Goal: Task Accomplishment & Management: Manage account settings

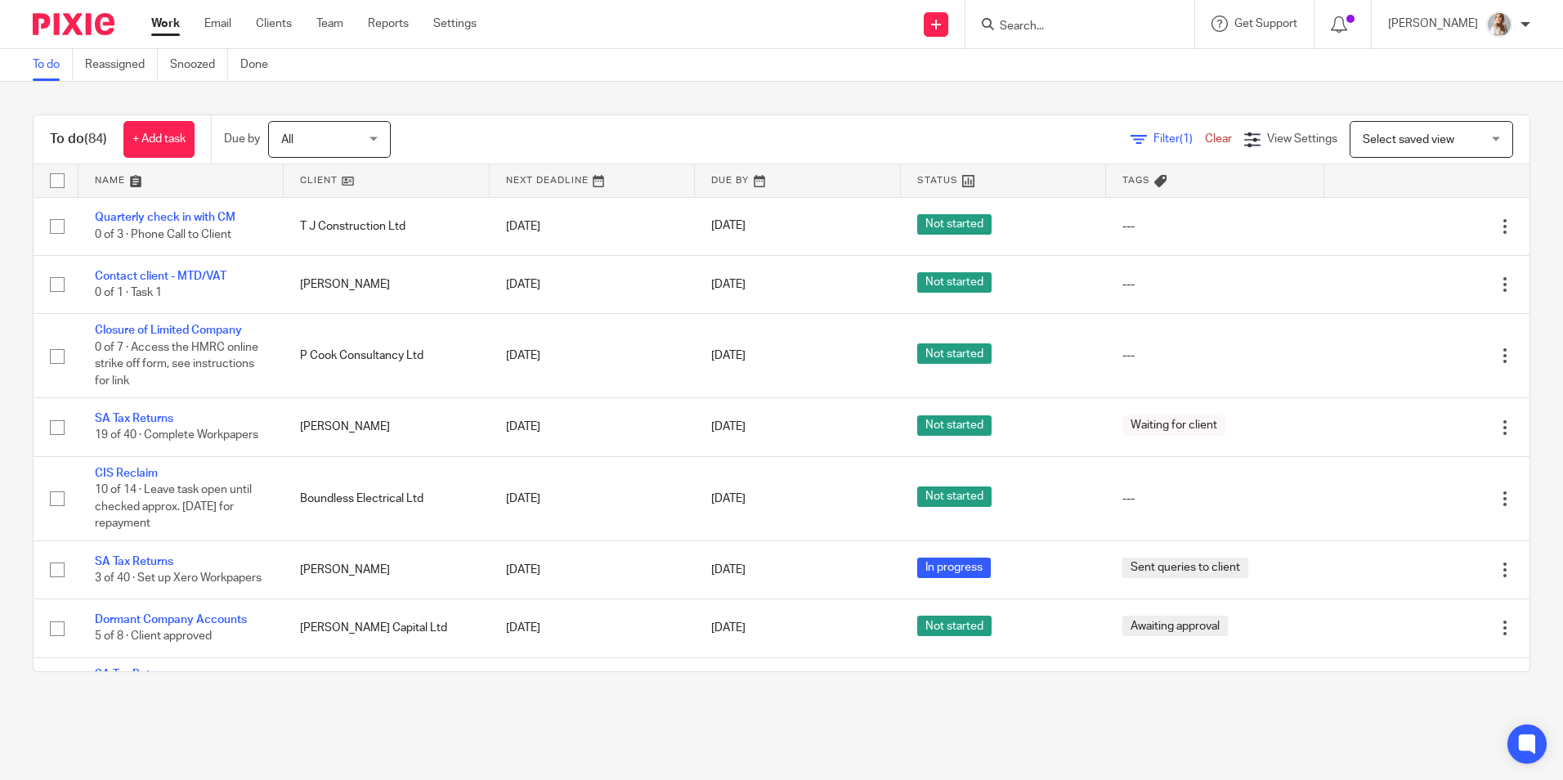
click at [1063, 42] on div at bounding box center [1079, 24] width 229 height 48
click at [1062, 32] on input "Search" at bounding box center [1071, 27] width 147 height 15
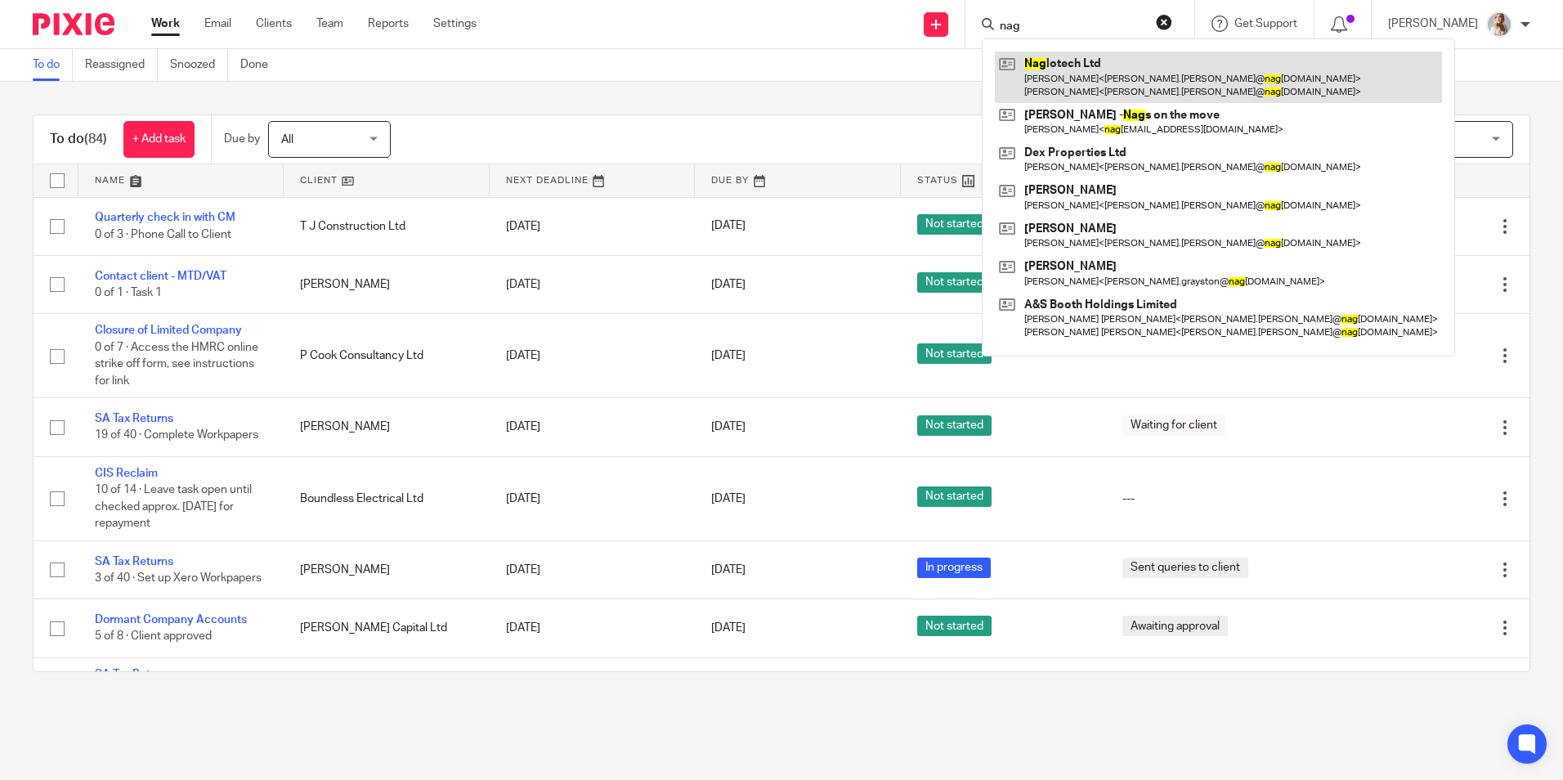
type input "nag"
click at [1061, 73] on link at bounding box center [1218, 76] width 447 height 51
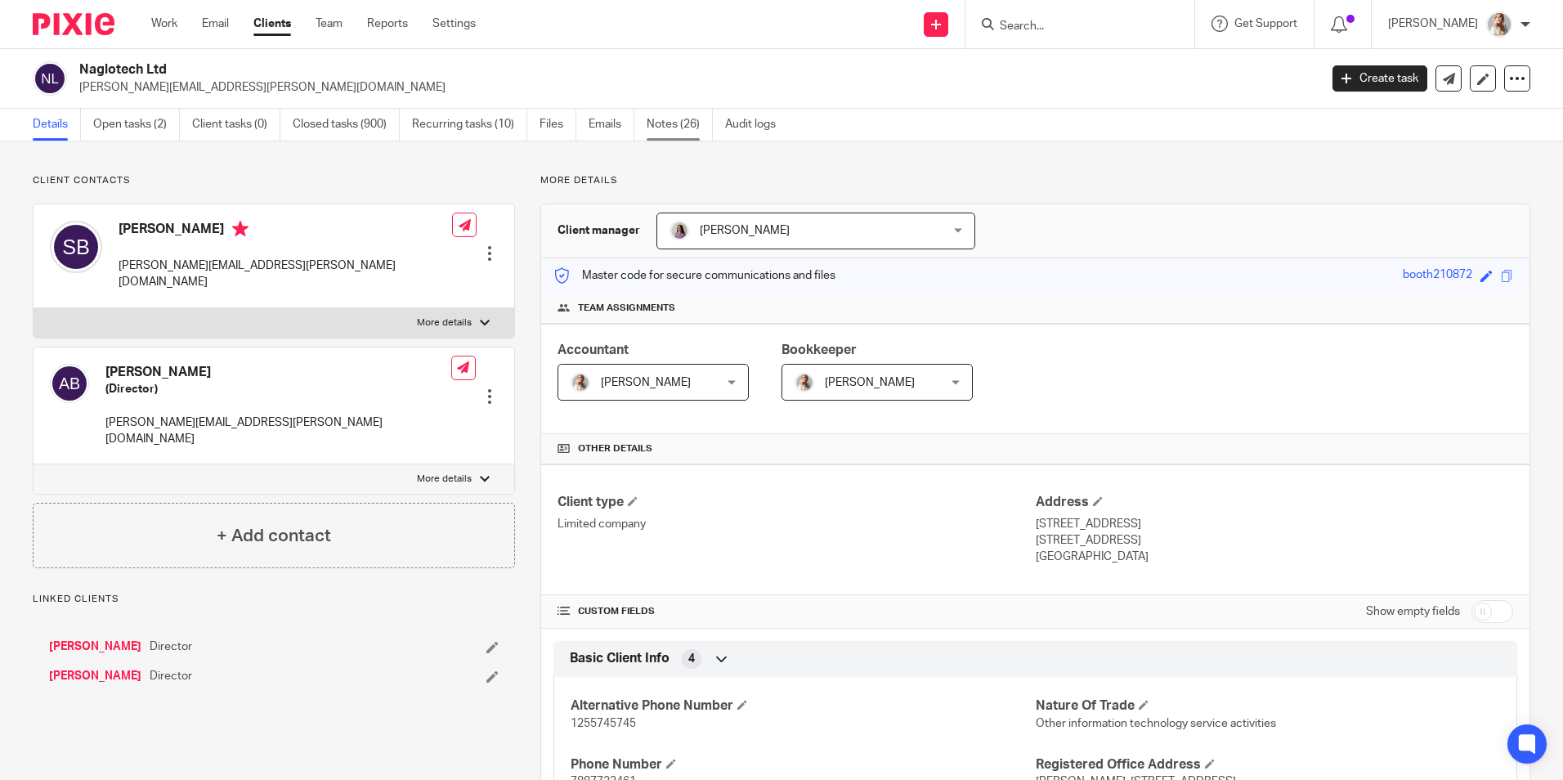
click at [694, 123] on link "Notes (26)" at bounding box center [679, 125] width 66 height 32
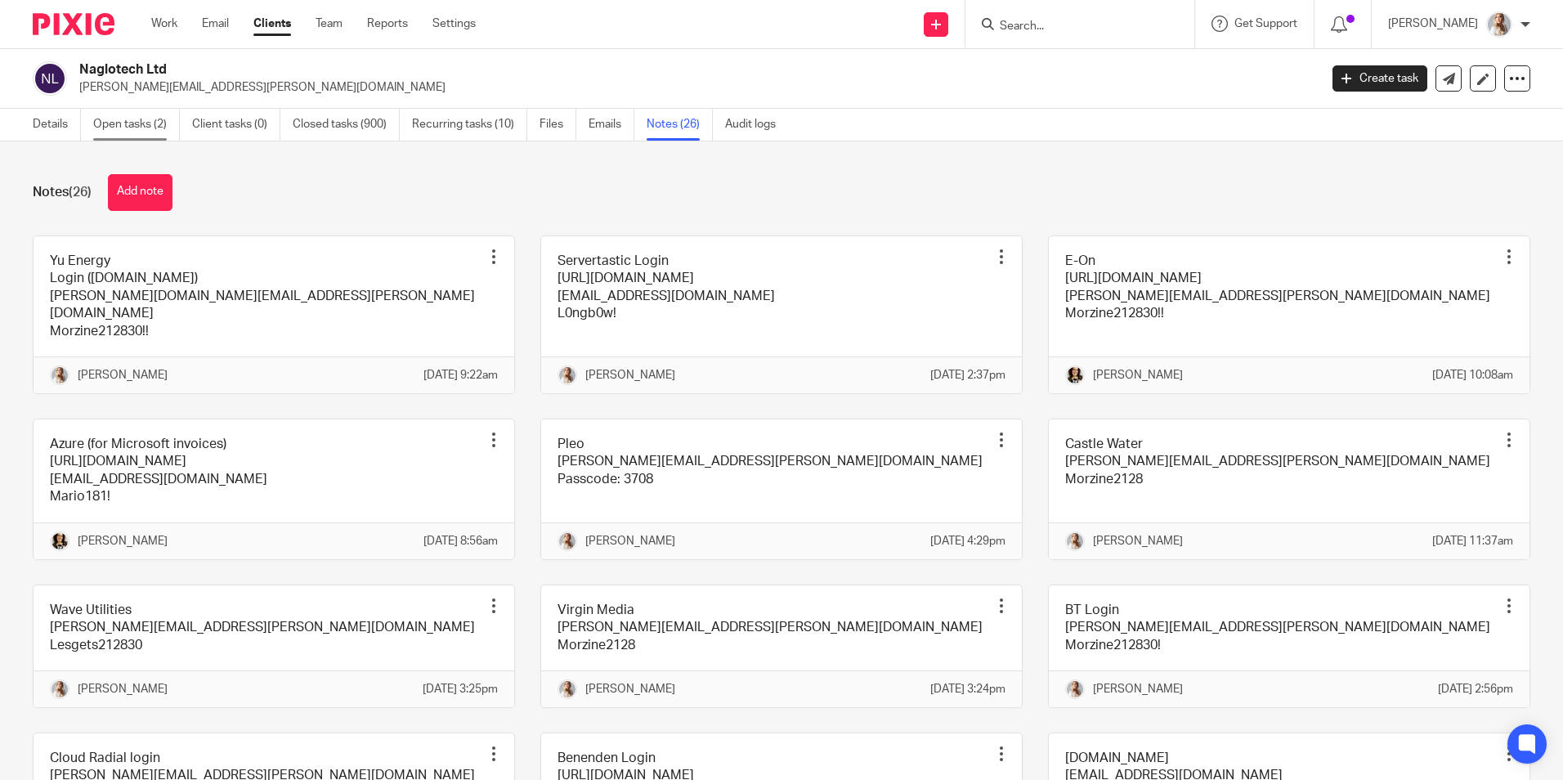
click at [159, 124] on link "Open tasks (2)" at bounding box center [136, 125] width 87 height 32
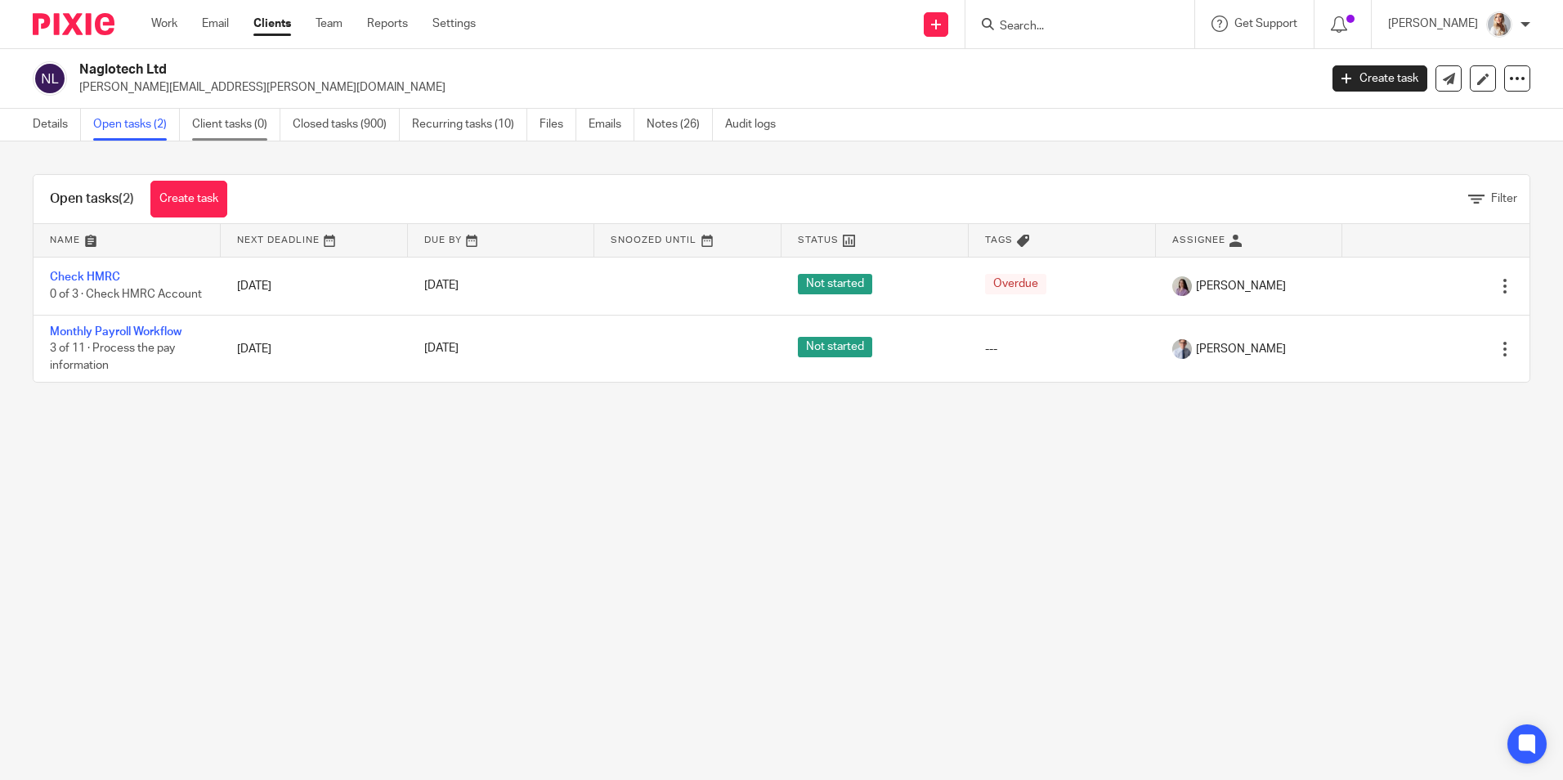
click at [203, 126] on link "Client tasks (0)" at bounding box center [236, 125] width 88 height 32
click at [134, 123] on link "Open tasks (2)" at bounding box center [136, 125] width 87 height 32
click at [163, 20] on link "Work" at bounding box center [164, 24] width 26 height 16
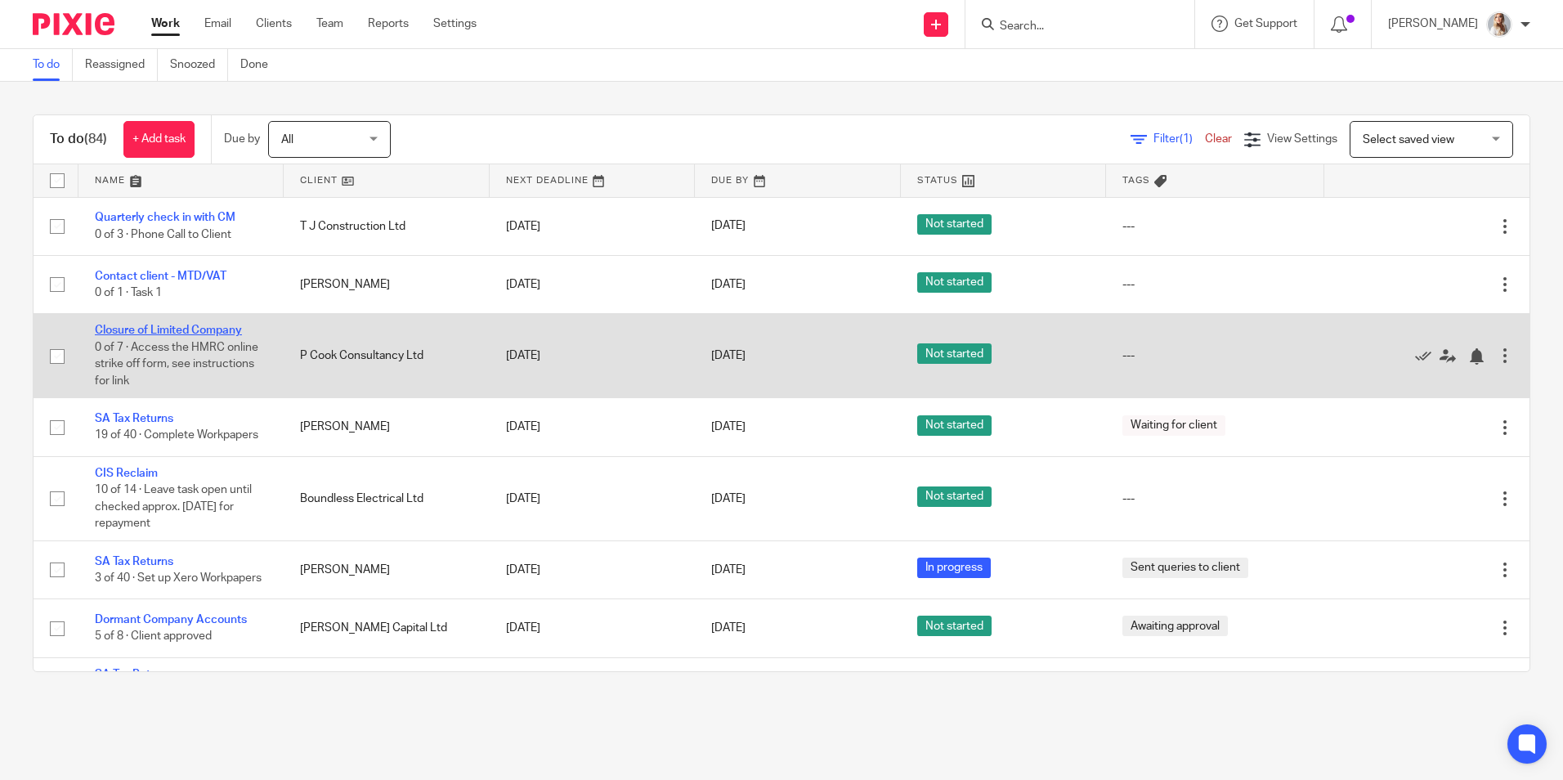
click at [221, 332] on link "Closure of Limited Company" at bounding box center [168, 329] width 147 height 11
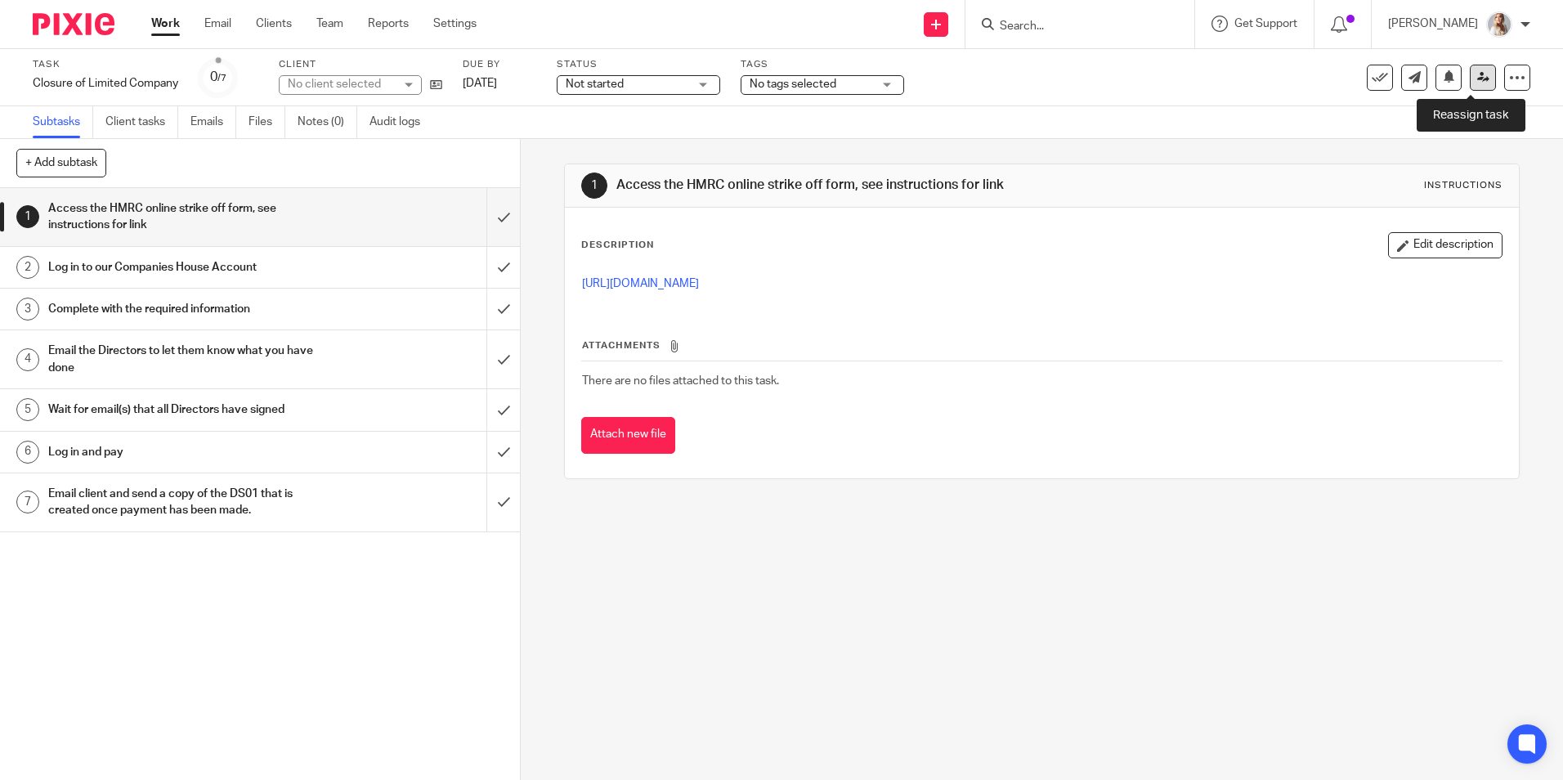
click at [1470, 87] on link at bounding box center [1483, 78] width 26 height 26
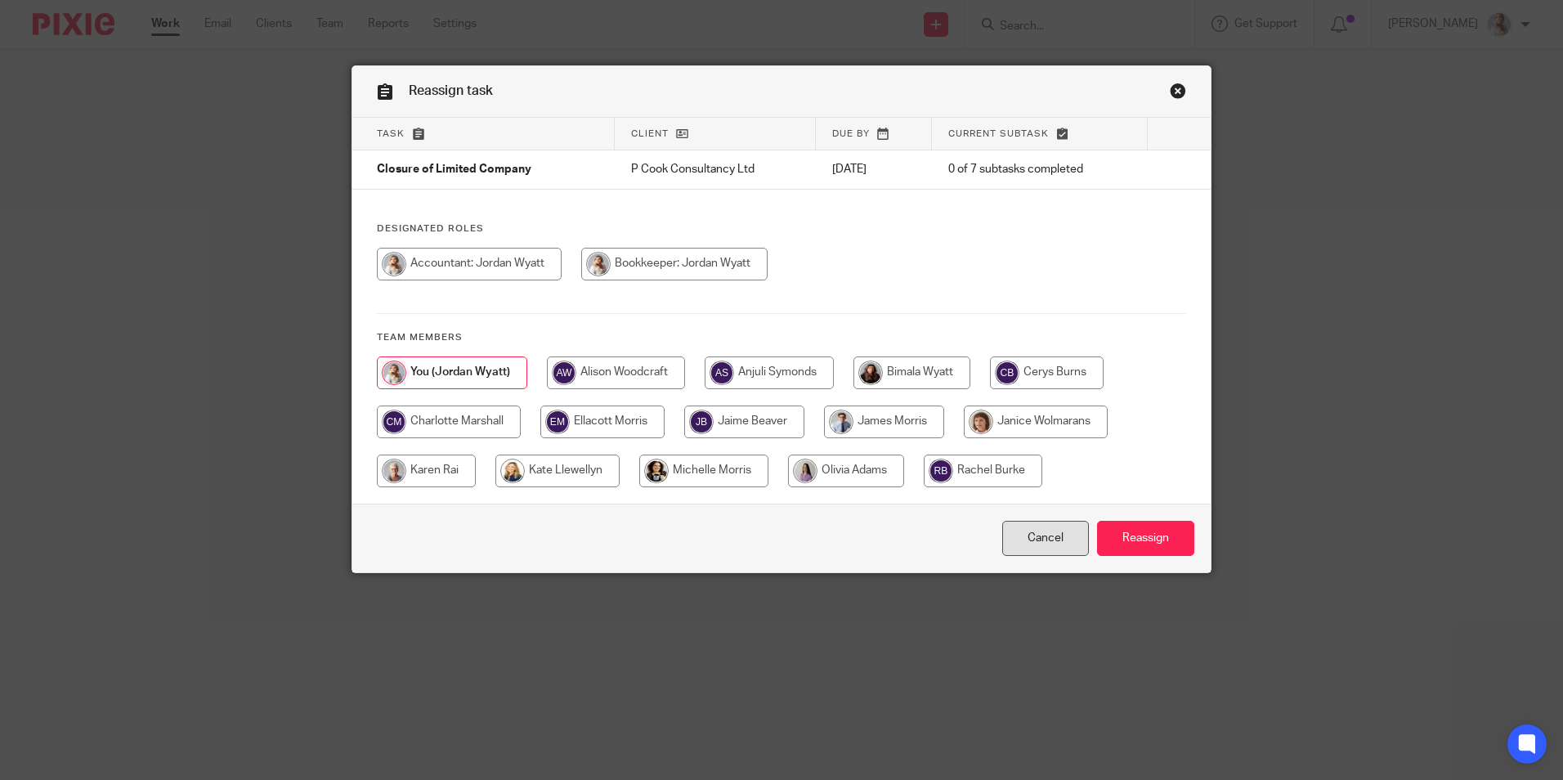
click at [1024, 545] on link "Cancel" at bounding box center [1045, 538] width 87 height 35
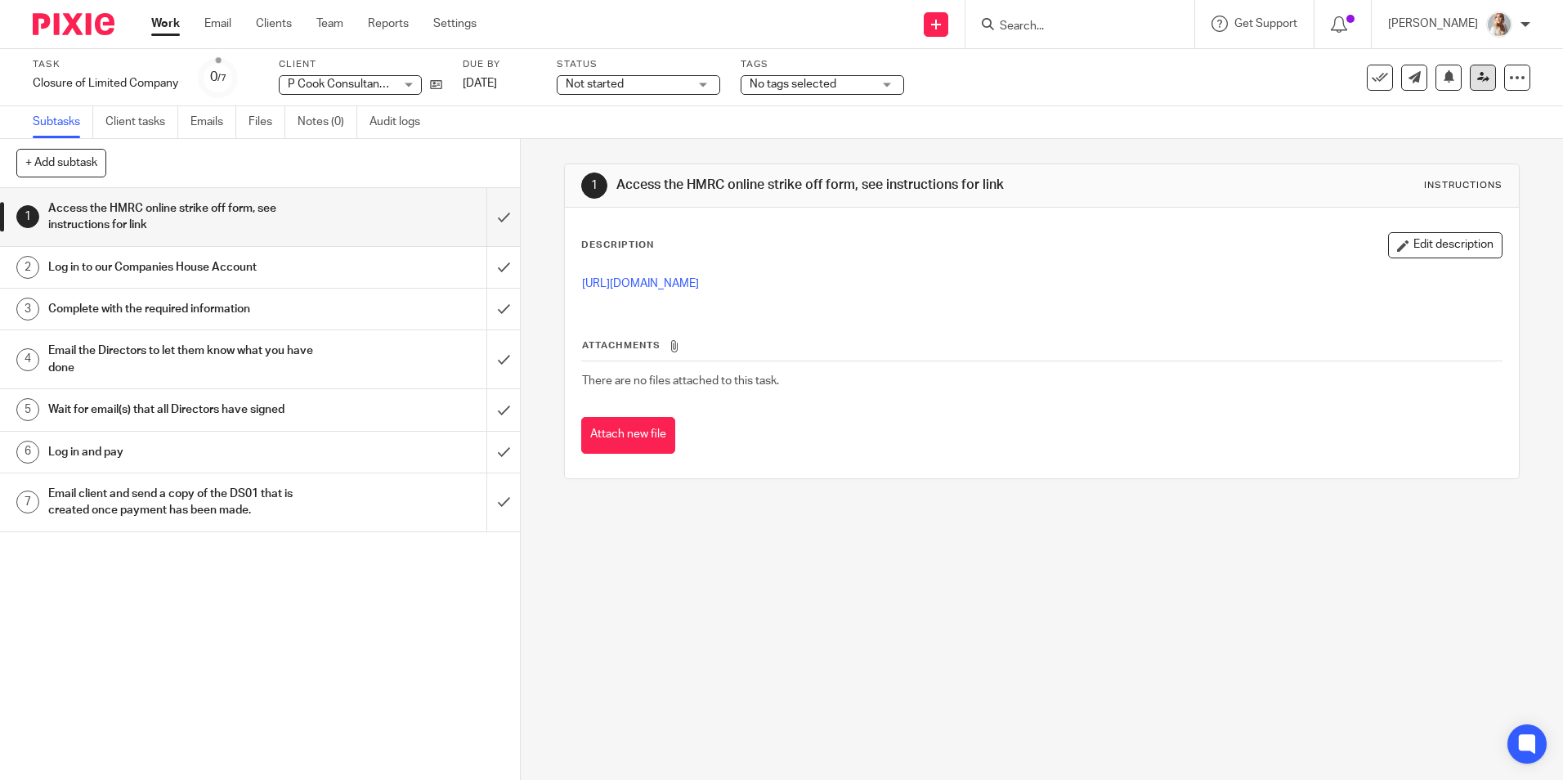
click at [1477, 83] on icon at bounding box center [1483, 77] width 12 height 12
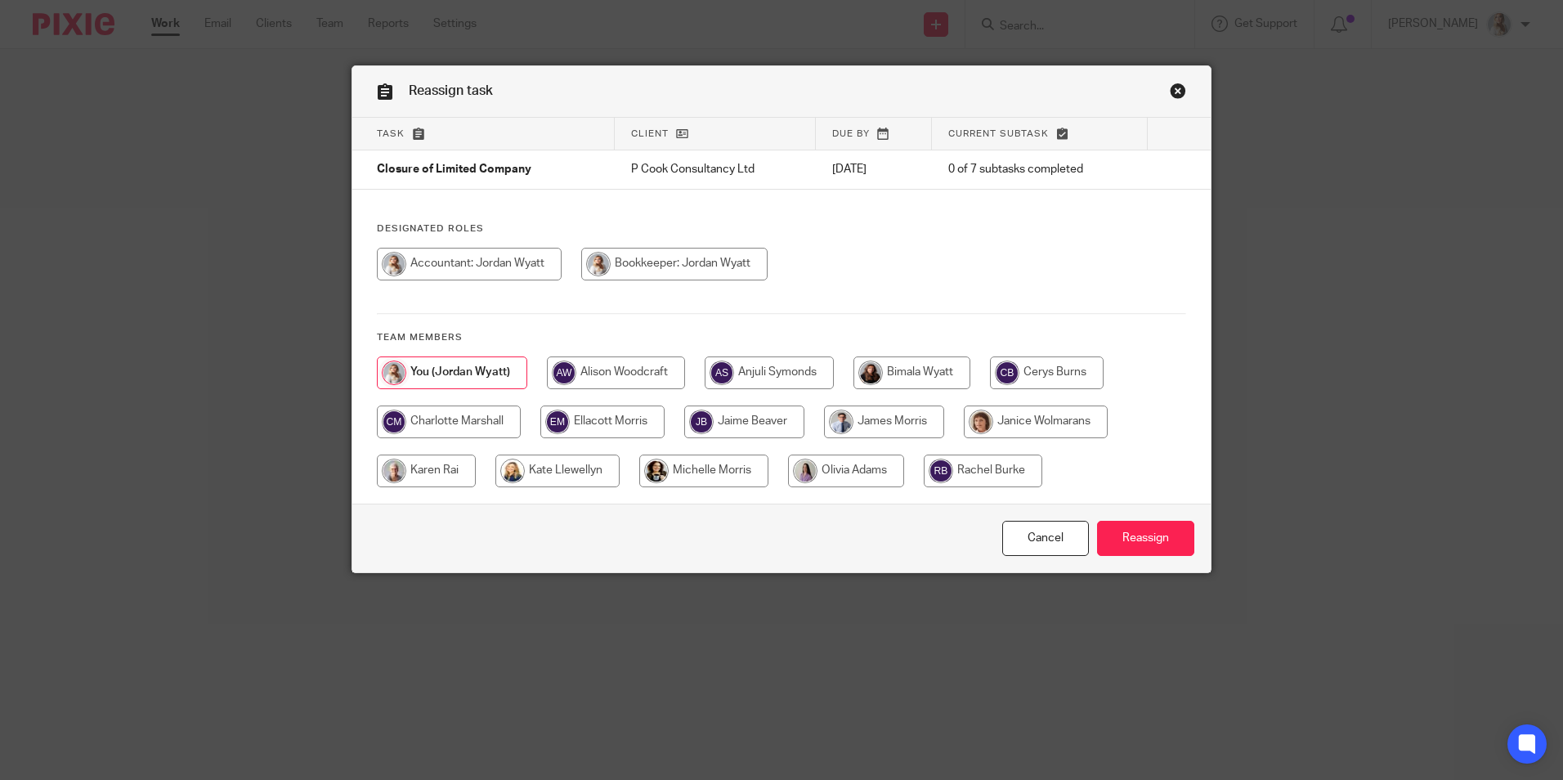
click at [427, 468] on input "radio" at bounding box center [426, 470] width 99 height 33
radio input "true"
click at [1147, 540] on input "Reassign" at bounding box center [1145, 538] width 97 height 35
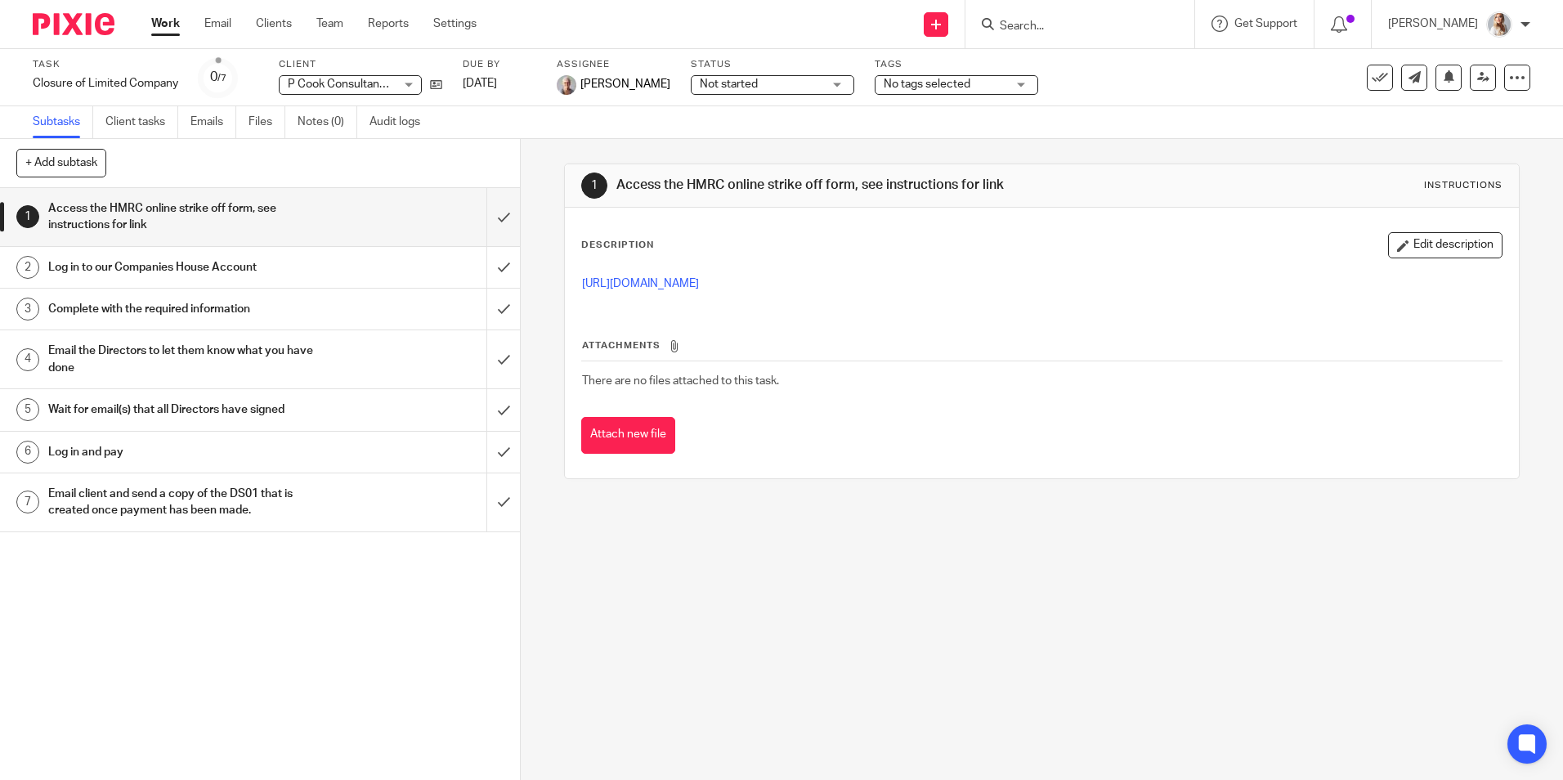
click at [155, 18] on link "Work" at bounding box center [165, 24] width 29 height 16
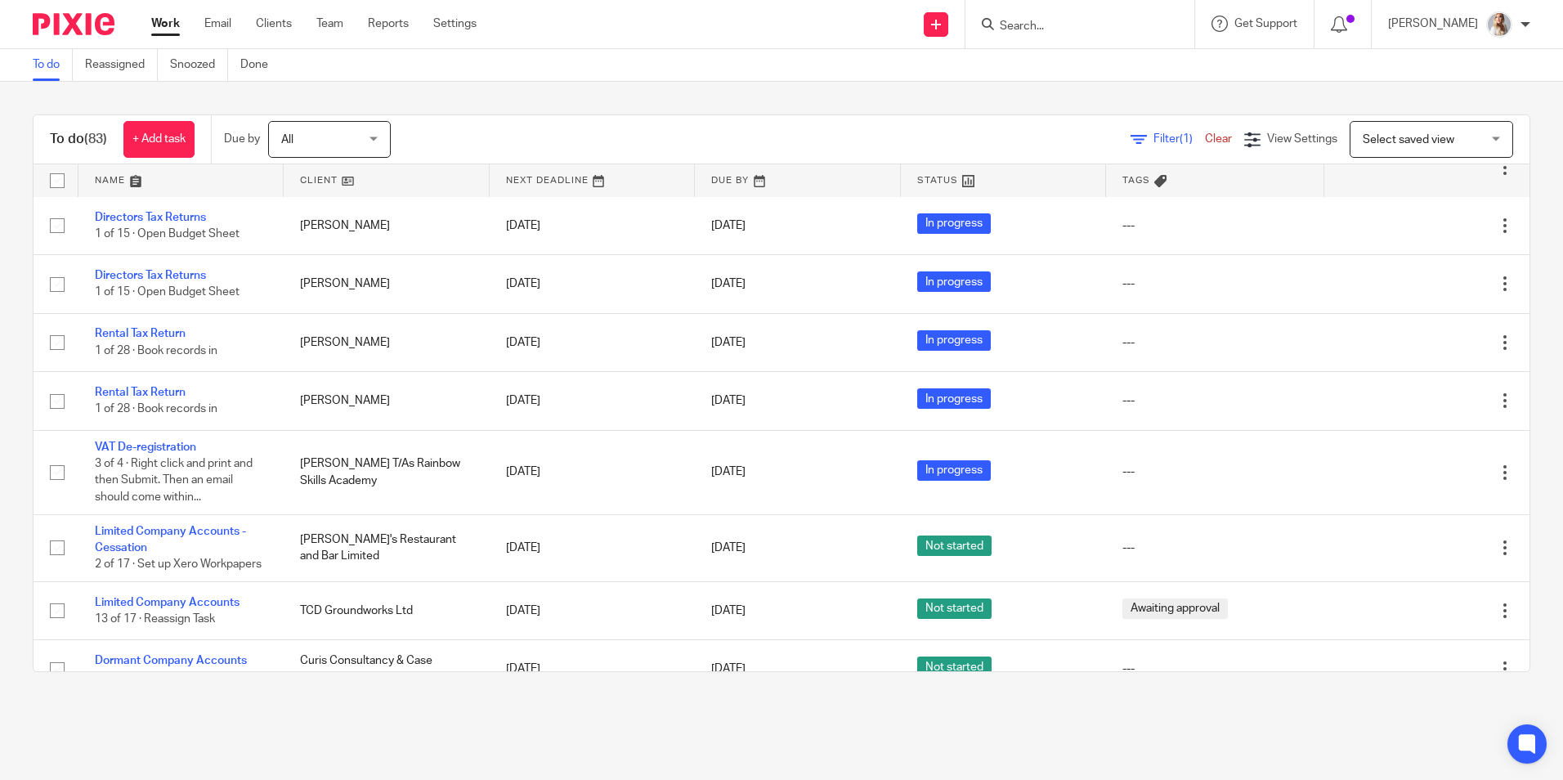
scroll to position [4807, 0]
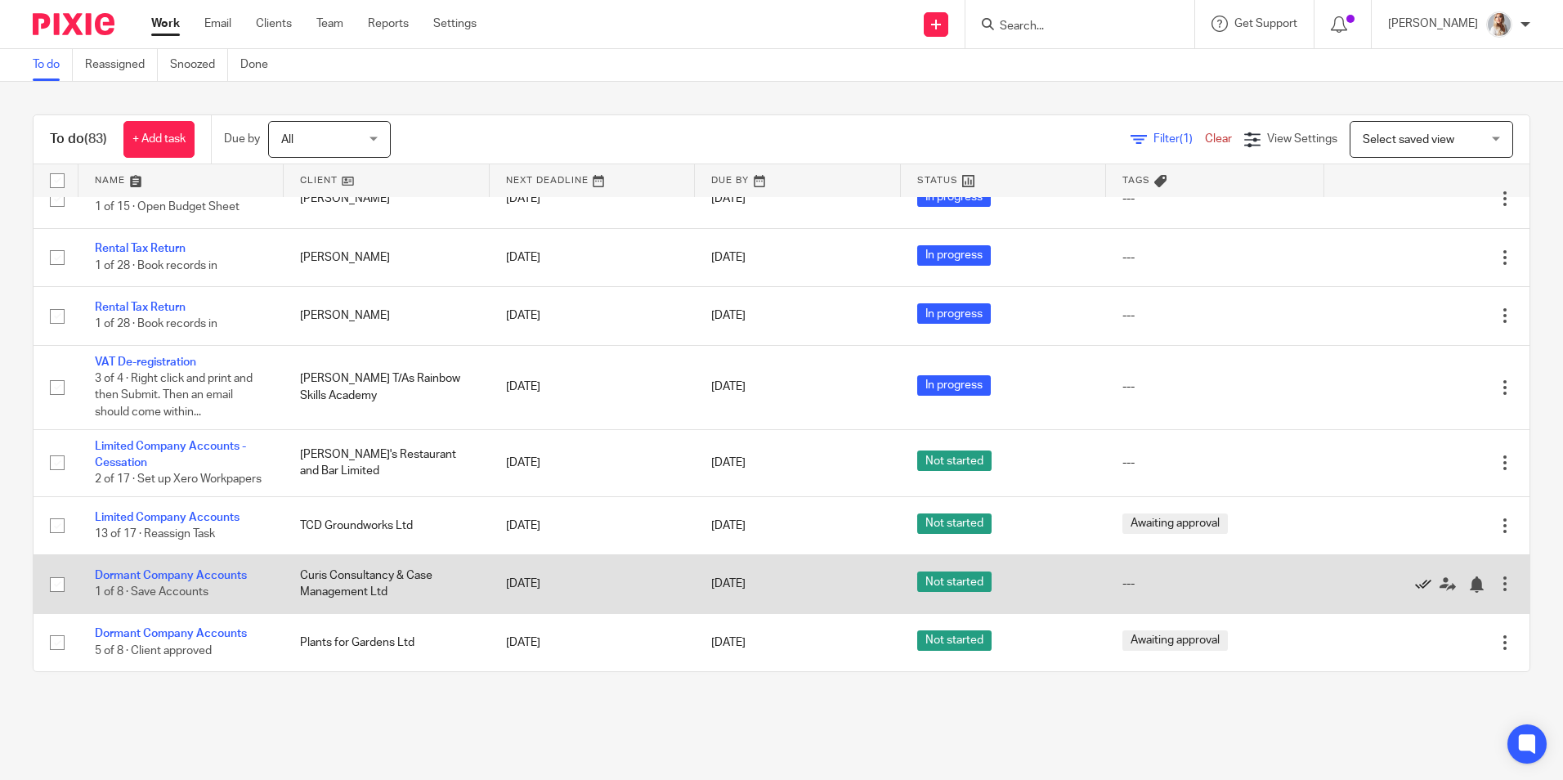
click at [1415, 584] on icon at bounding box center [1423, 584] width 16 height 16
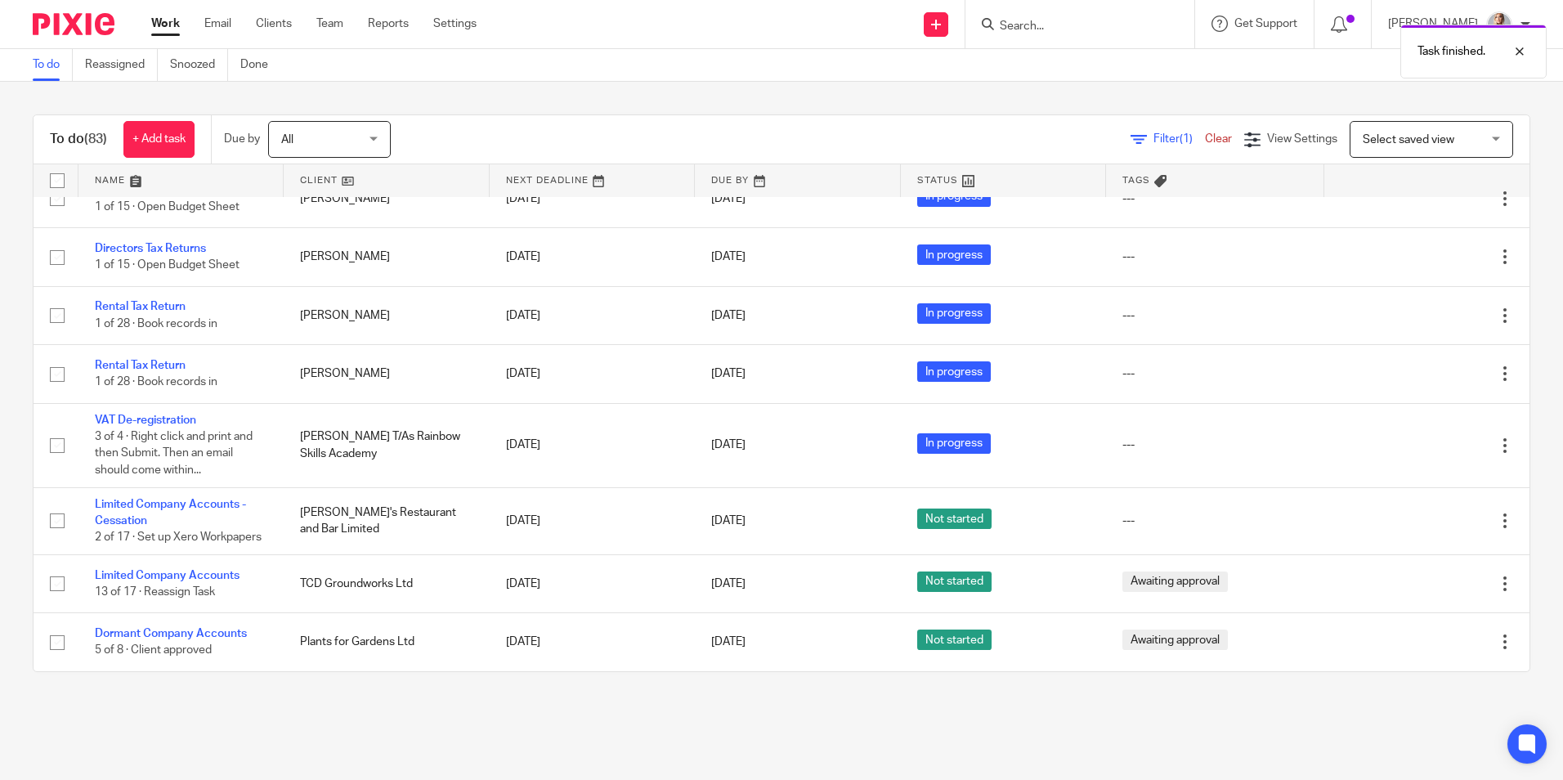
scroll to position [4749, 0]
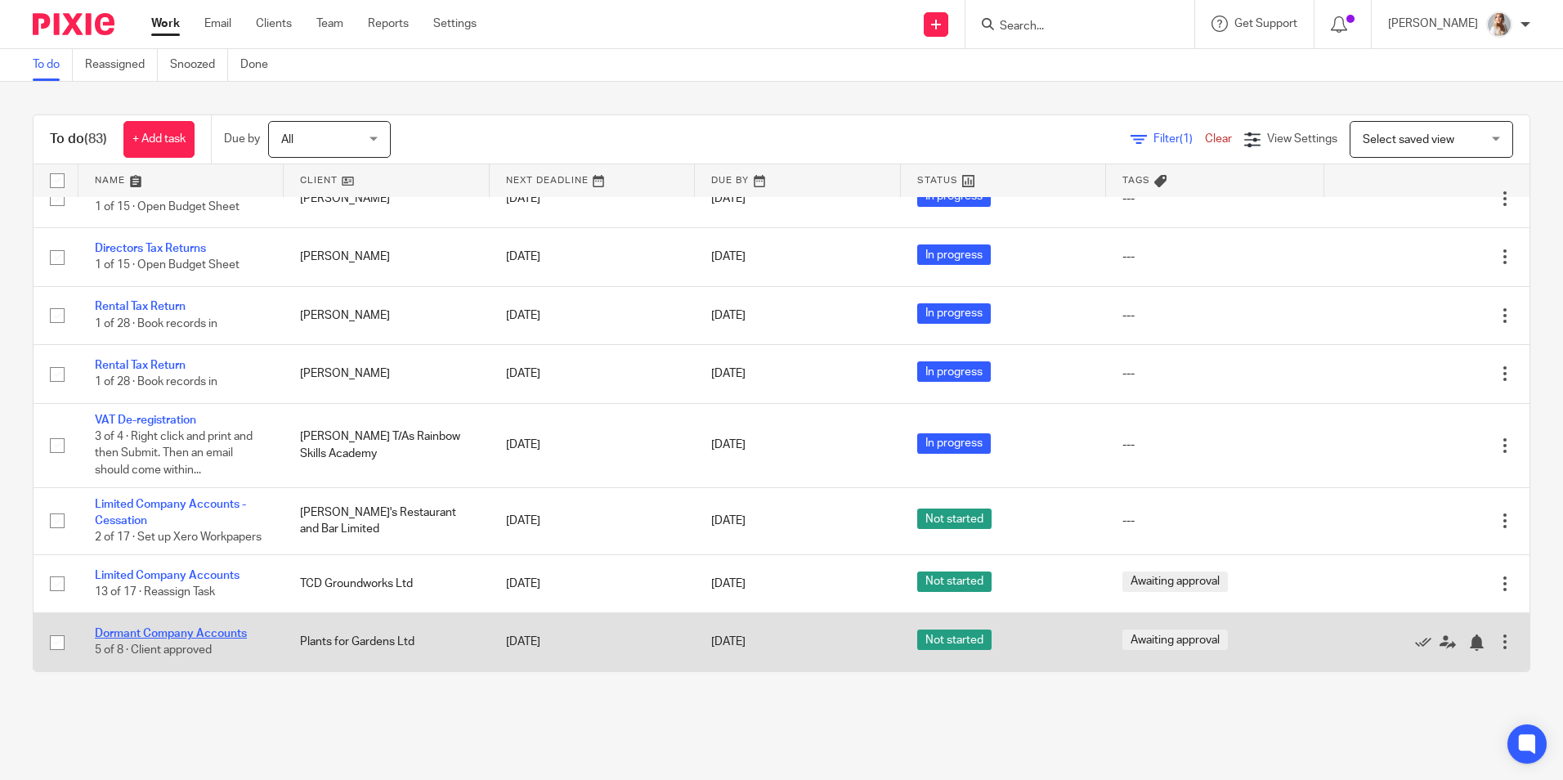
click at [180, 632] on link "Dormant Company Accounts" at bounding box center [171, 633] width 152 height 11
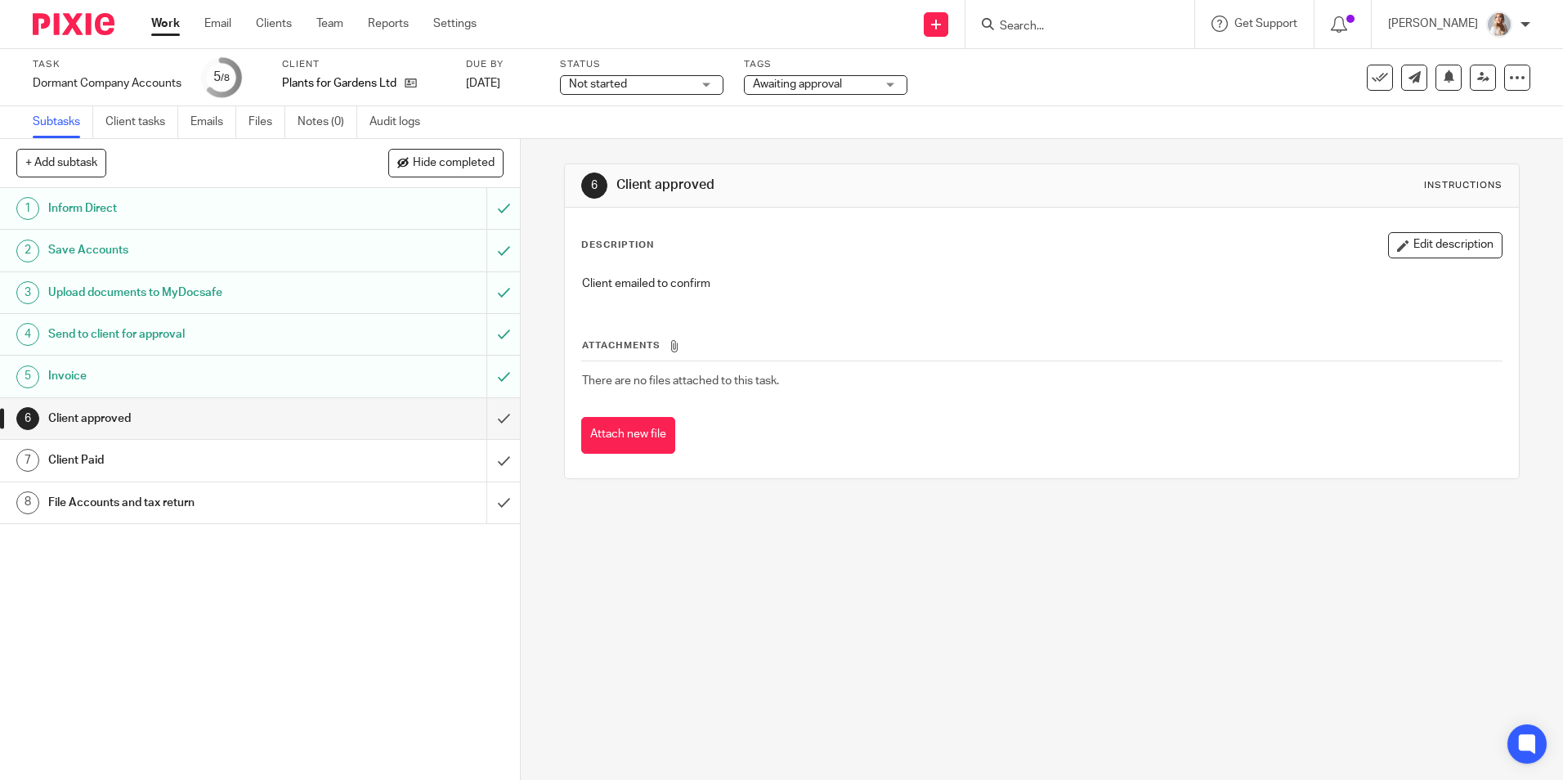
click at [834, 90] on span "Awaiting approval" at bounding box center [814, 84] width 123 height 17
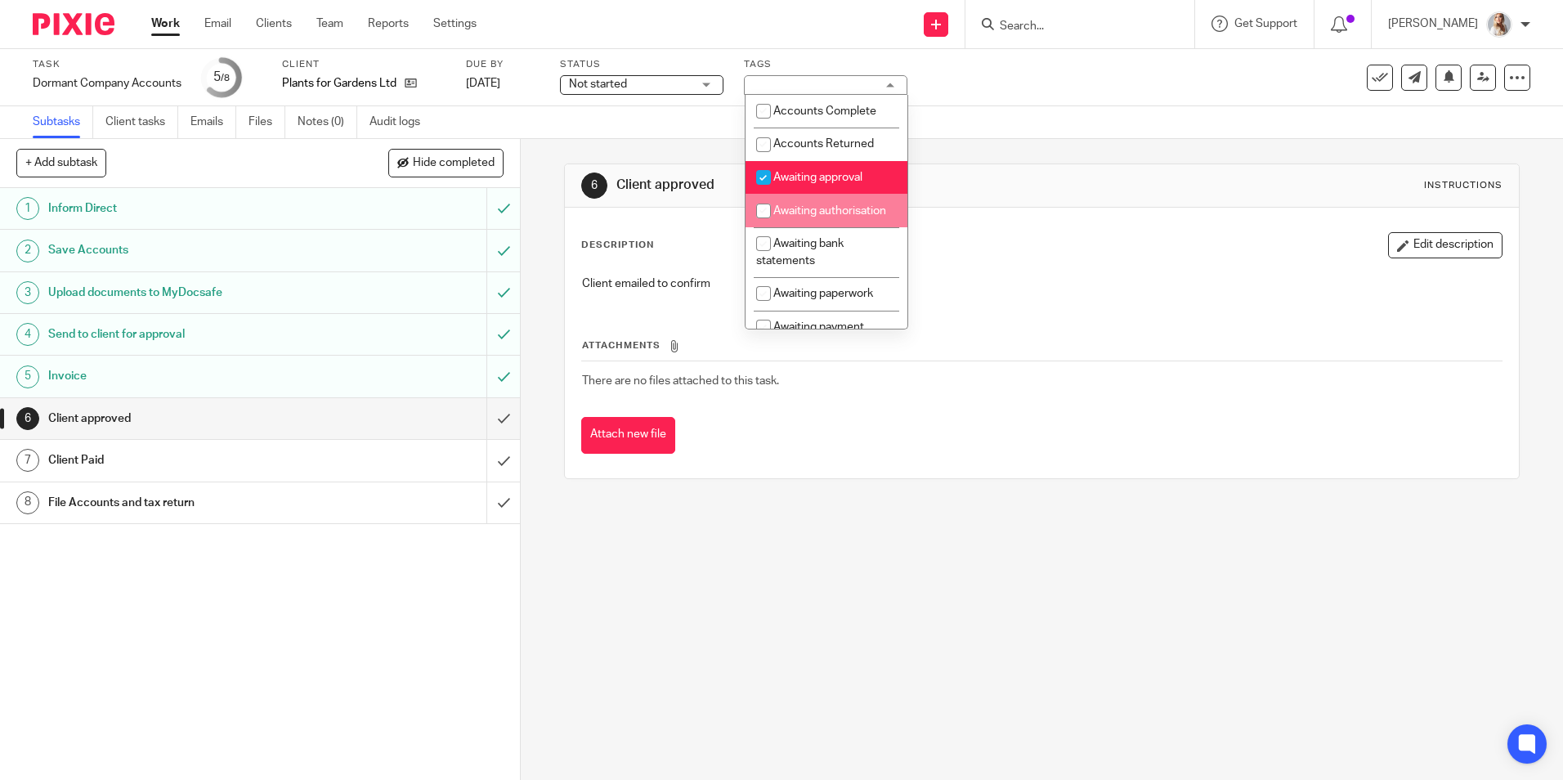
click at [808, 181] on span "Awaiting approval" at bounding box center [817, 177] width 89 height 11
checkbox input "false"
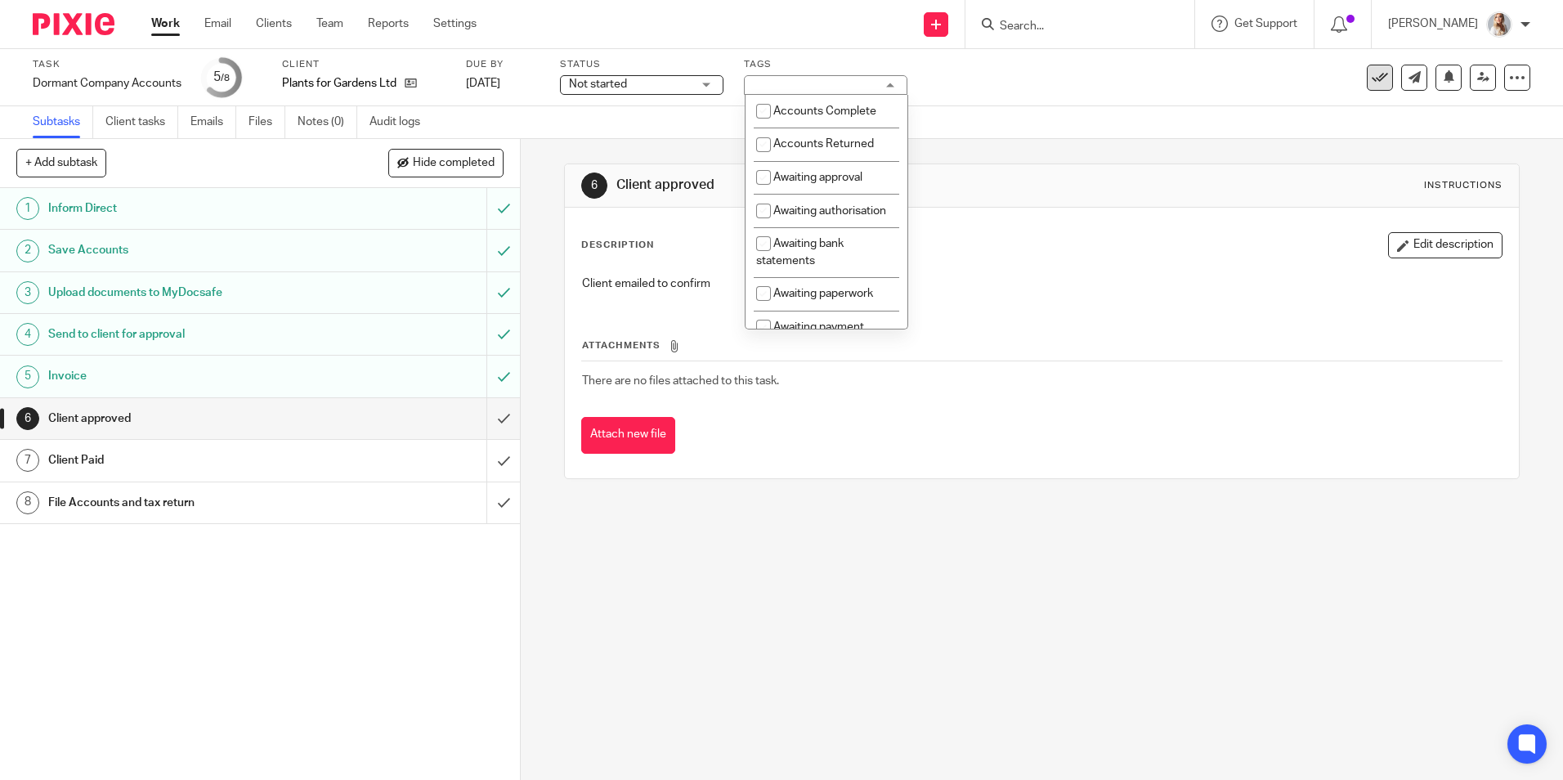
click at [1371, 74] on icon at bounding box center [1379, 77] width 16 height 16
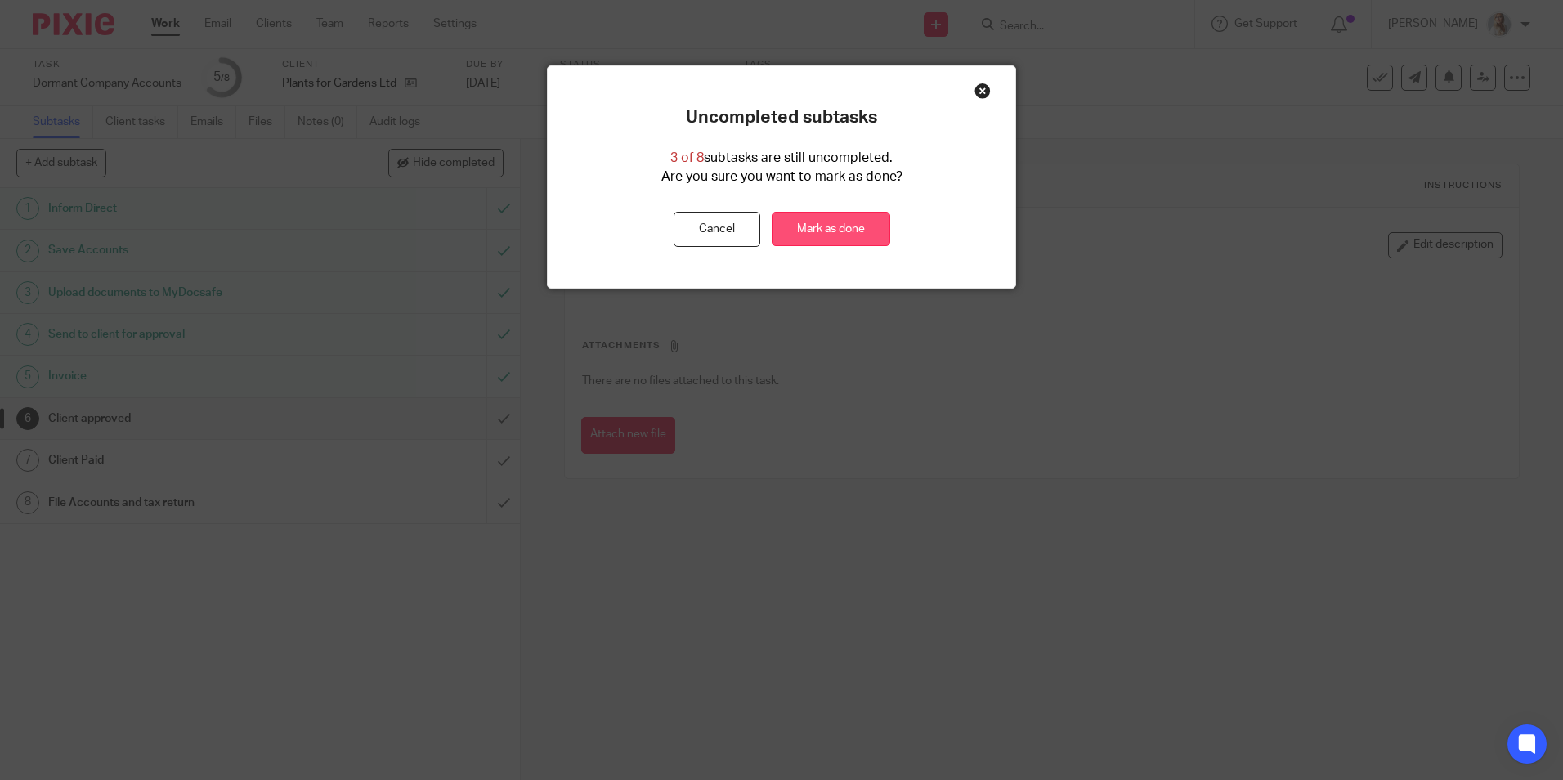
click at [825, 231] on link "Mark as done" at bounding box center [831, 229] width 119 height 35
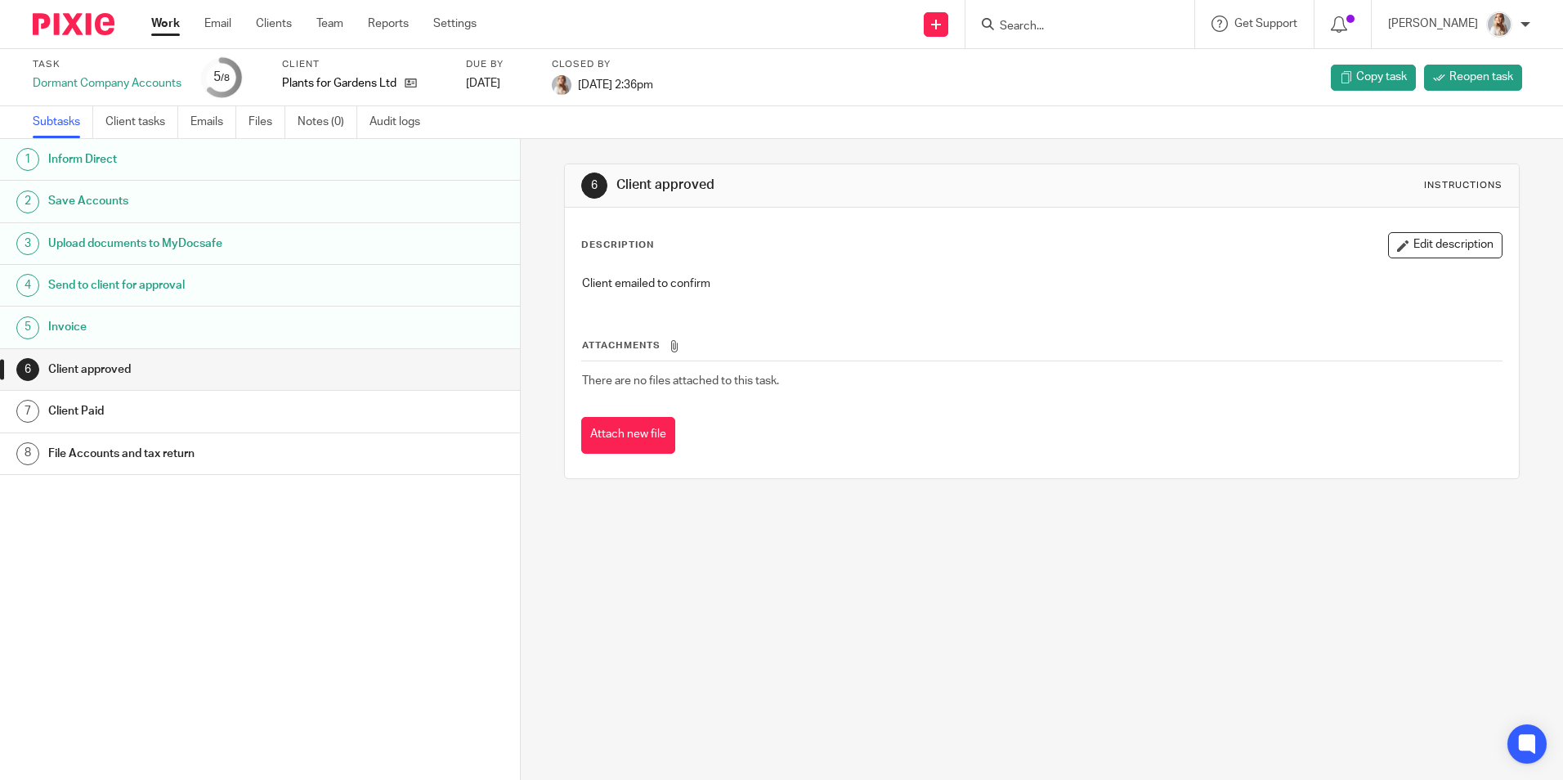
click at [163, 20] on link "Work" at bounding box center [165, 24] width 29 height 16
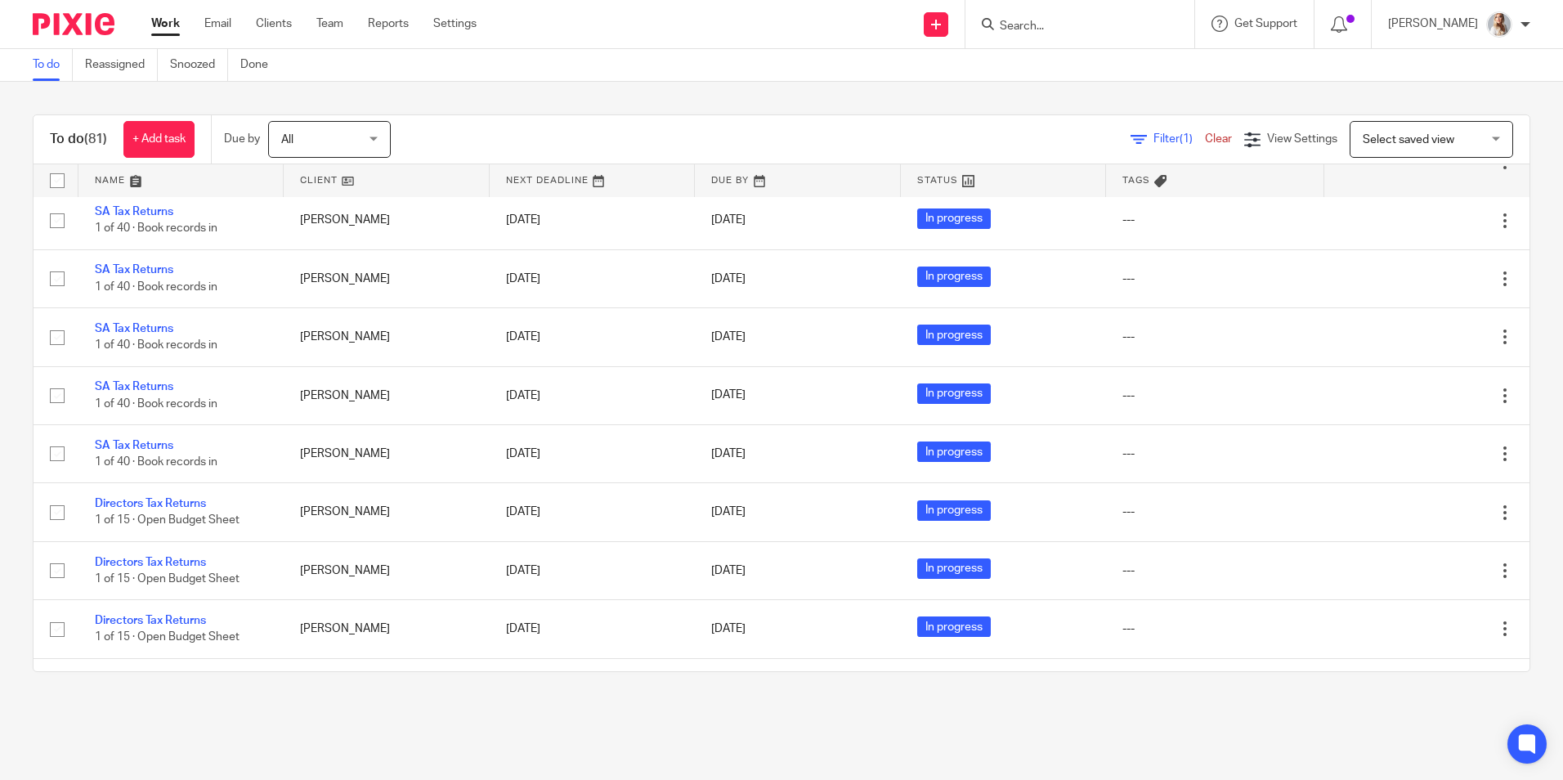
scroll to position [4690, 0]
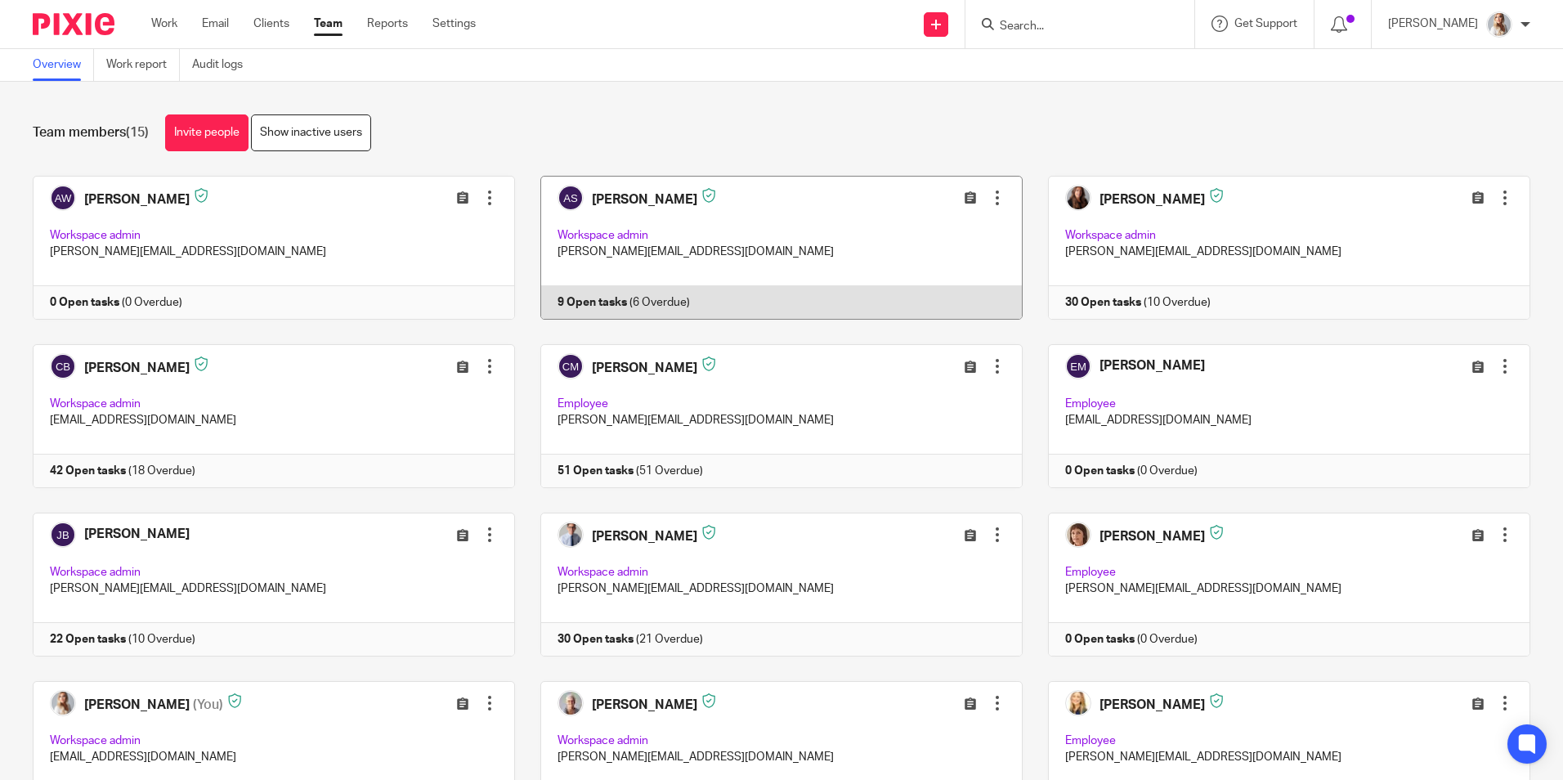
click at [772, 239] on link at bounding box center [769, 248] width 508 height 144
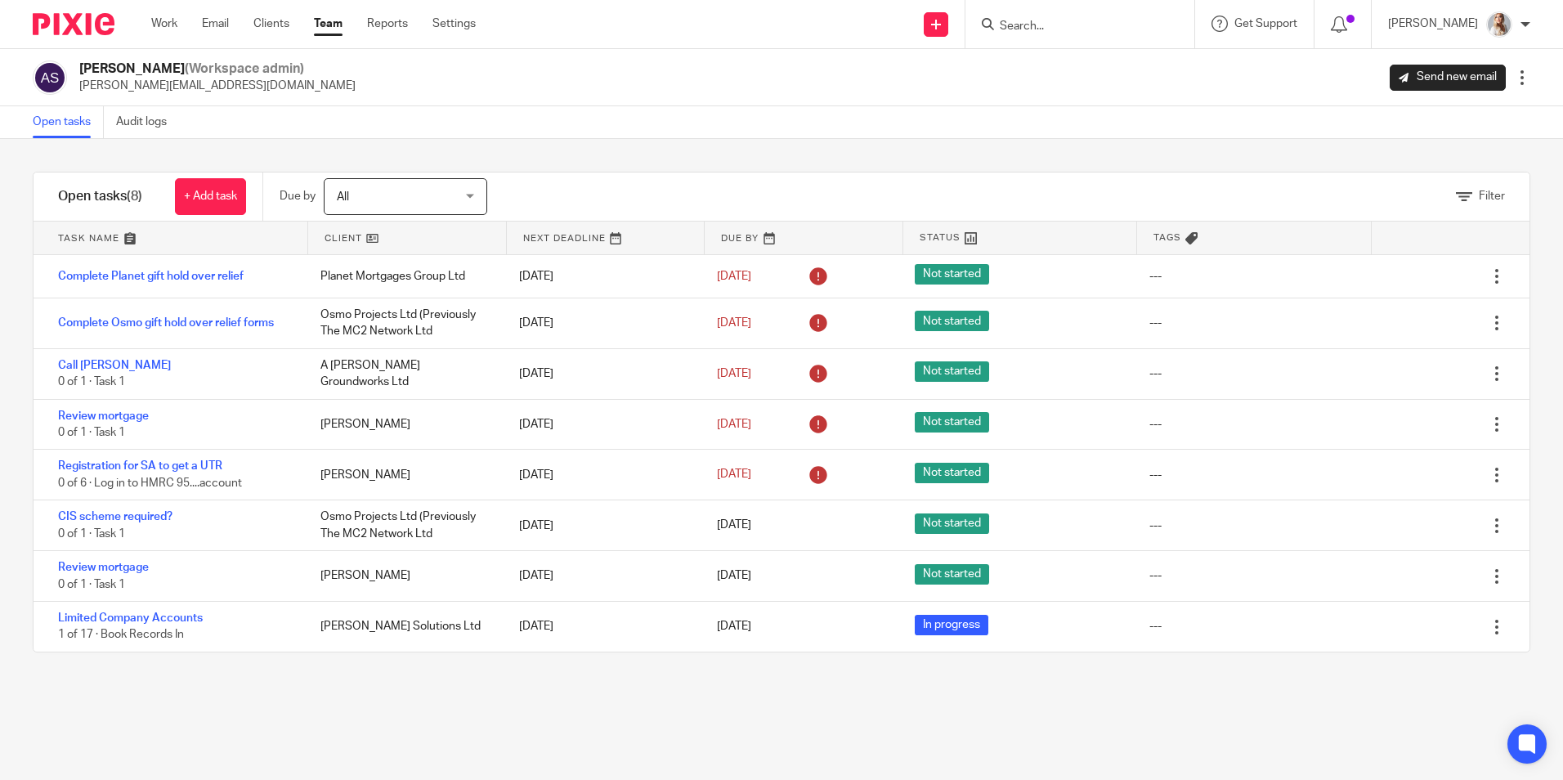
click at [330, 25] on link "Team" at bounding box center [328, 24] width 29 height 16
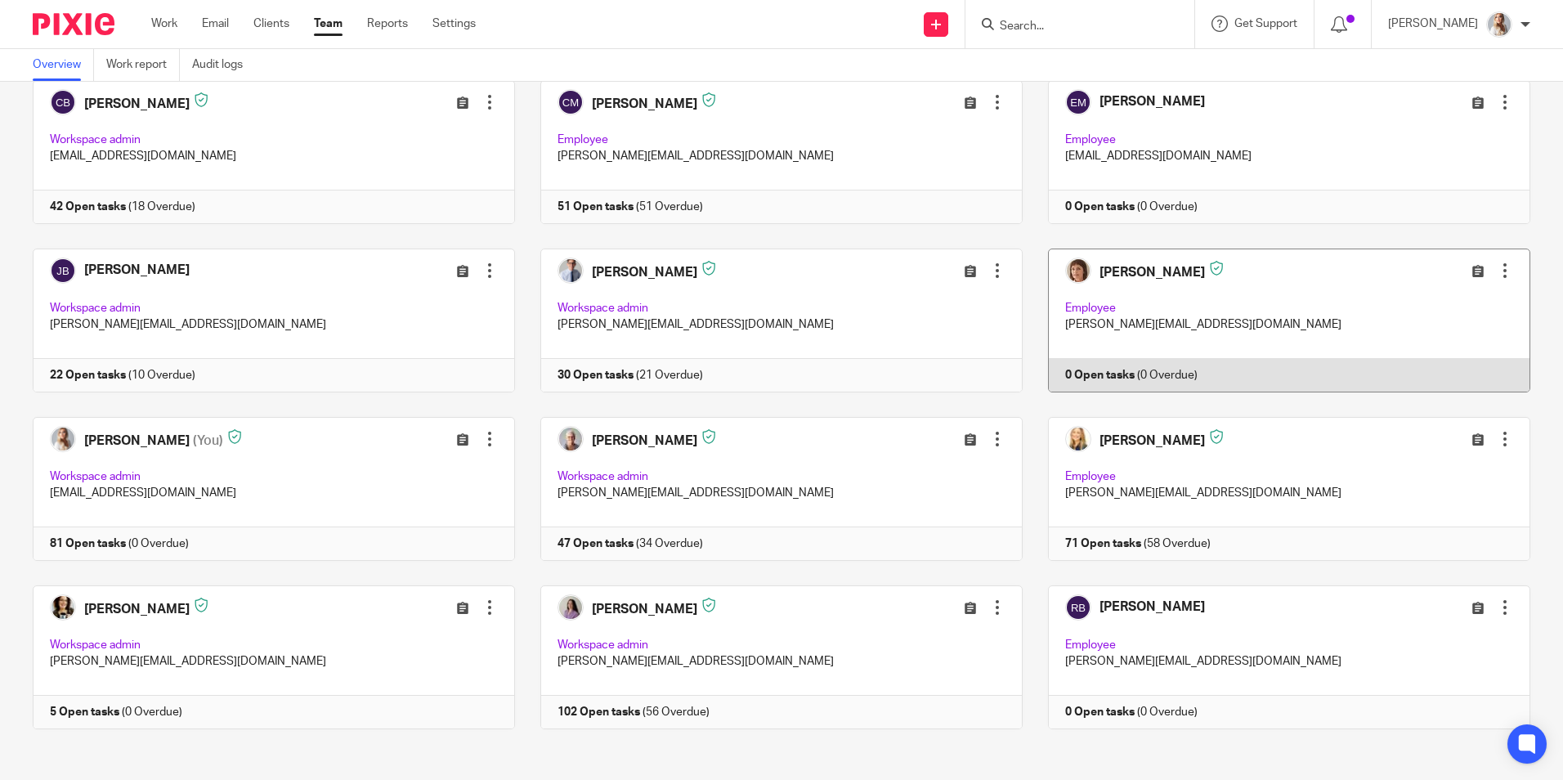
scroll to position [271, 0]
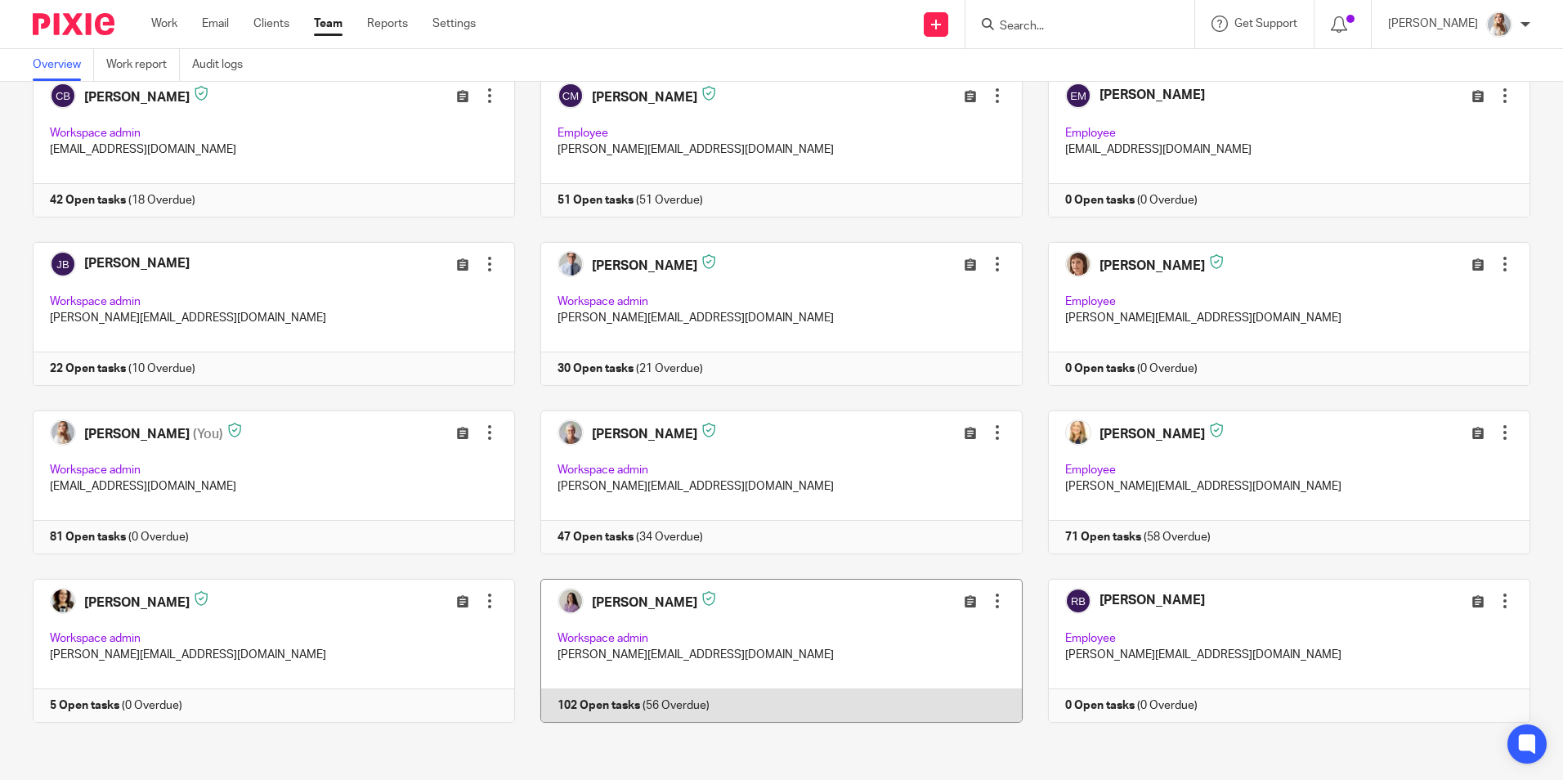
click at [764, 629] on link at bounding box center [769, 651] width 508 height 144
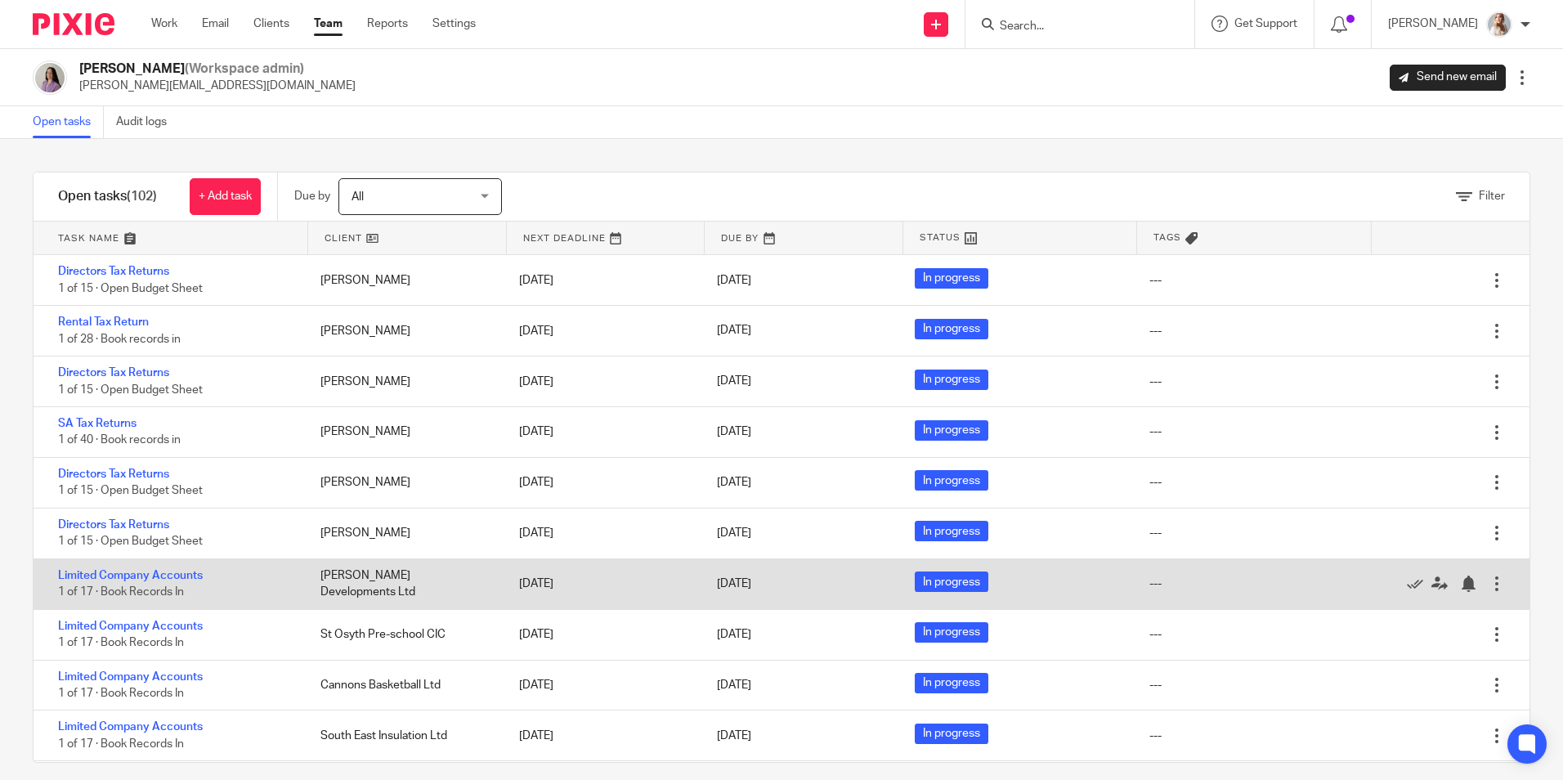
scroll to position [16, 0]
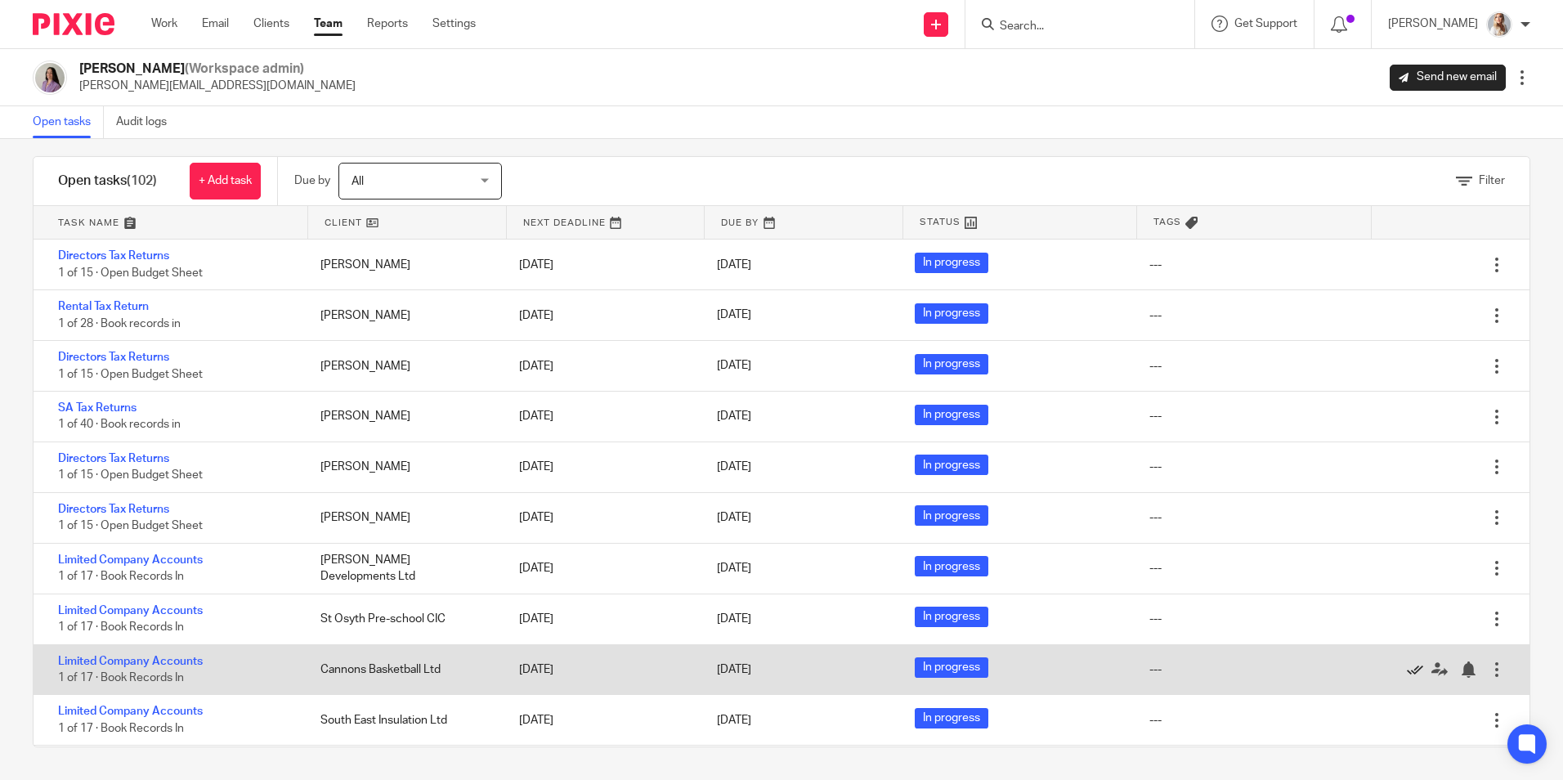
click at [1407, 661] on icon at bounding box center [1415, 669] width 16 height 16
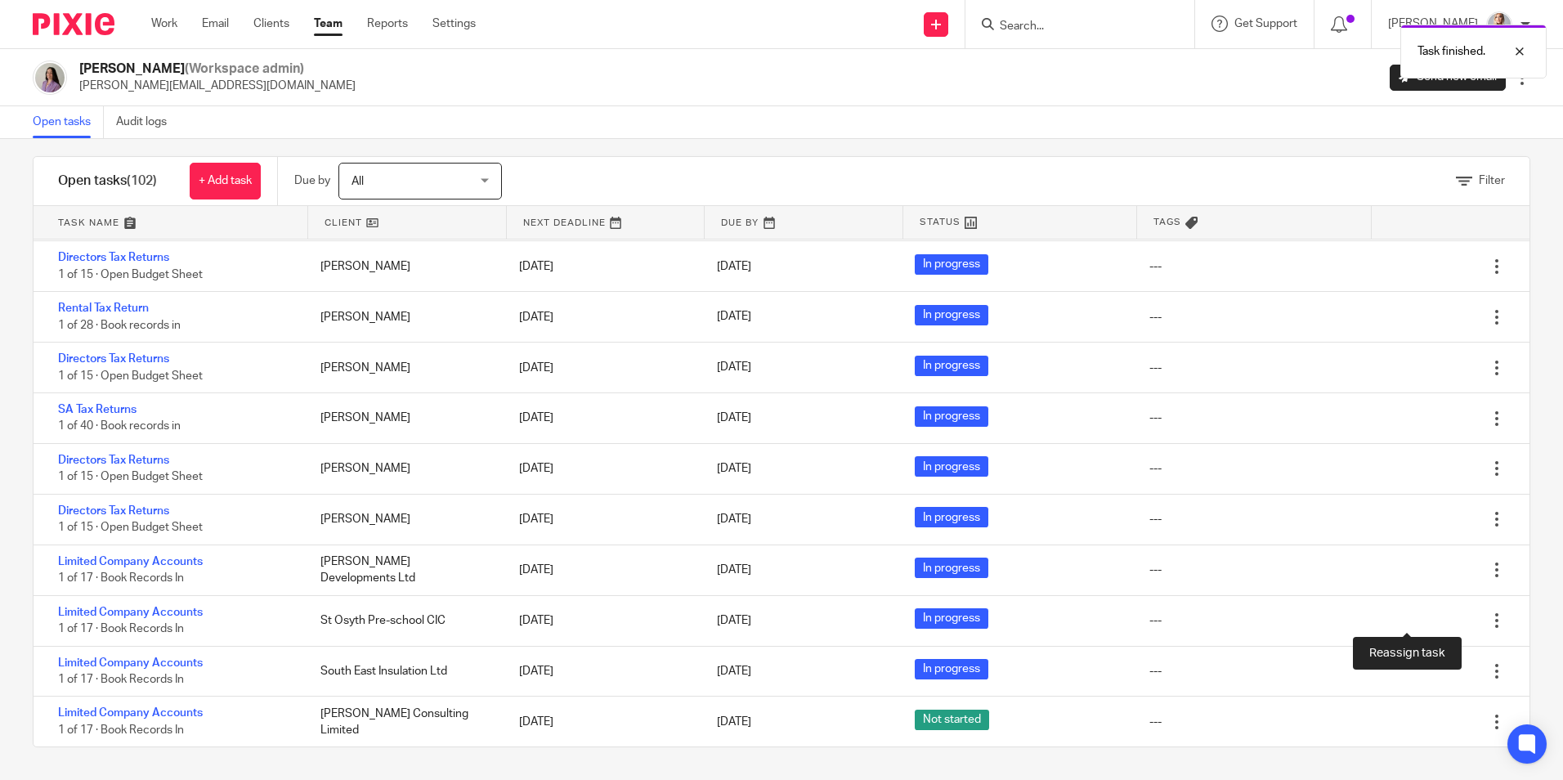
scroll to position [4601, 0]
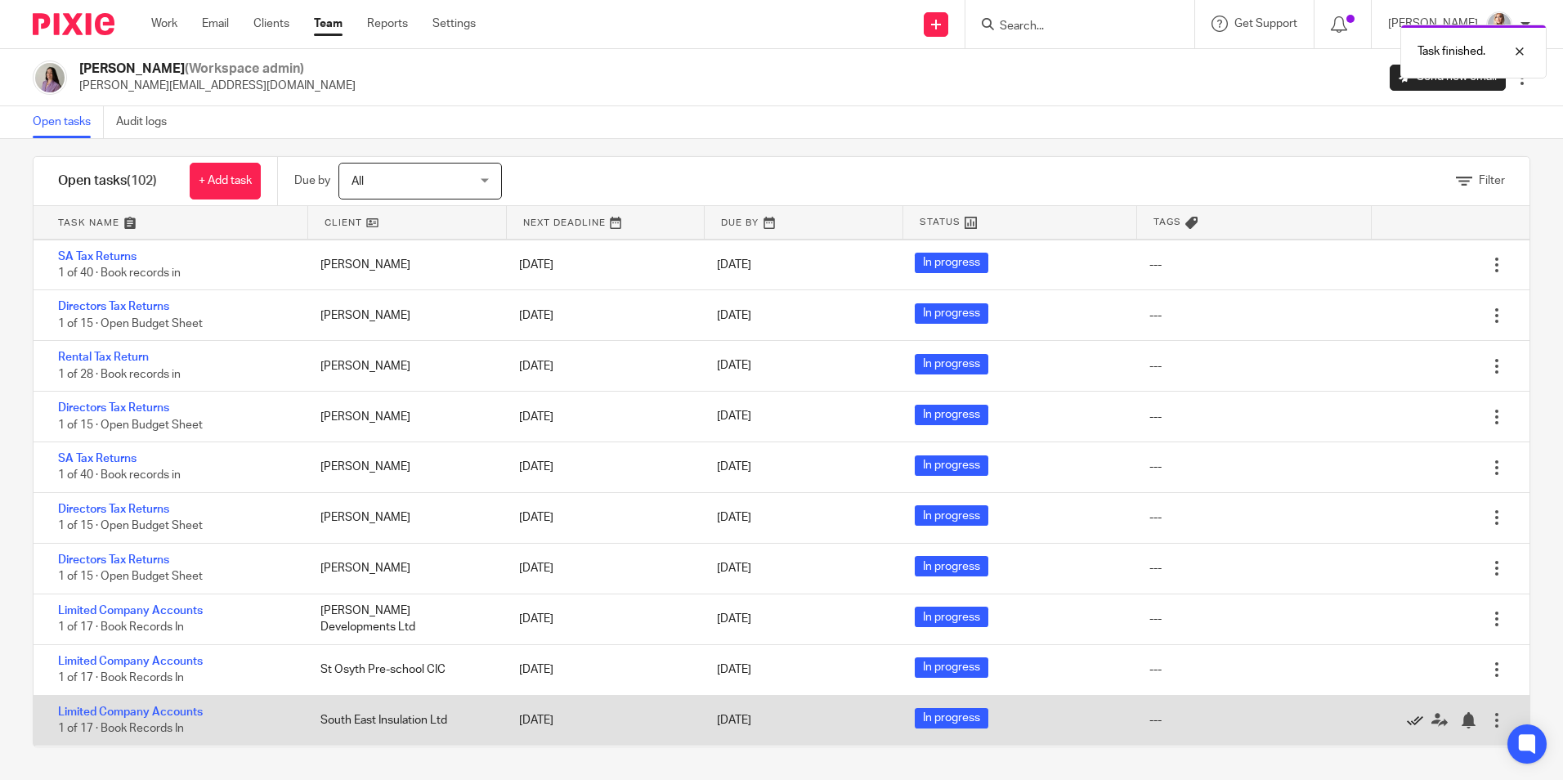
click at [1407, 712] on icon at bounding box center [1415, 720] width 16 height 16
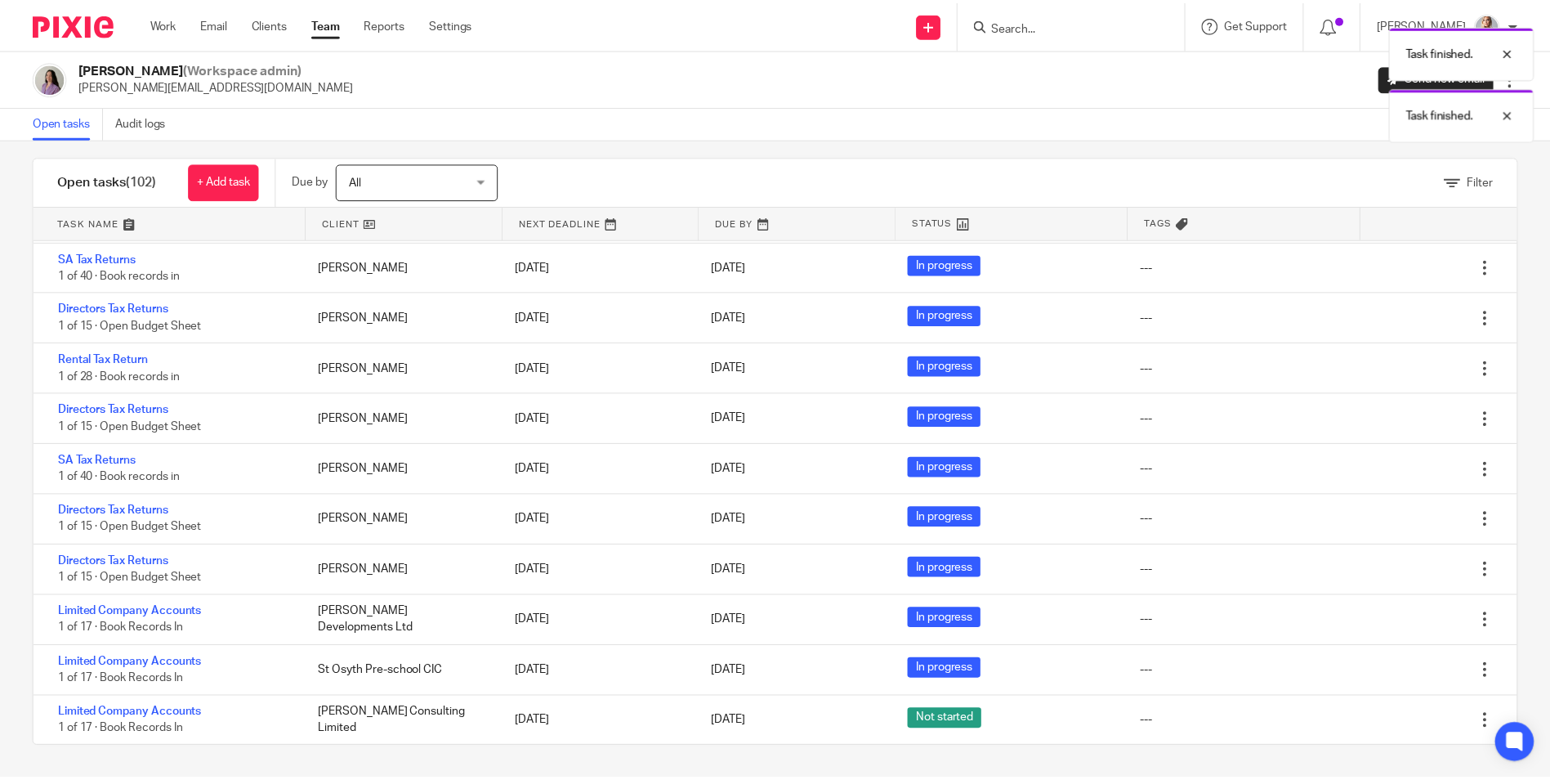
scroll to position [4551, 0]
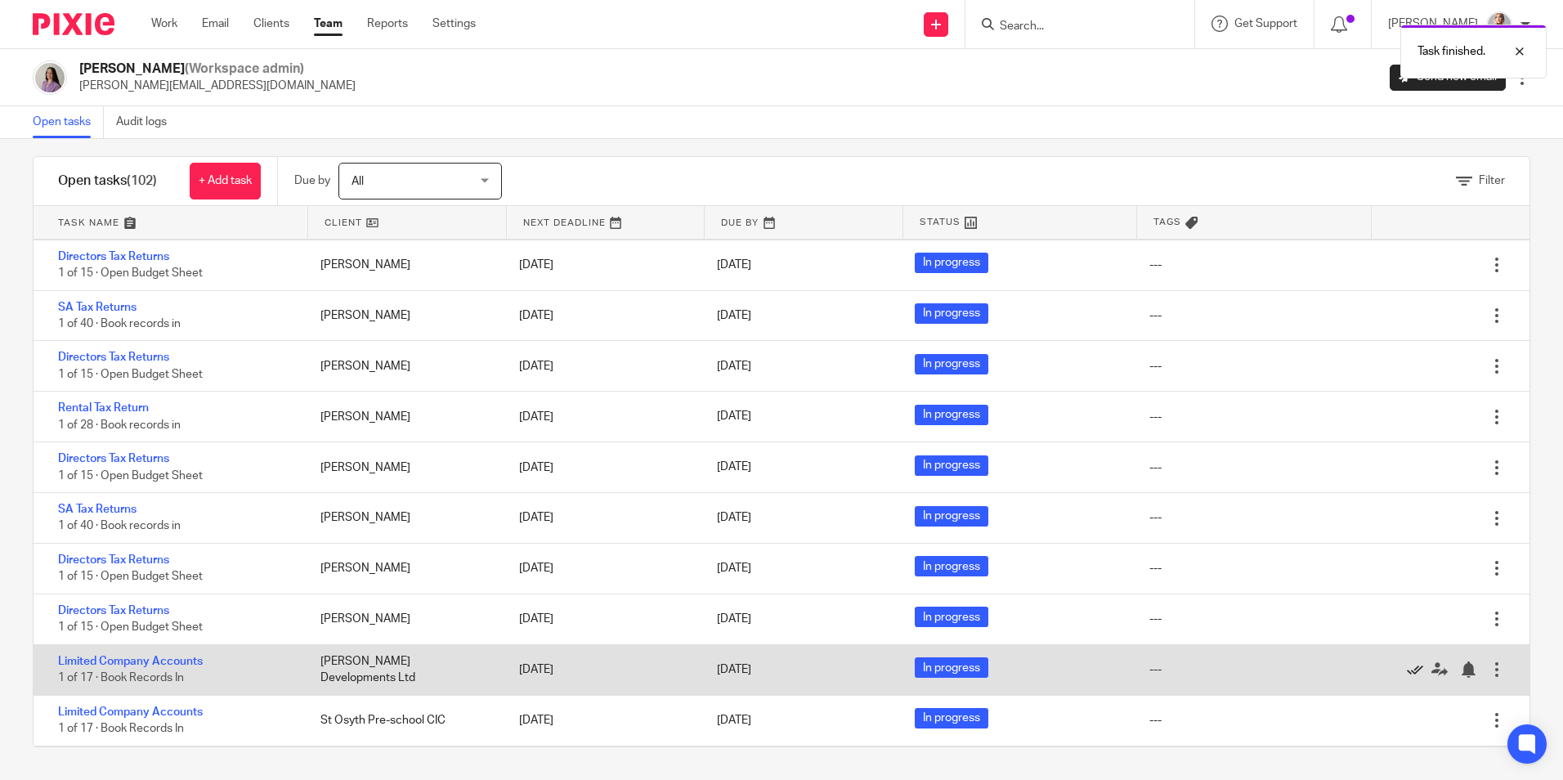
click at [1407, 661] on icon at bounding box center [1415, 669] width 16 height 16
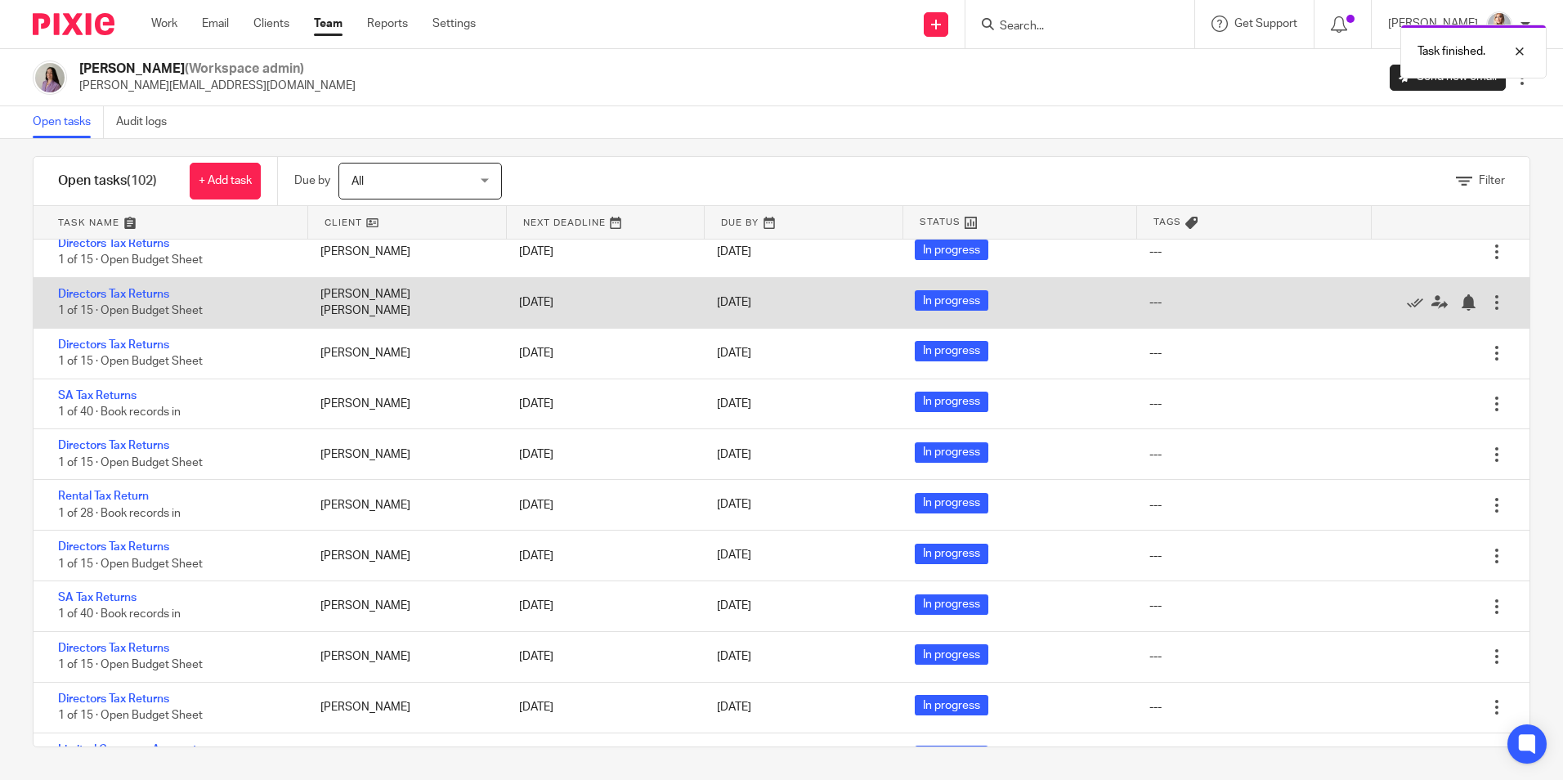
scroll to position [4500, 0]
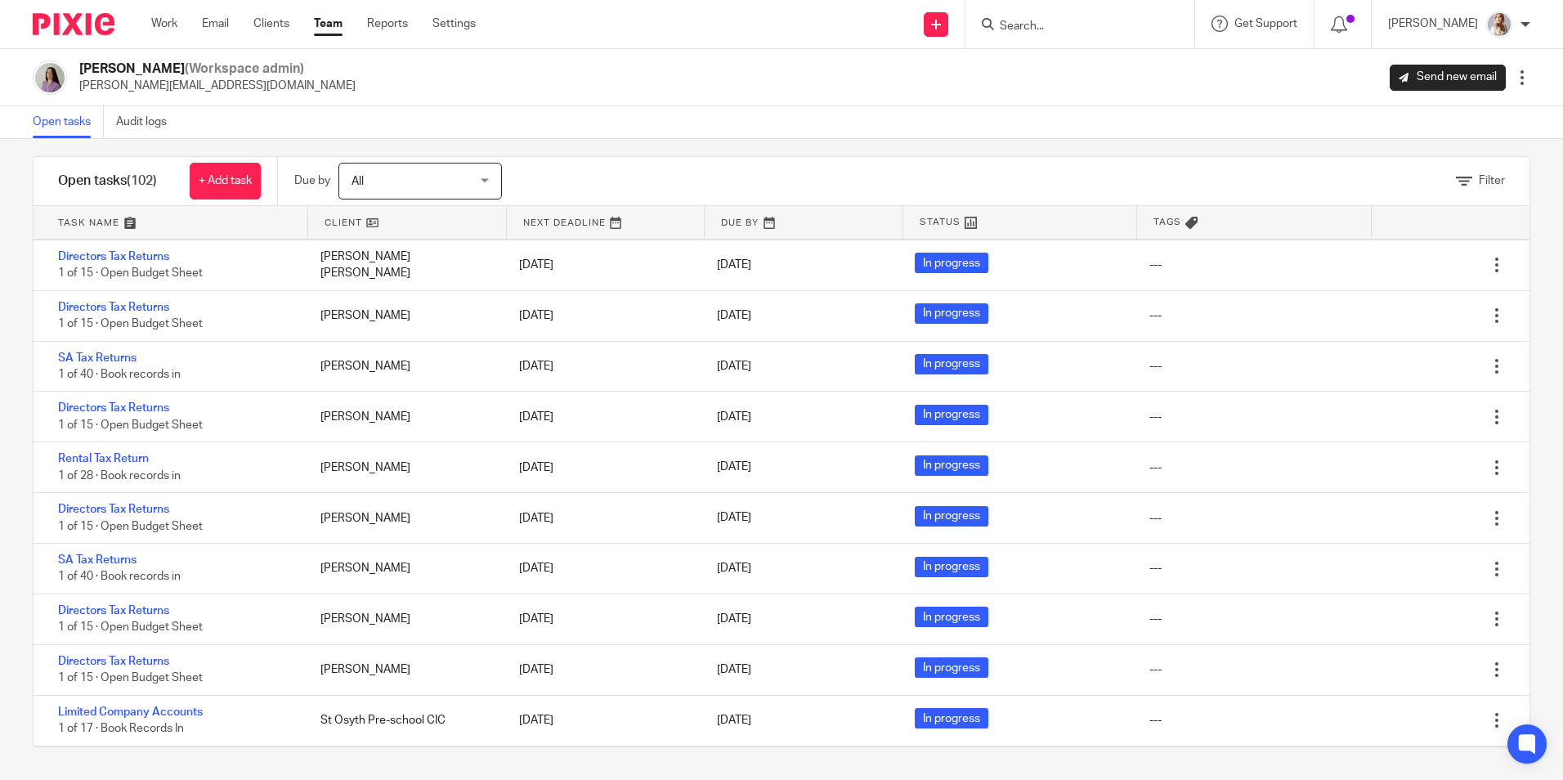
click at [1407, 763] on icon at bounding box center [1415, 771] width 16 height 16
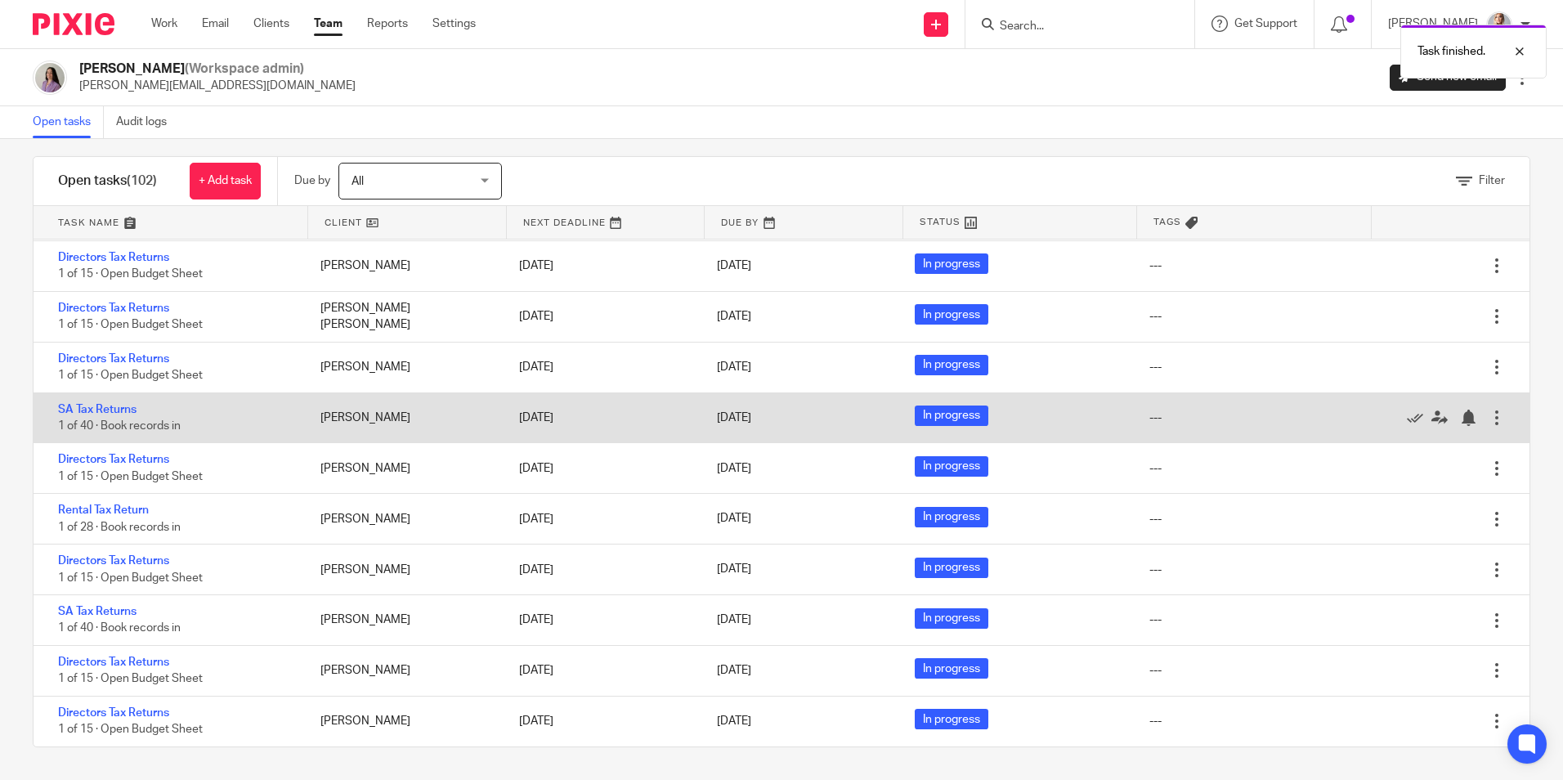
scroll to position [4399, 0]
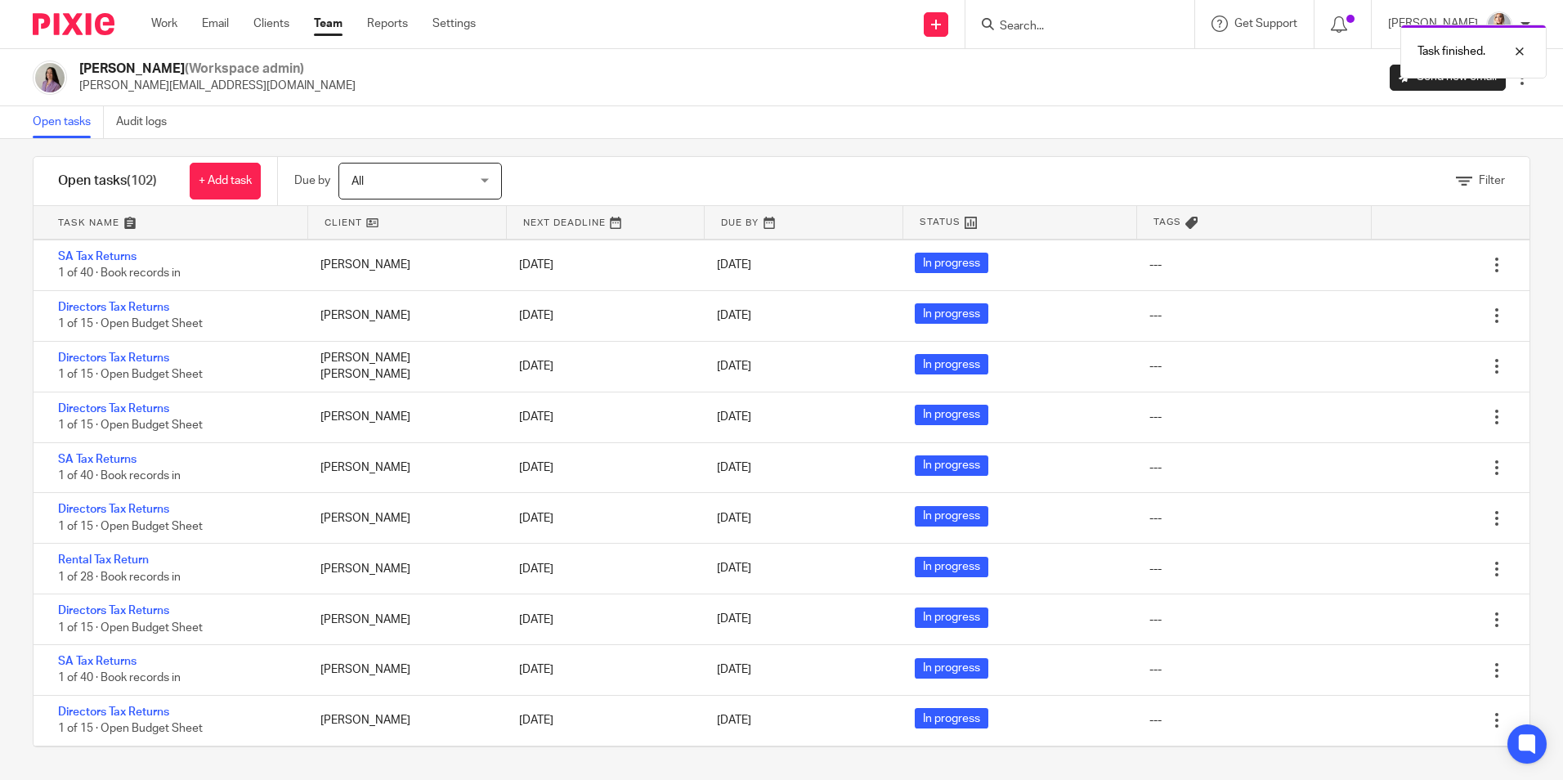
click at [326, 28] on link "Team" at bounding box center [328, 24] width 29 height 16
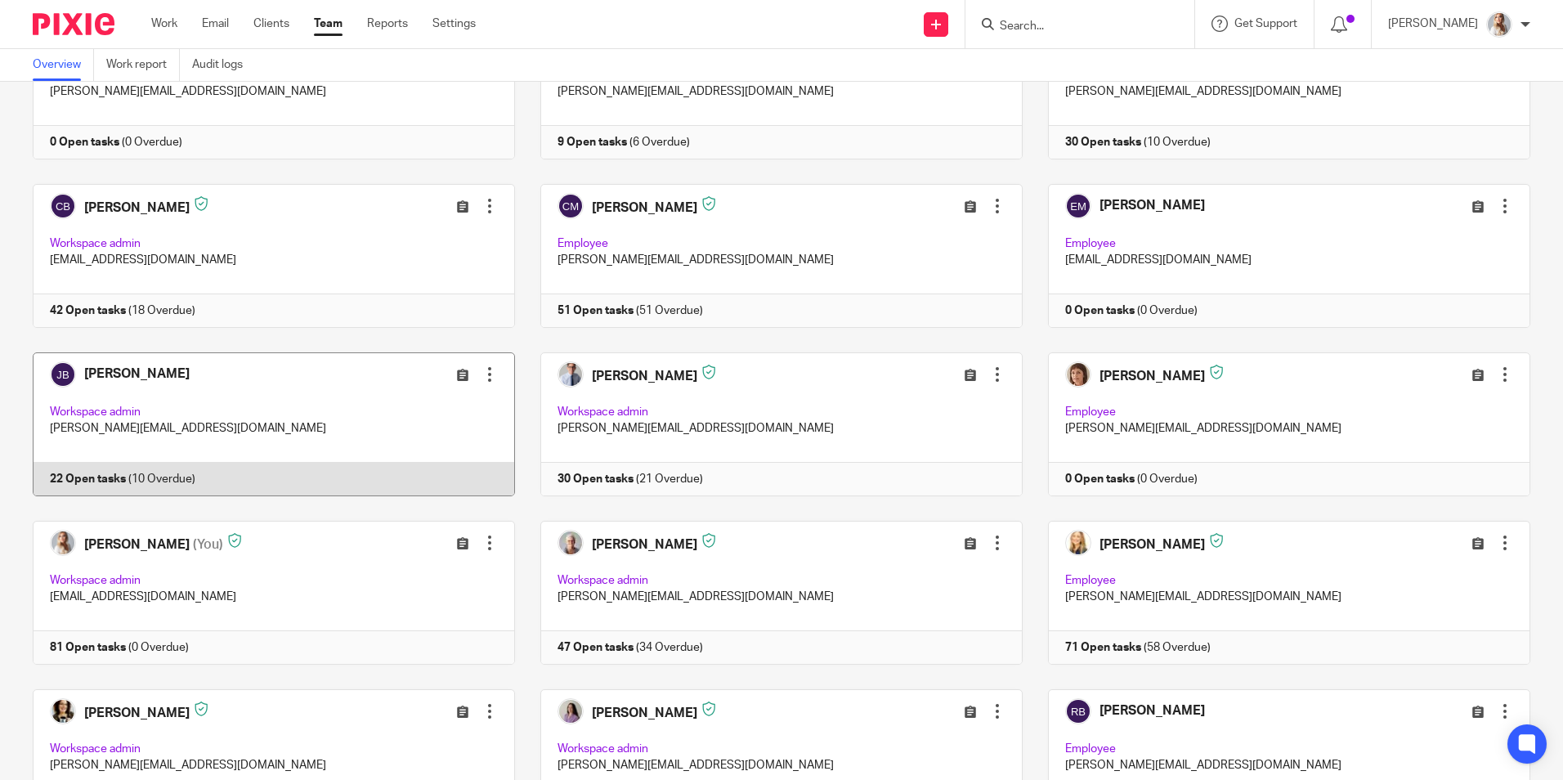
scroll to position [163, 0]
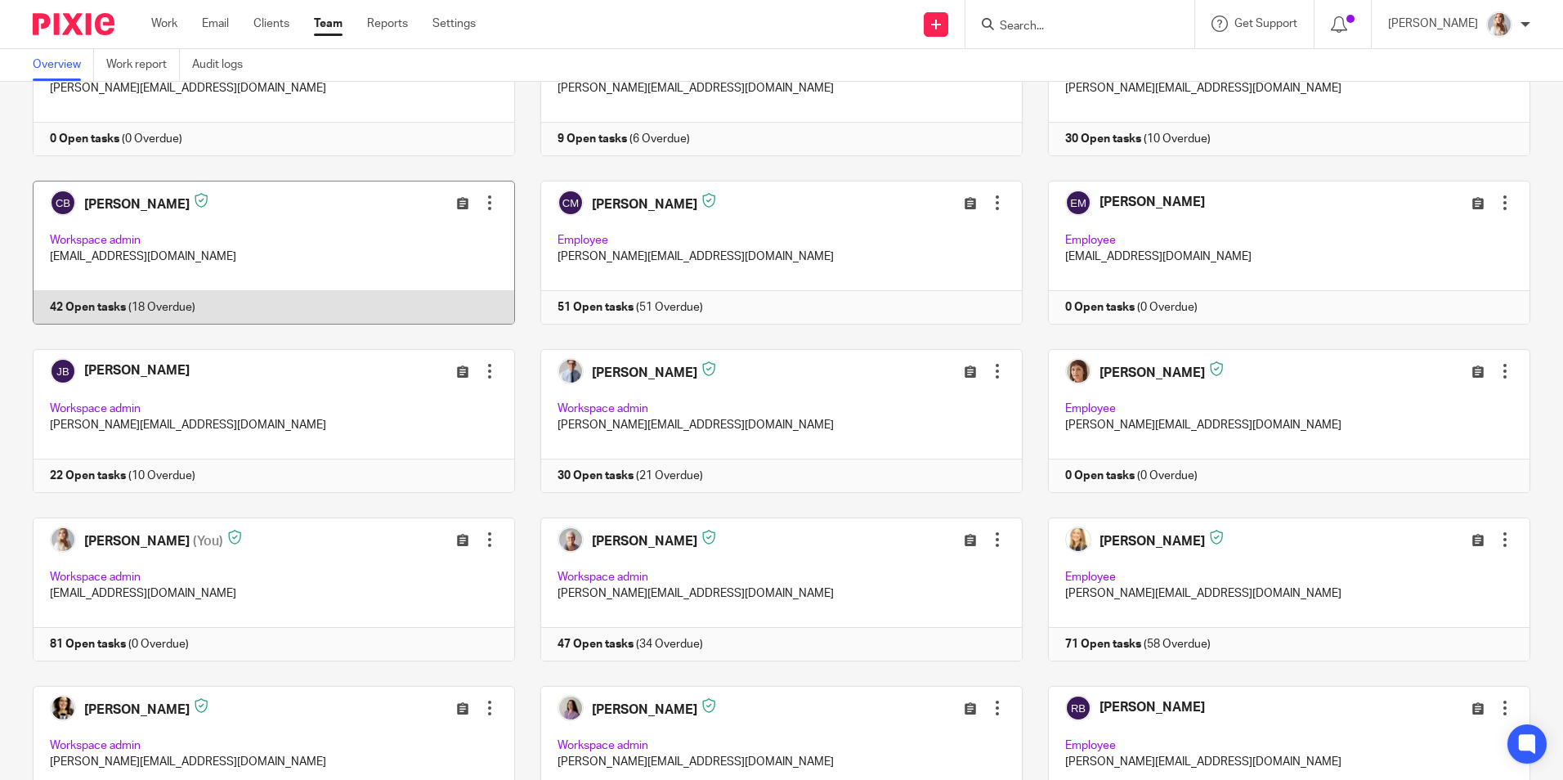
click at [273, 270] on link at bounding box center [261, 253] width 508 height 144
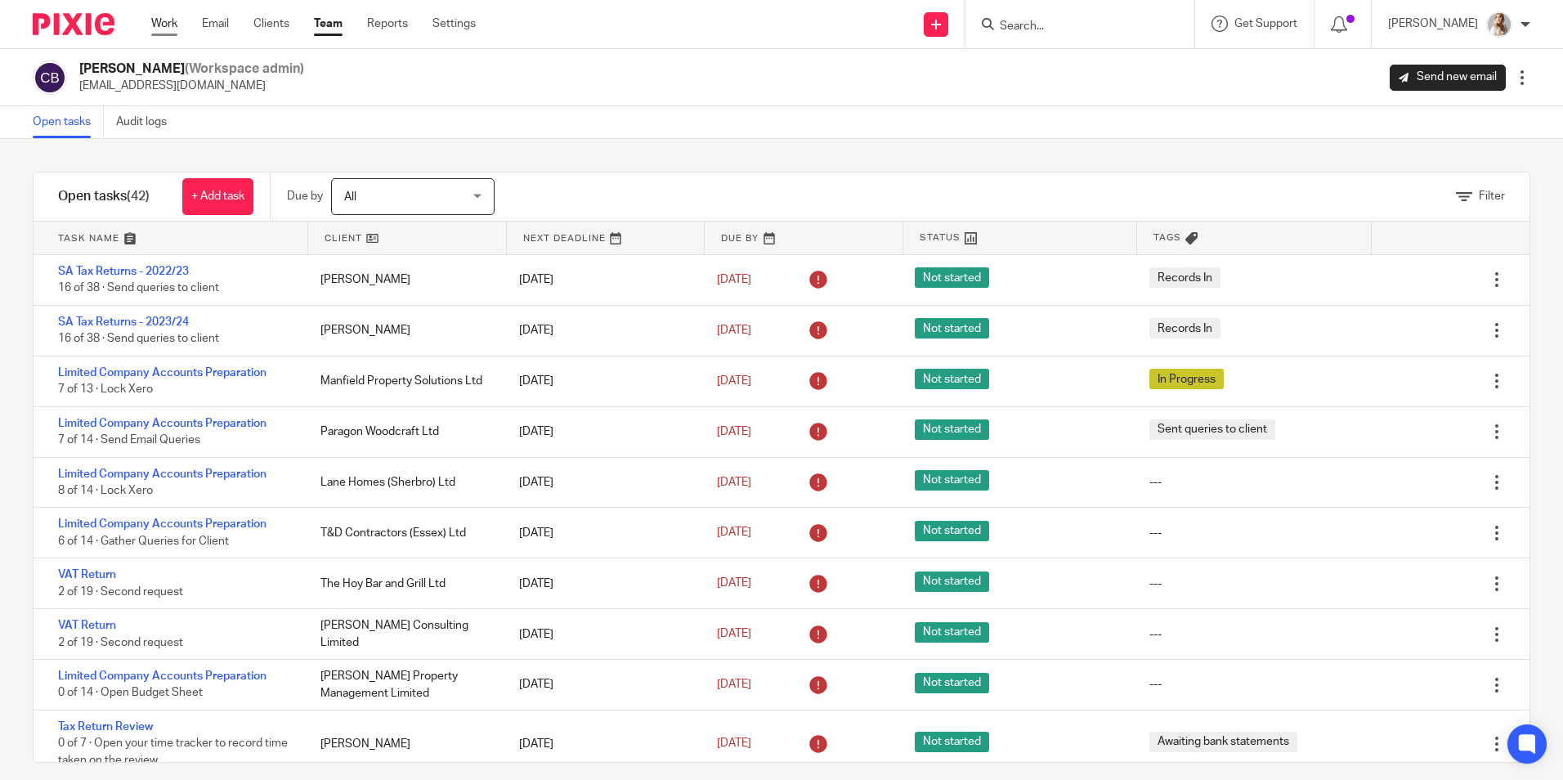
click at [166, 29] on link "Work" at bounding box center [164, 24] width 26 height 16
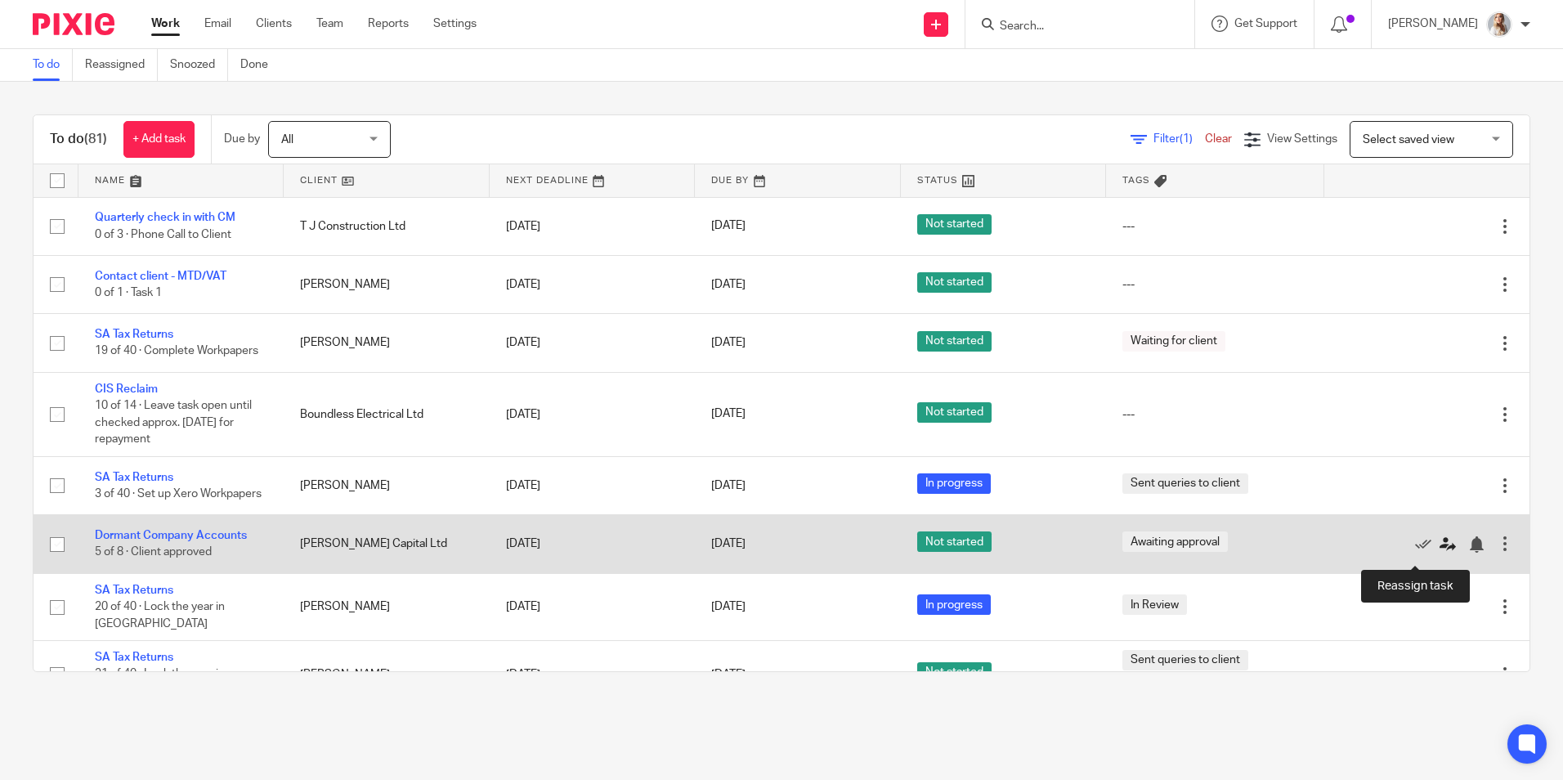
click at [1439, 549] on icon at bounding box center [1447, 544] width 16 height 16
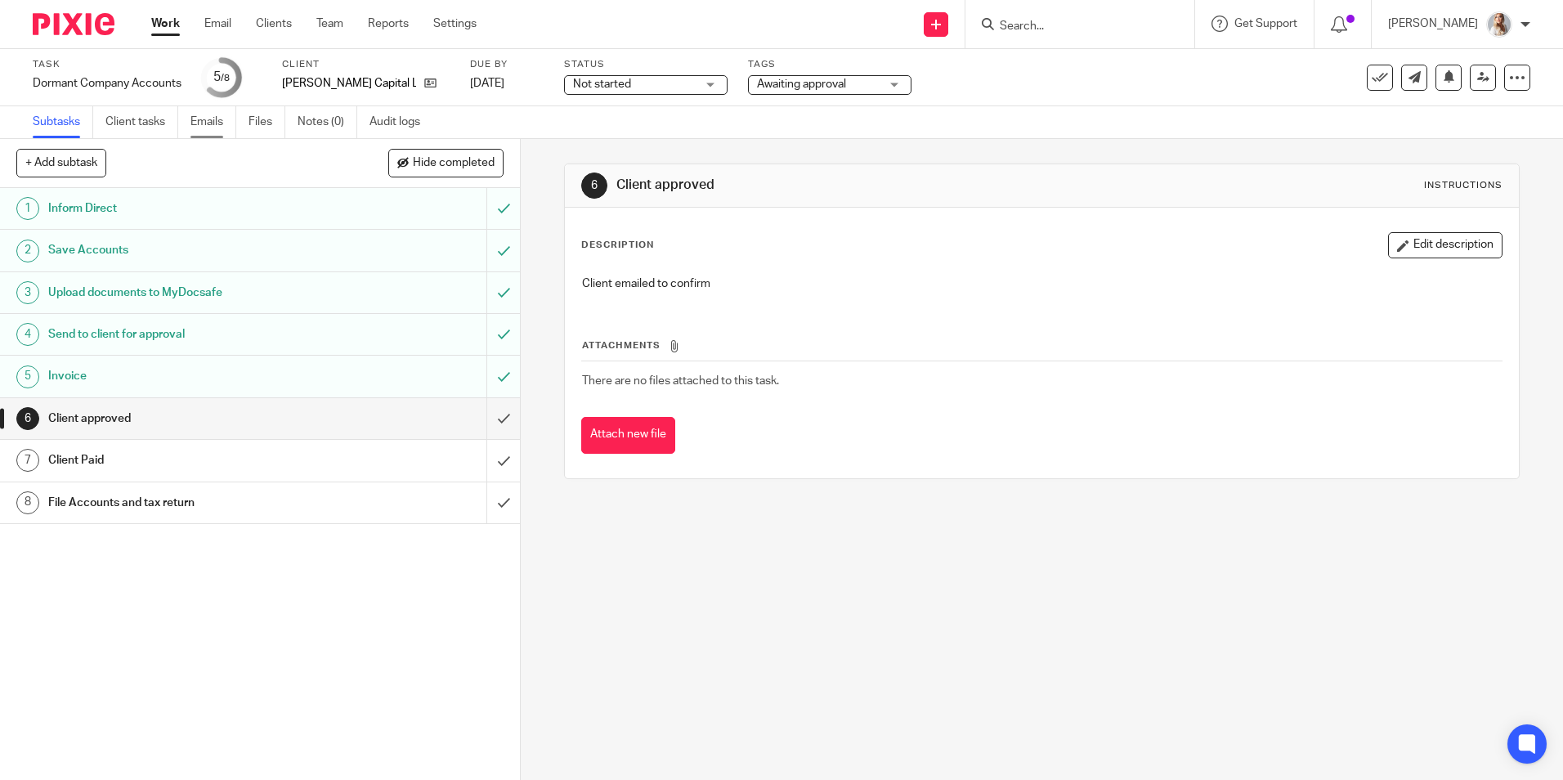
click at [201, 128] on link "Emails" at bounding box center [213, 122] width 46 height 32
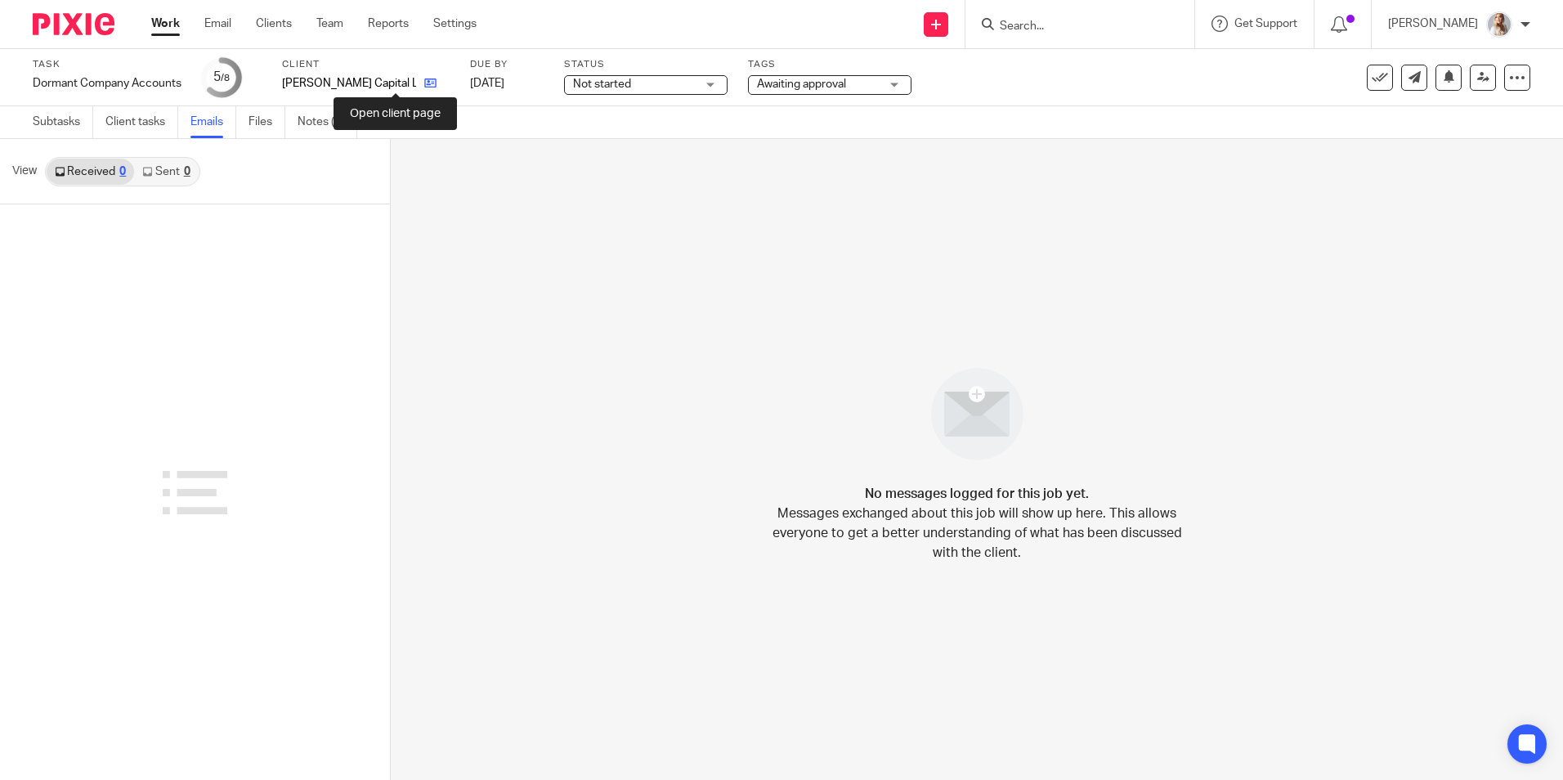
click at [424, 87] on icon at bounding box center [430, 83] width 12 height 12
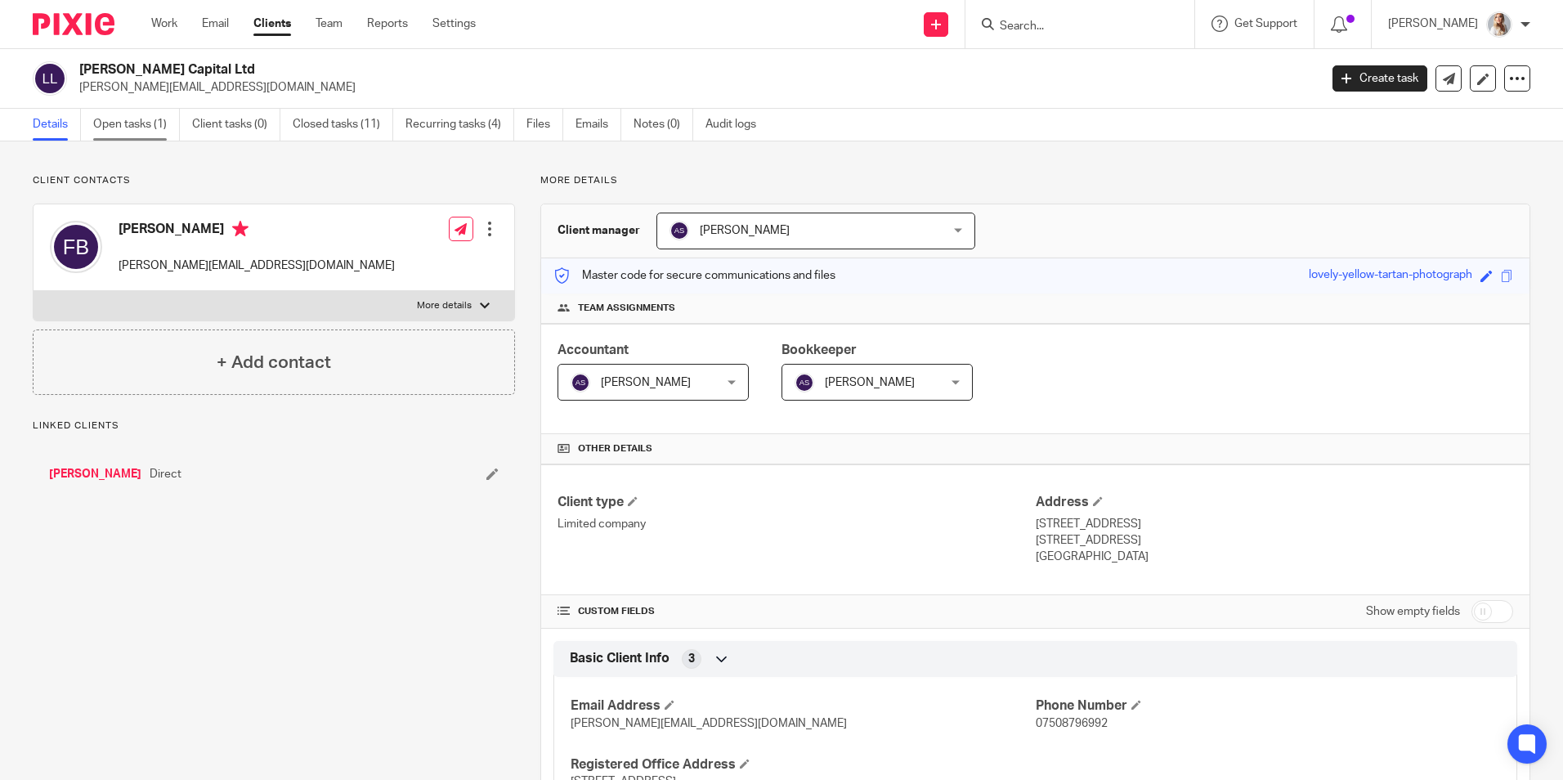
click at [140, 125] on link "Open tasks (1)" at bounding box center [136, 125] width 87 height 32
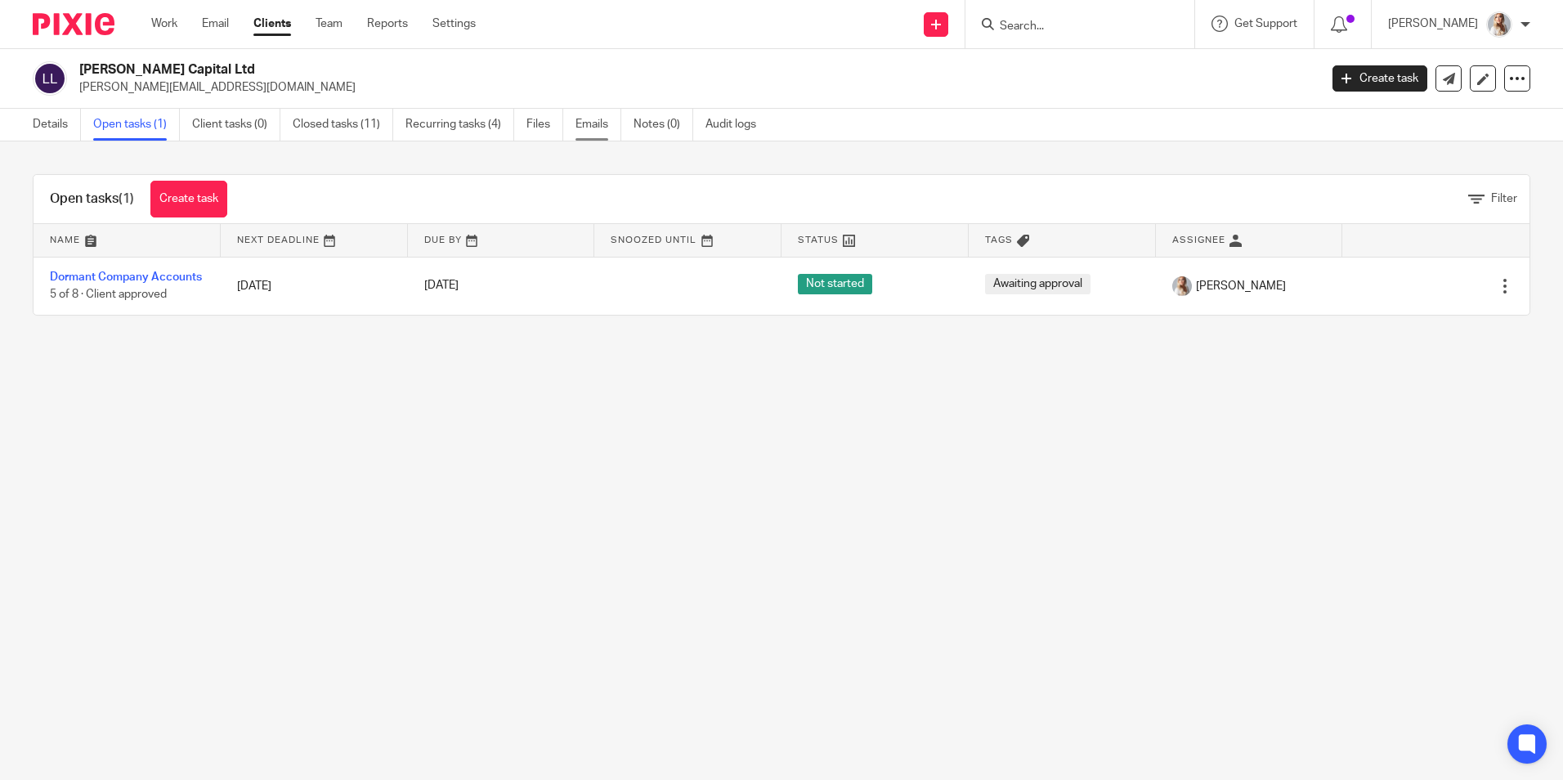
click at [606, 126] on link "Emails" at bounding box center [598, 125] width 46 height 32
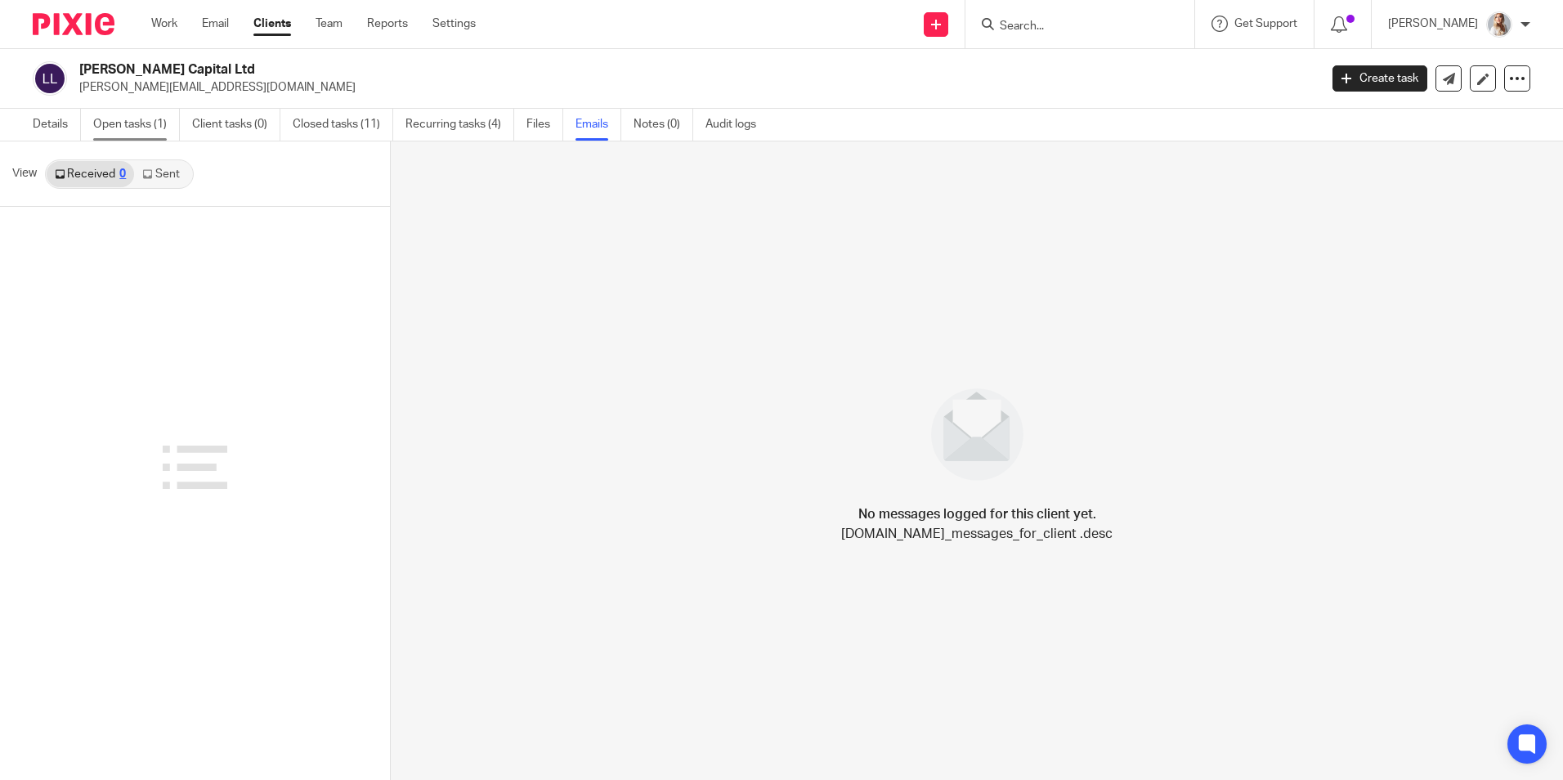
click at [127, 132] on link "Open tasks (1)" at bounding box center [136, 125] width 87 height 32
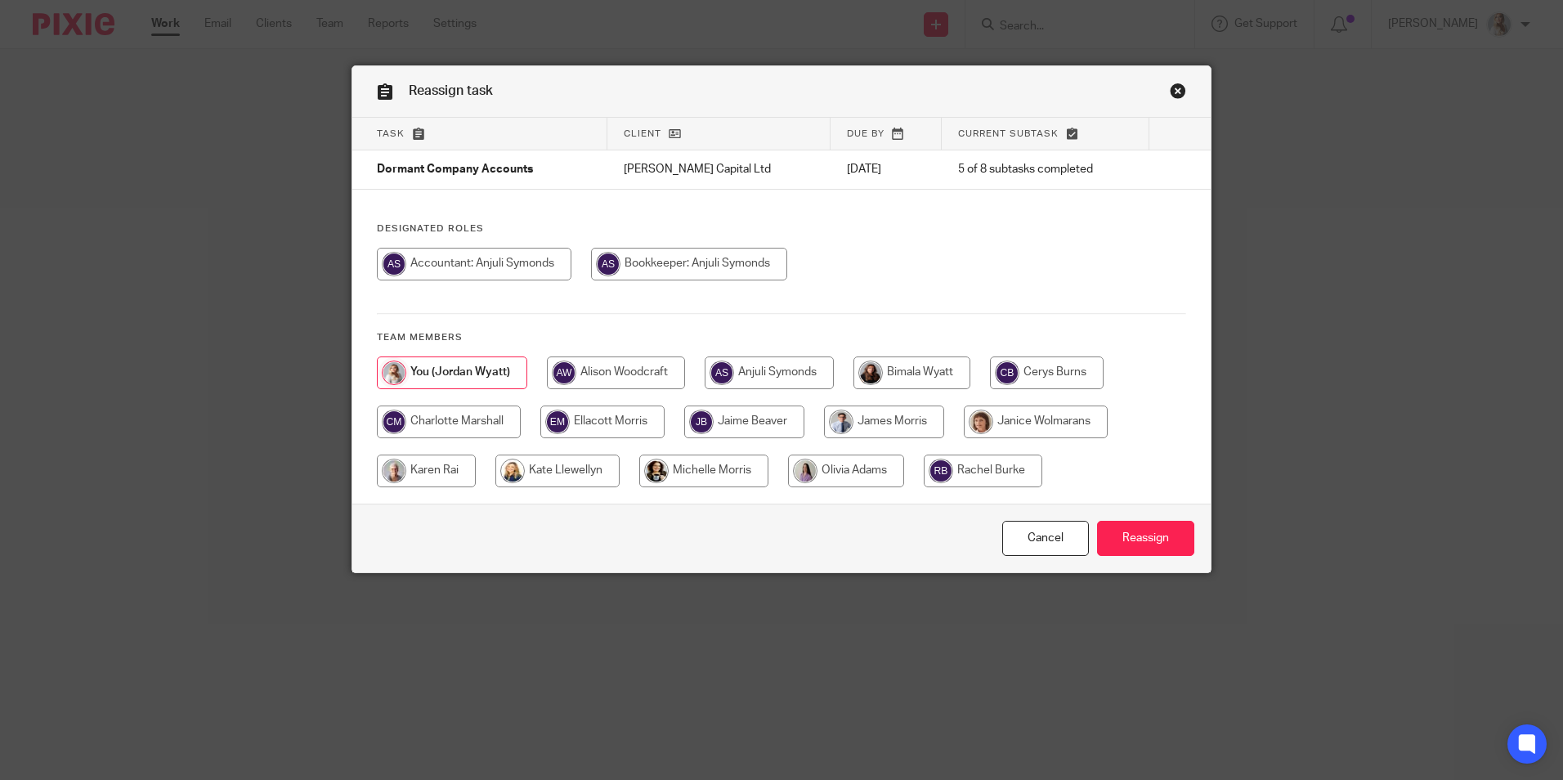
click at [1028, 366] on input "radio" at bounding box center [1047, 372] width 114 height 33
radio input "true"
click at [1165, 534] on input "Reassign" at bounding box center [1145, 538] width 97 height 35
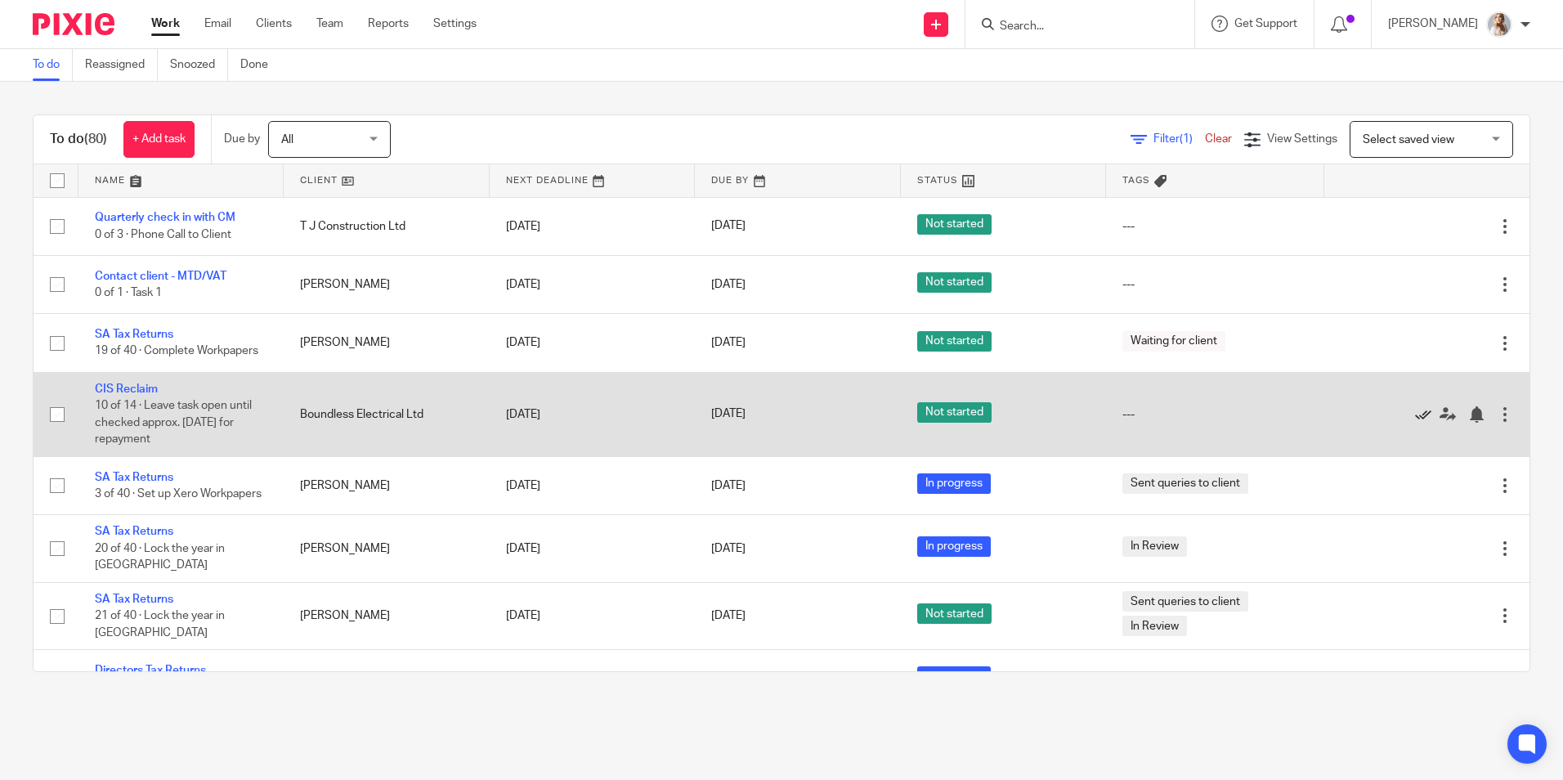
click at [1415, 417] on icon at bounding box center [1423, 414] width 16 height 16
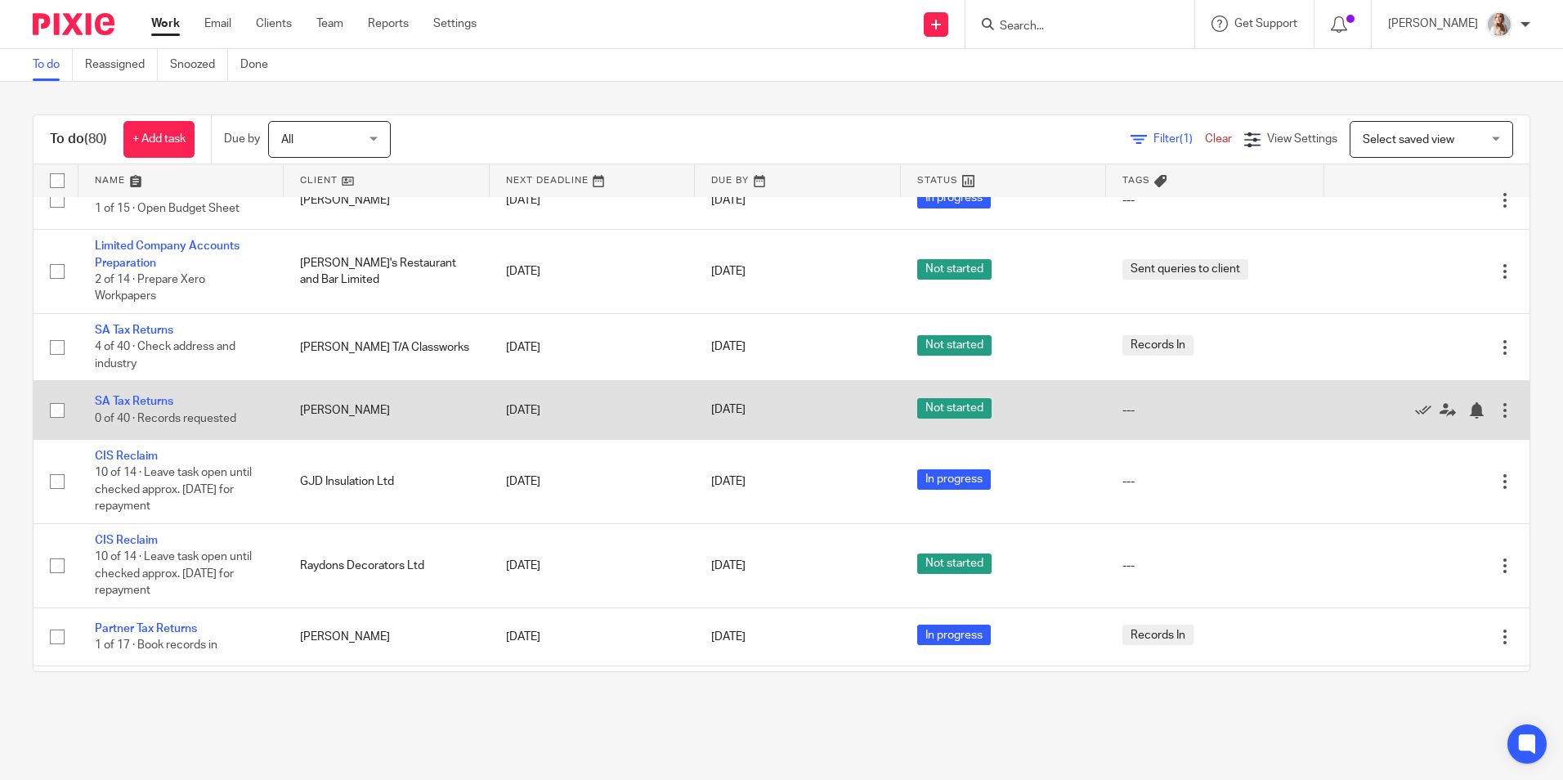
scroll to position [736, 0]
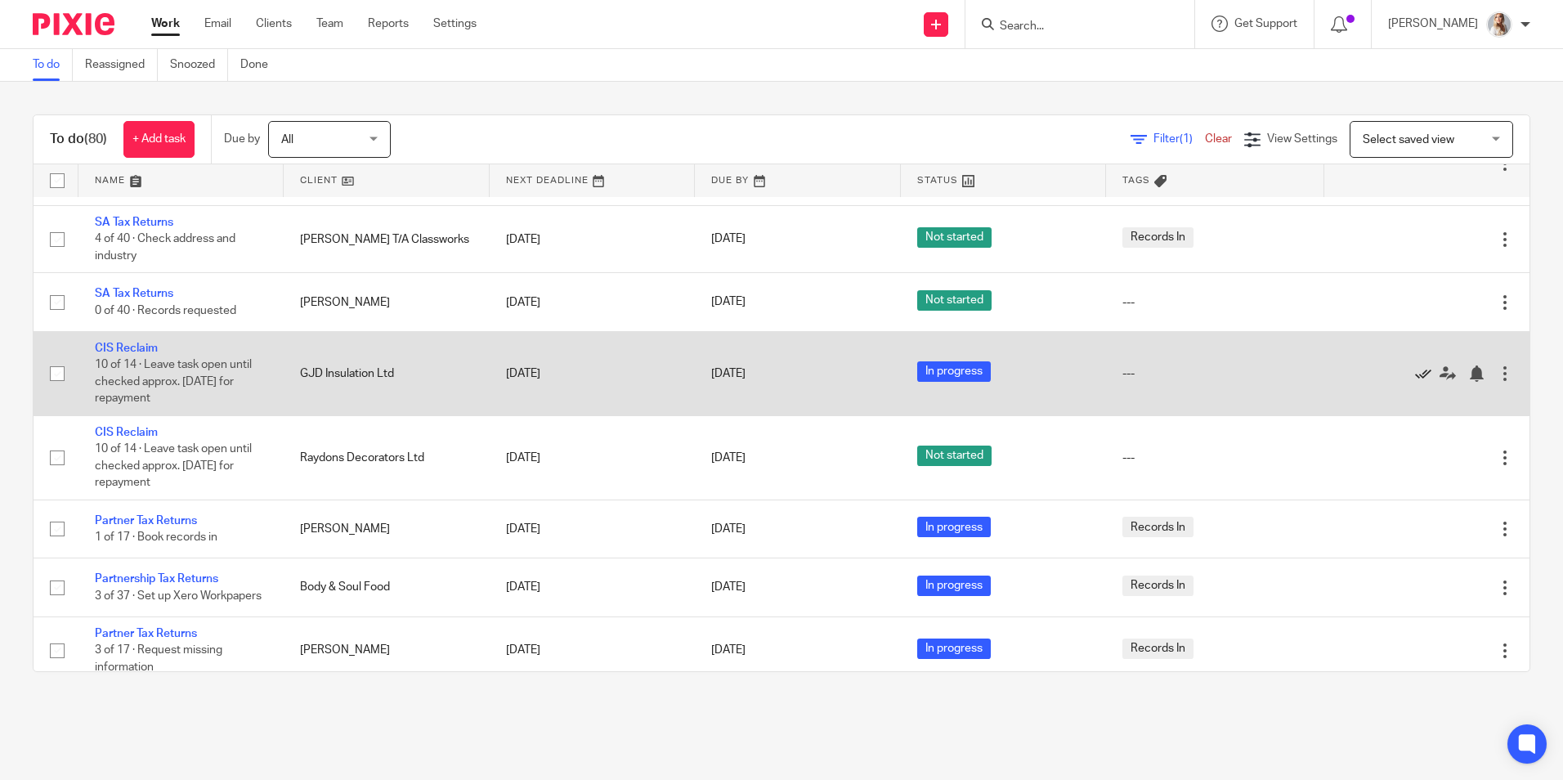
click at [1415, 369] on icon at bounding box center [1423, 373] width 16 height 16
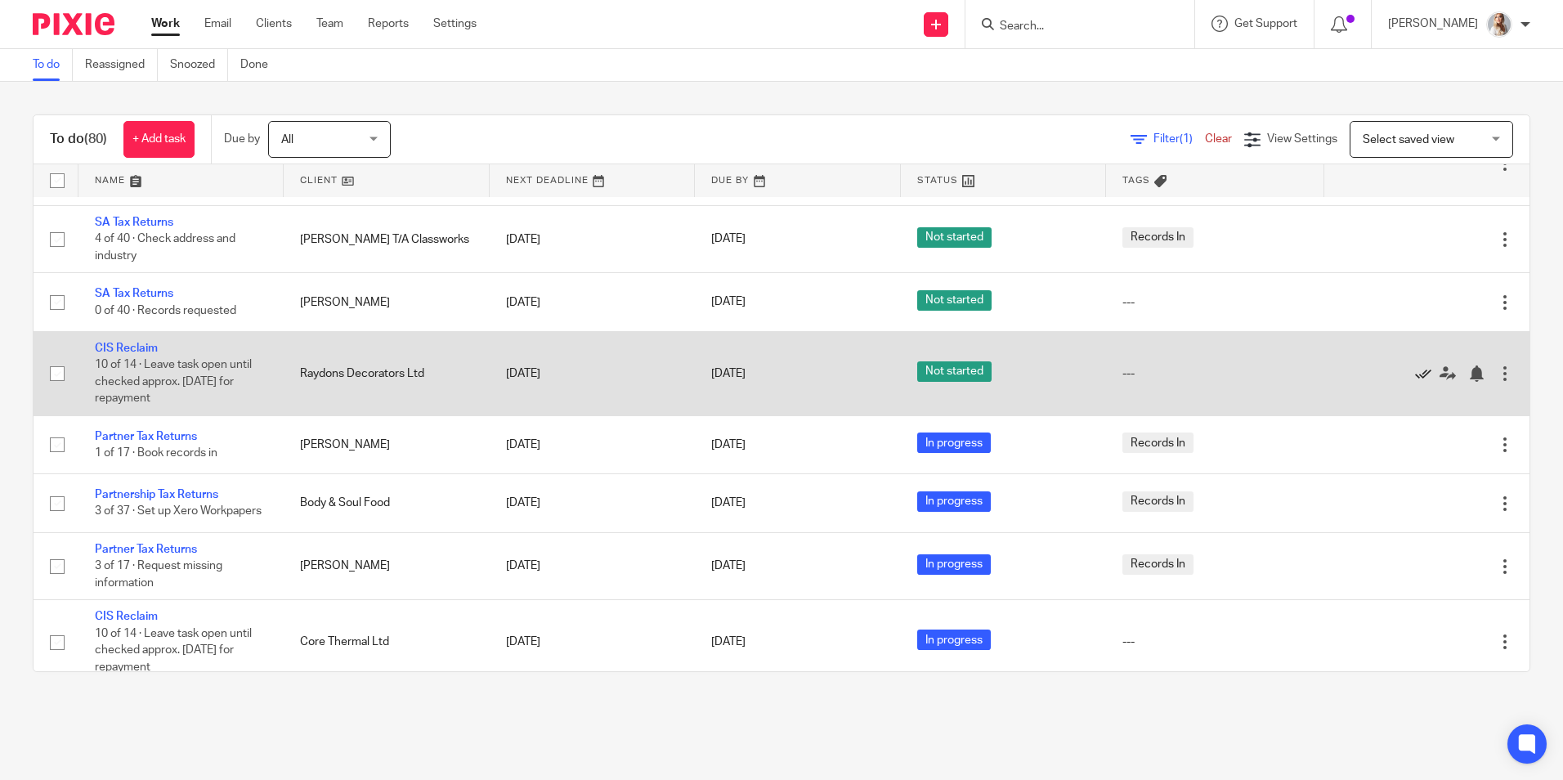
click at [1415, 373] on icon at bounding box center [1423, 373] width 16 height 16
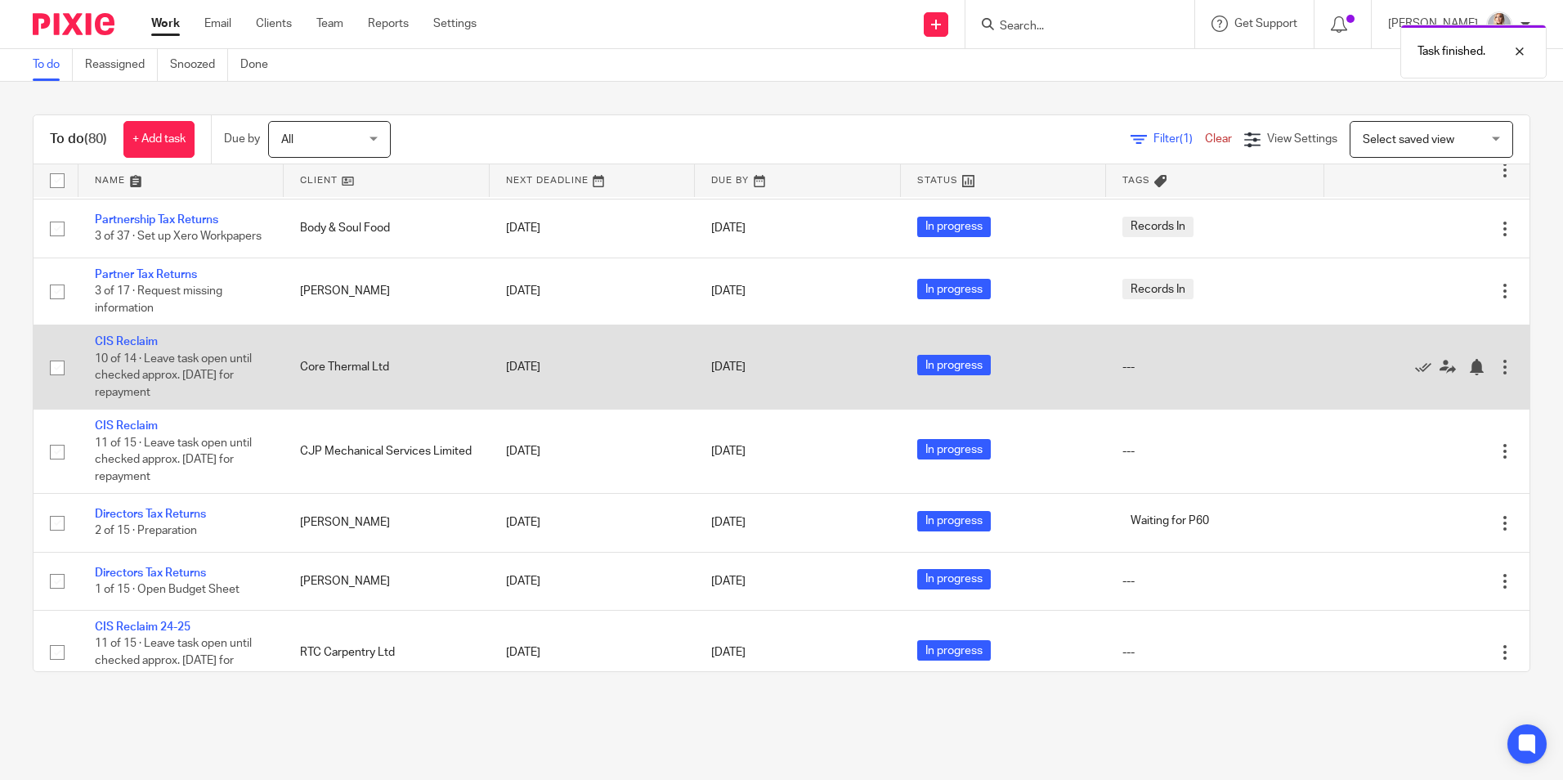
scroll to position [981, 0]
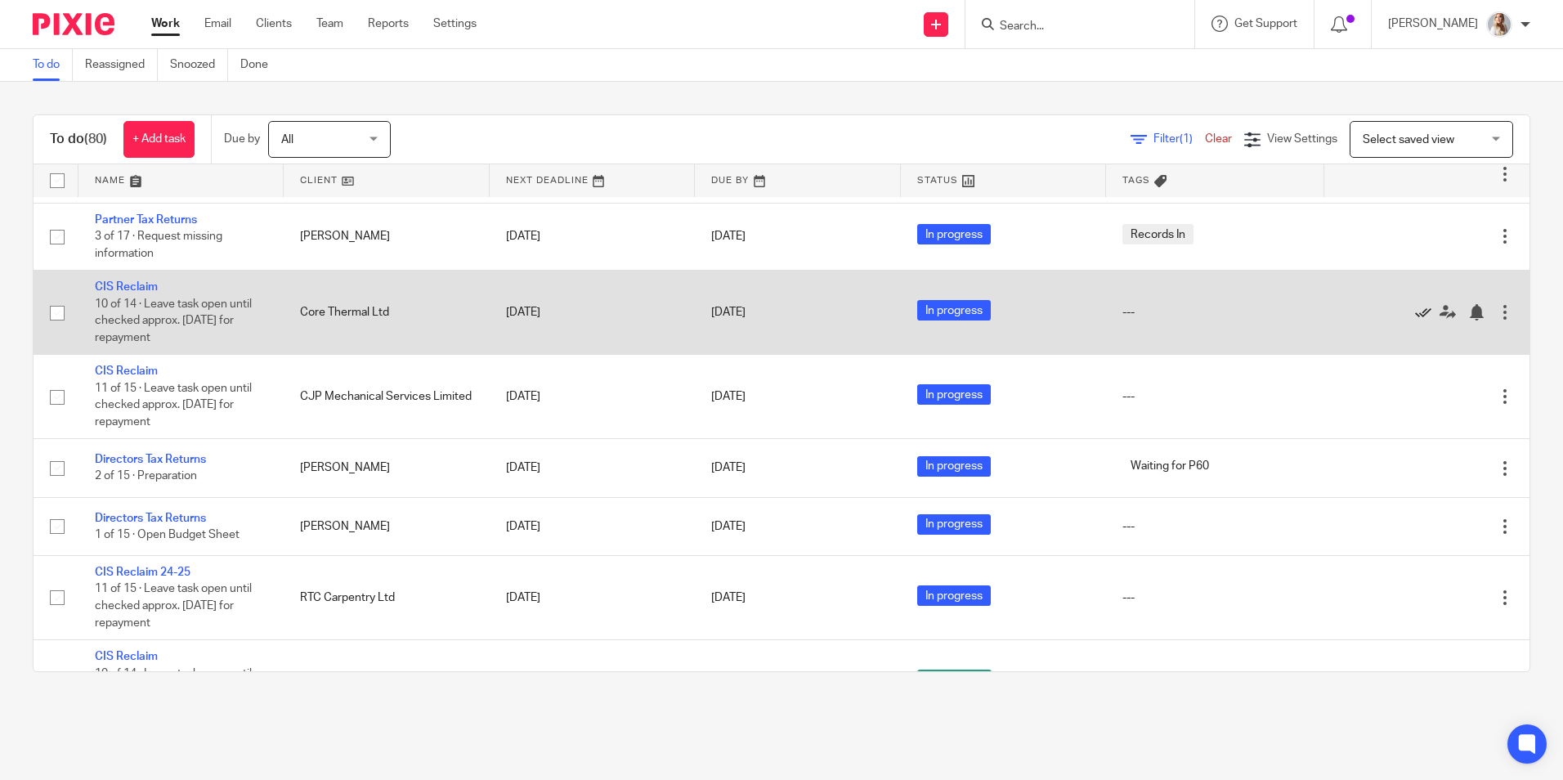
click at [1415, 316] on icon at bounding box center [1423, 312] width 16 height 16
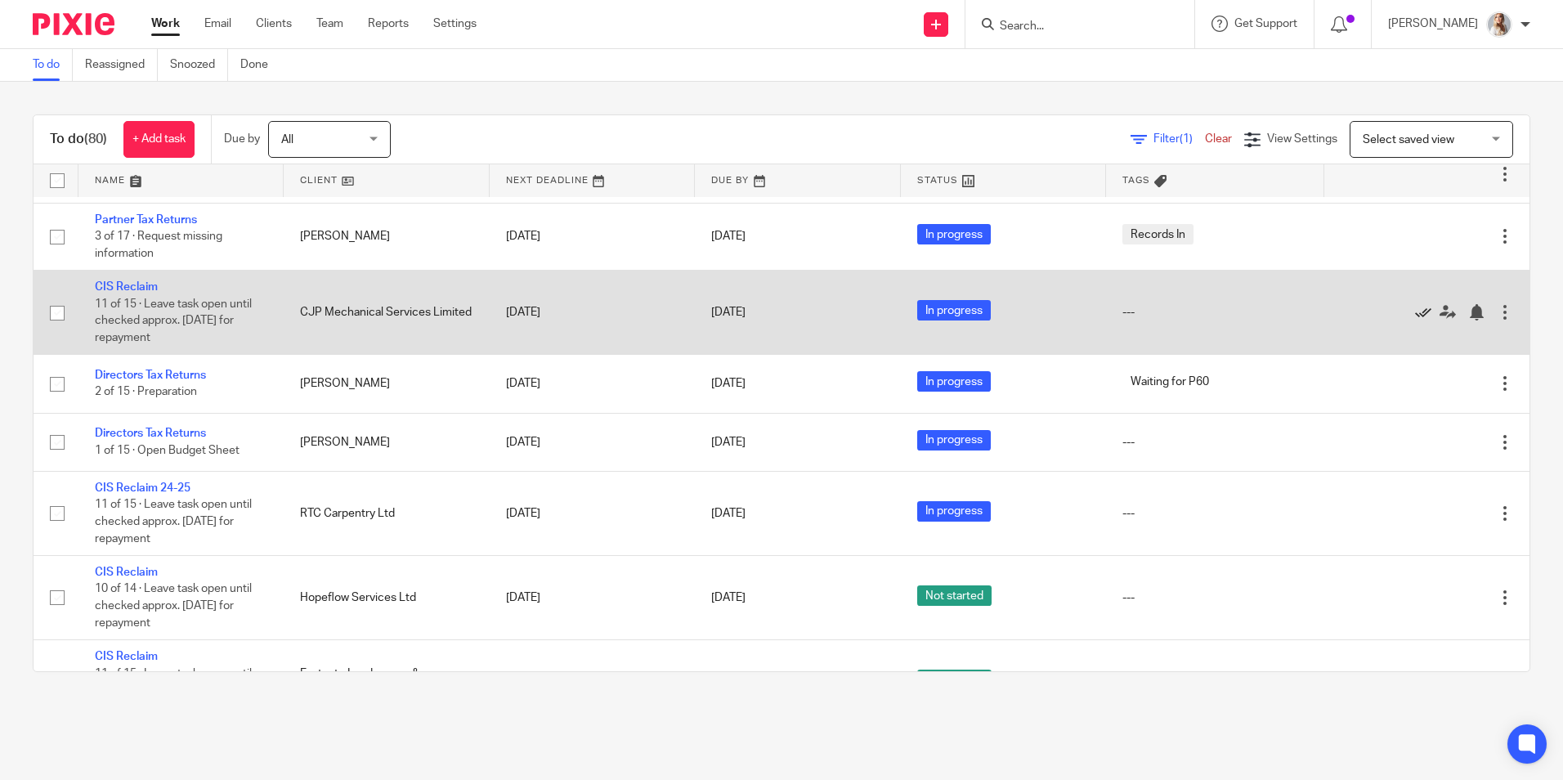
click at [1415, 320] on icon at bounding box center [1423, 312] width 16 height 16
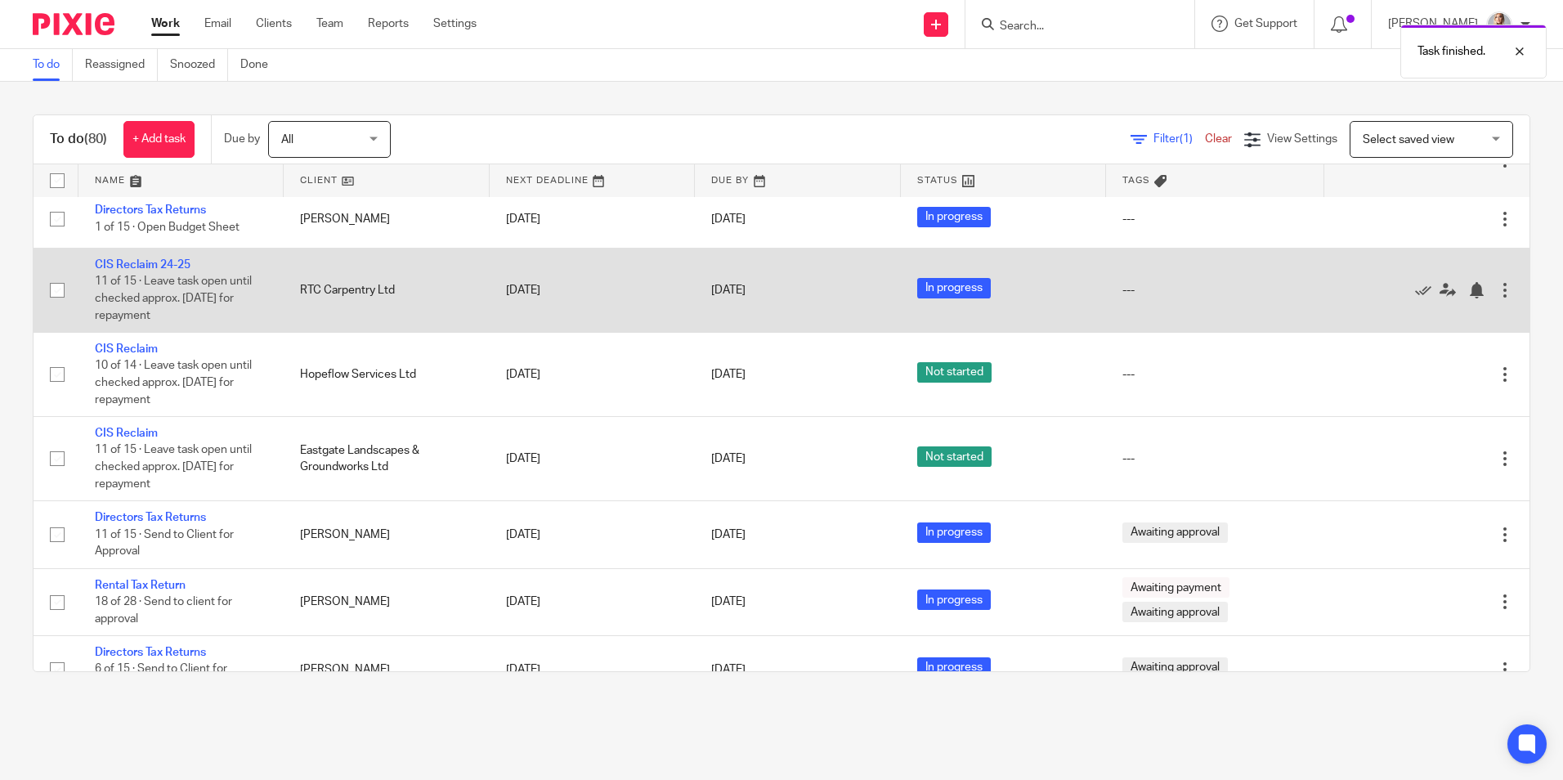
scroll to position [1144, 0]
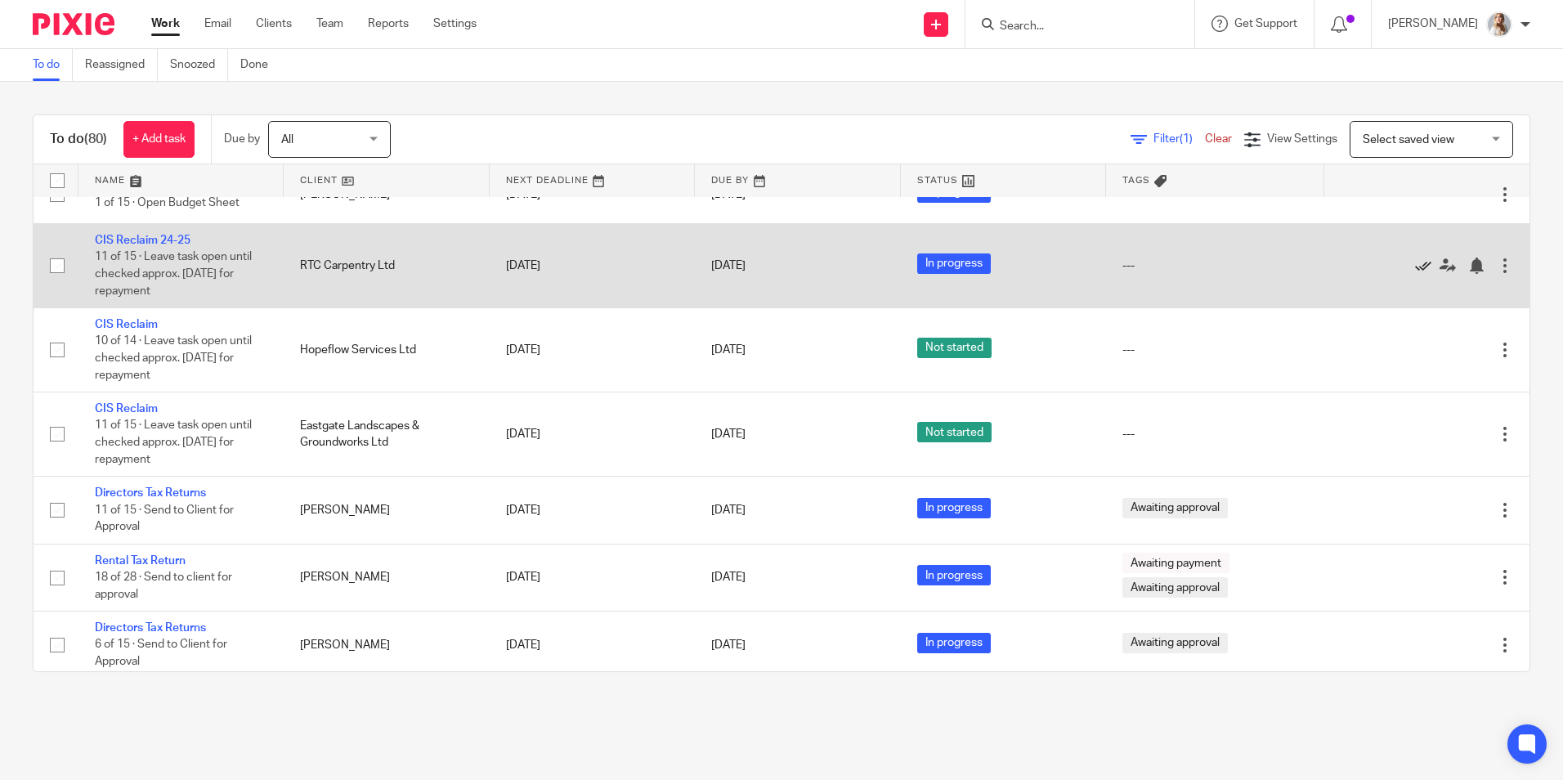
click at [1415, 271] on icon at bounding box center [1423, 265] width 16 height 16
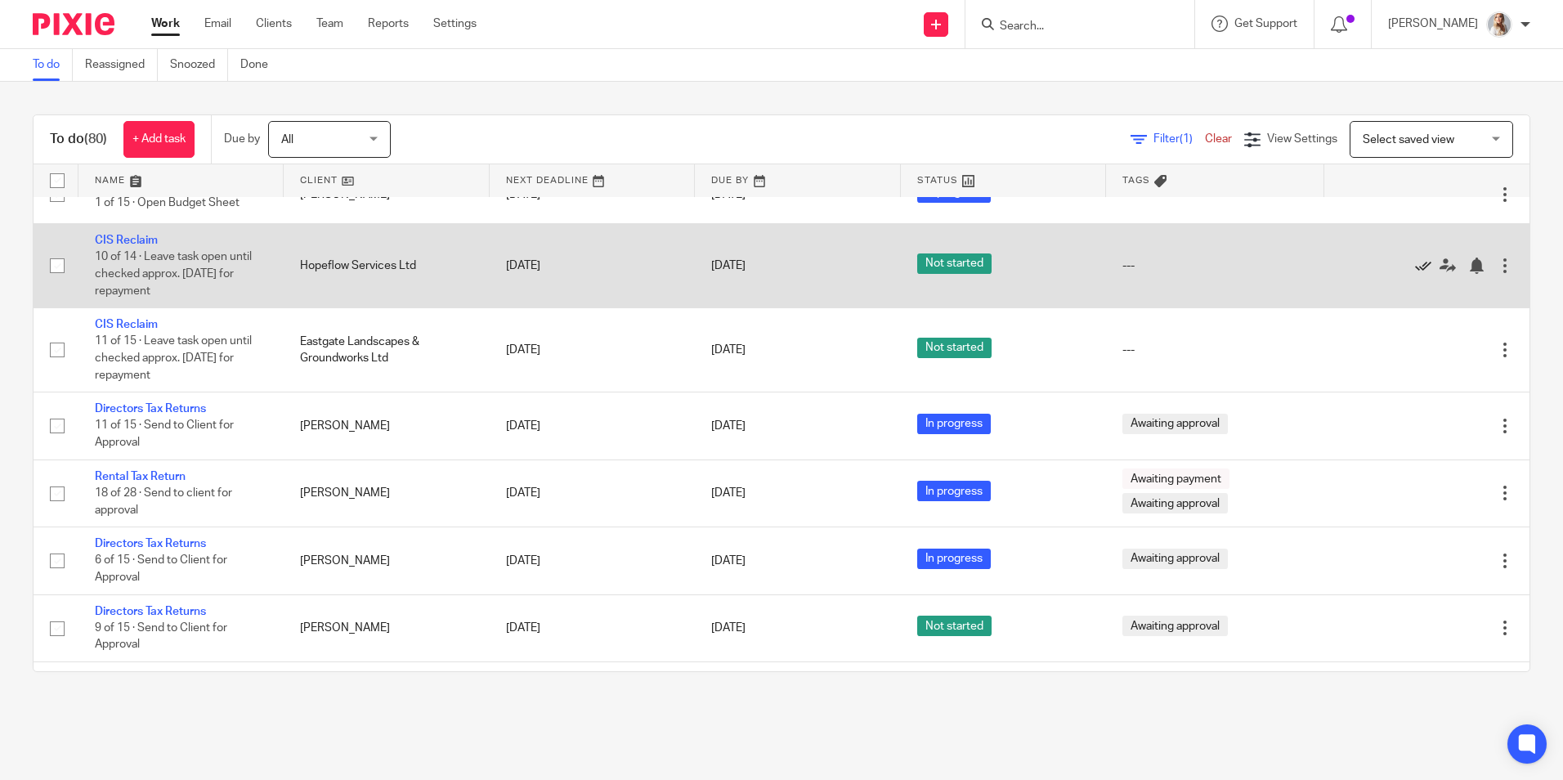
click at [1415, 274] on icon at bounding box center [1423, 265] width 16 height 16
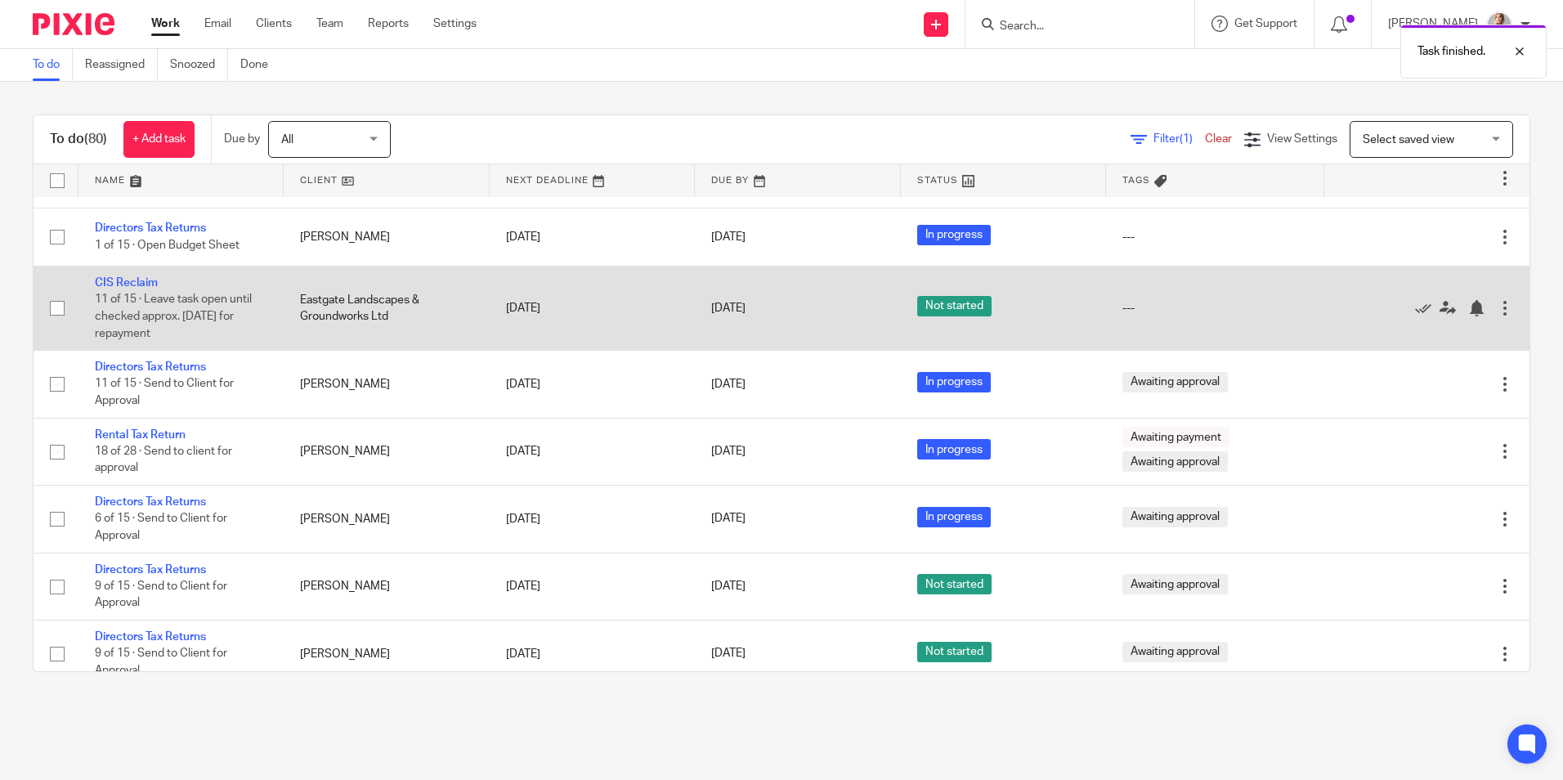
scroll to position [1062, 0]
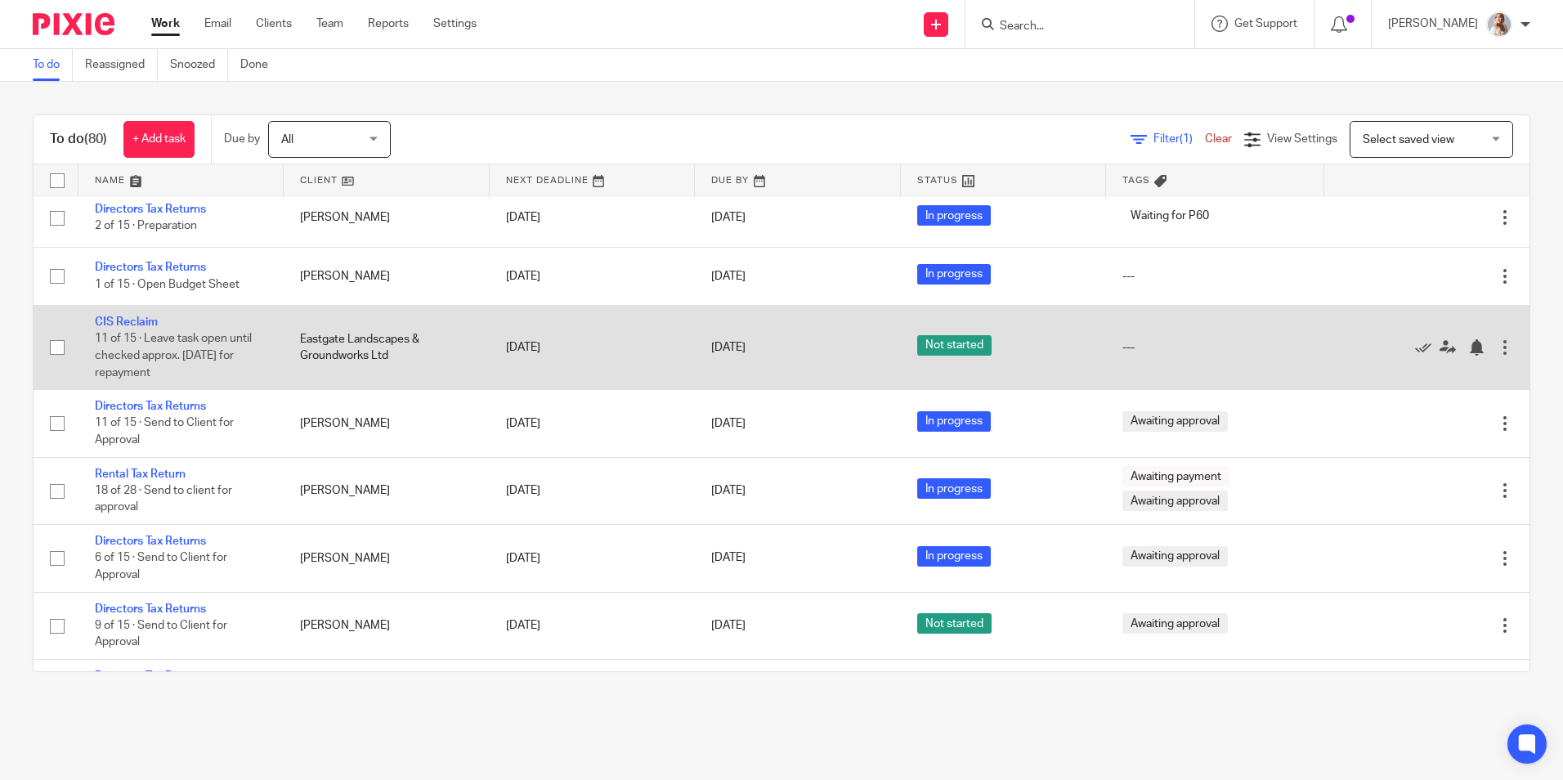
drag, startPoint x: 1380, startPoint y: 356, endPoint x: 1411, endPoint y: 388, distance: 45.1
click at [1415, 356] on icon at bounding box center [1423, 347] width 16 height 16
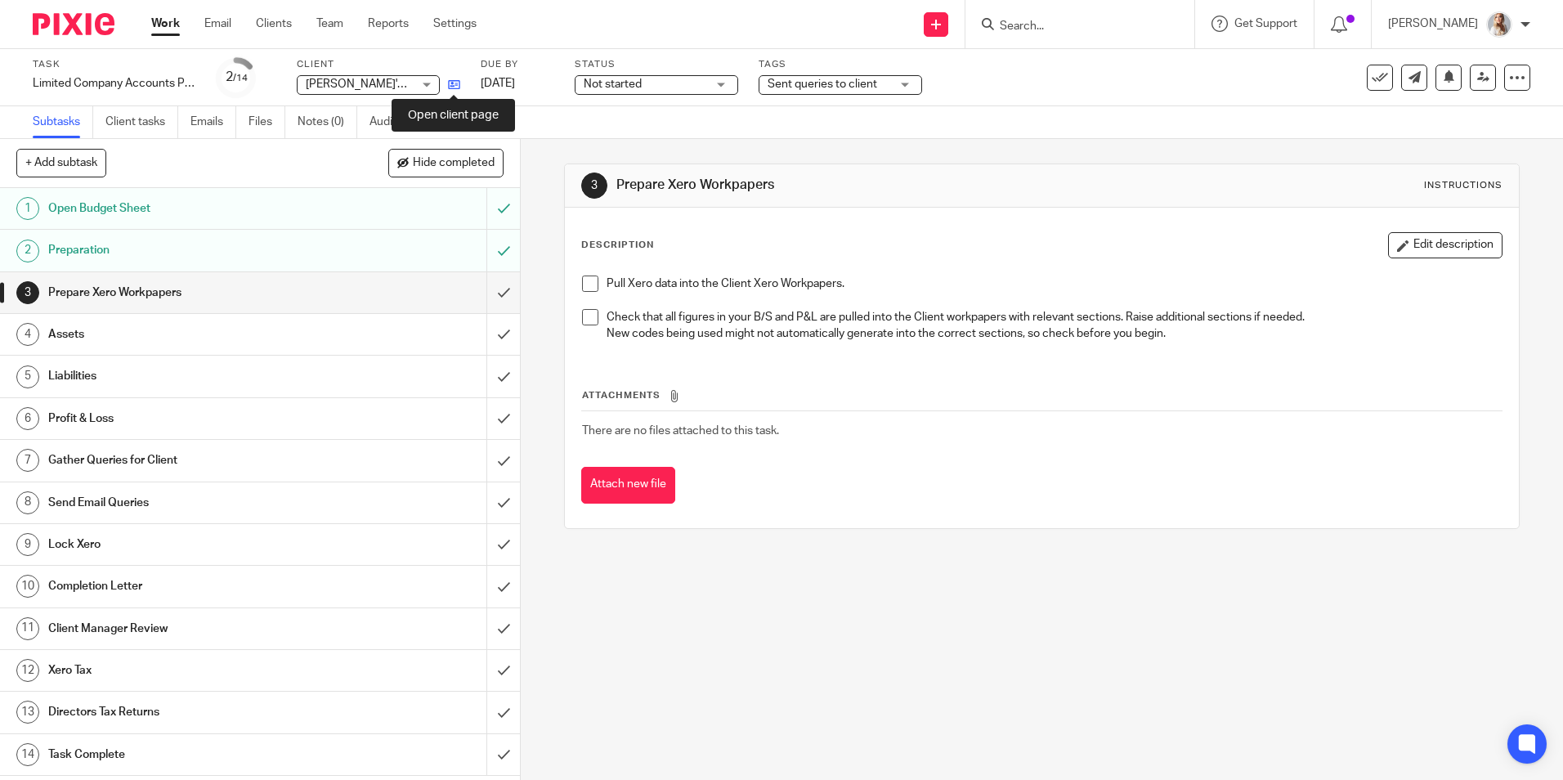
click at [457, 86] on icon at bounding box center [454, 84] width 12 height 12
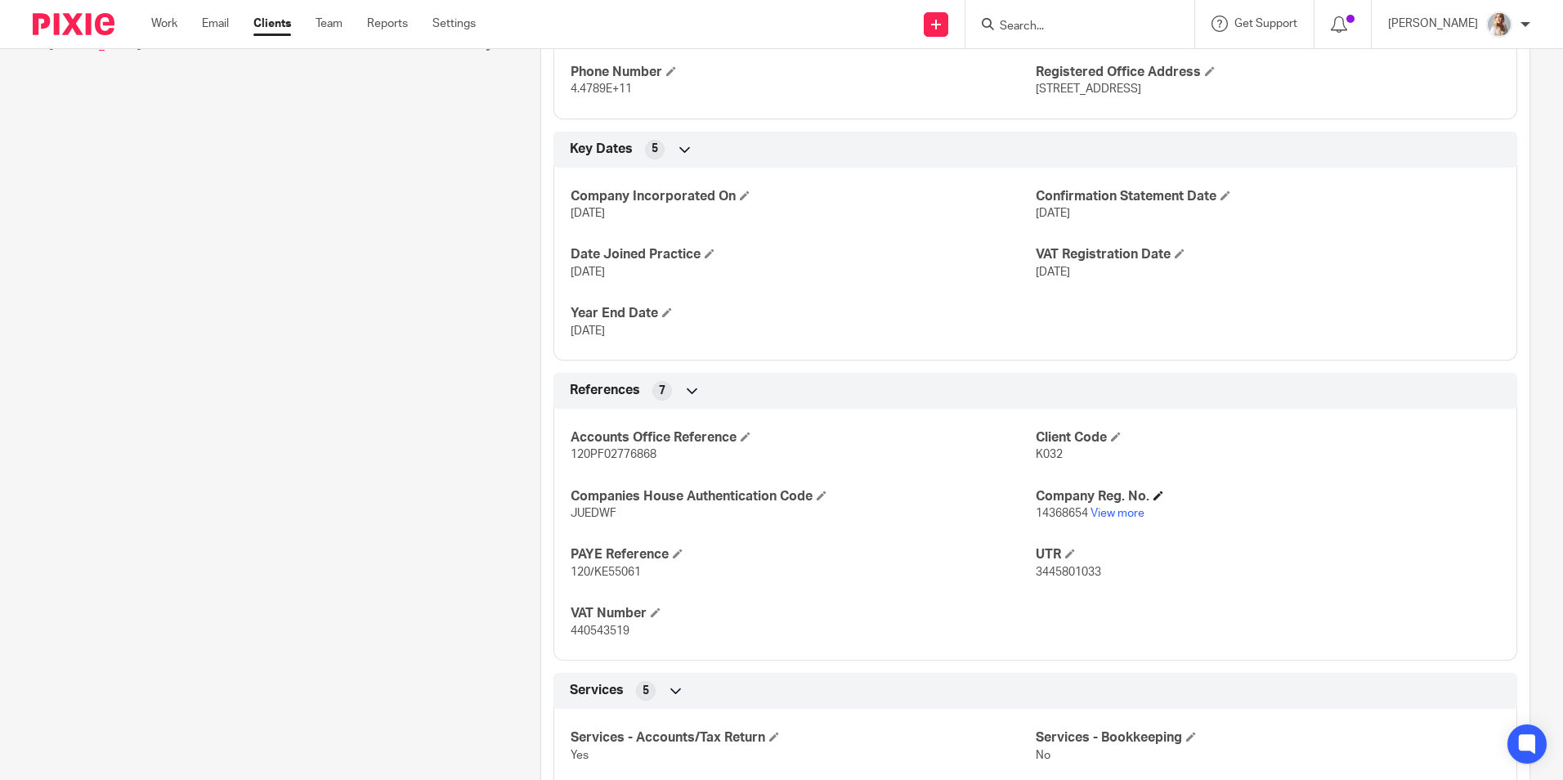
scroll to position [654, 0]
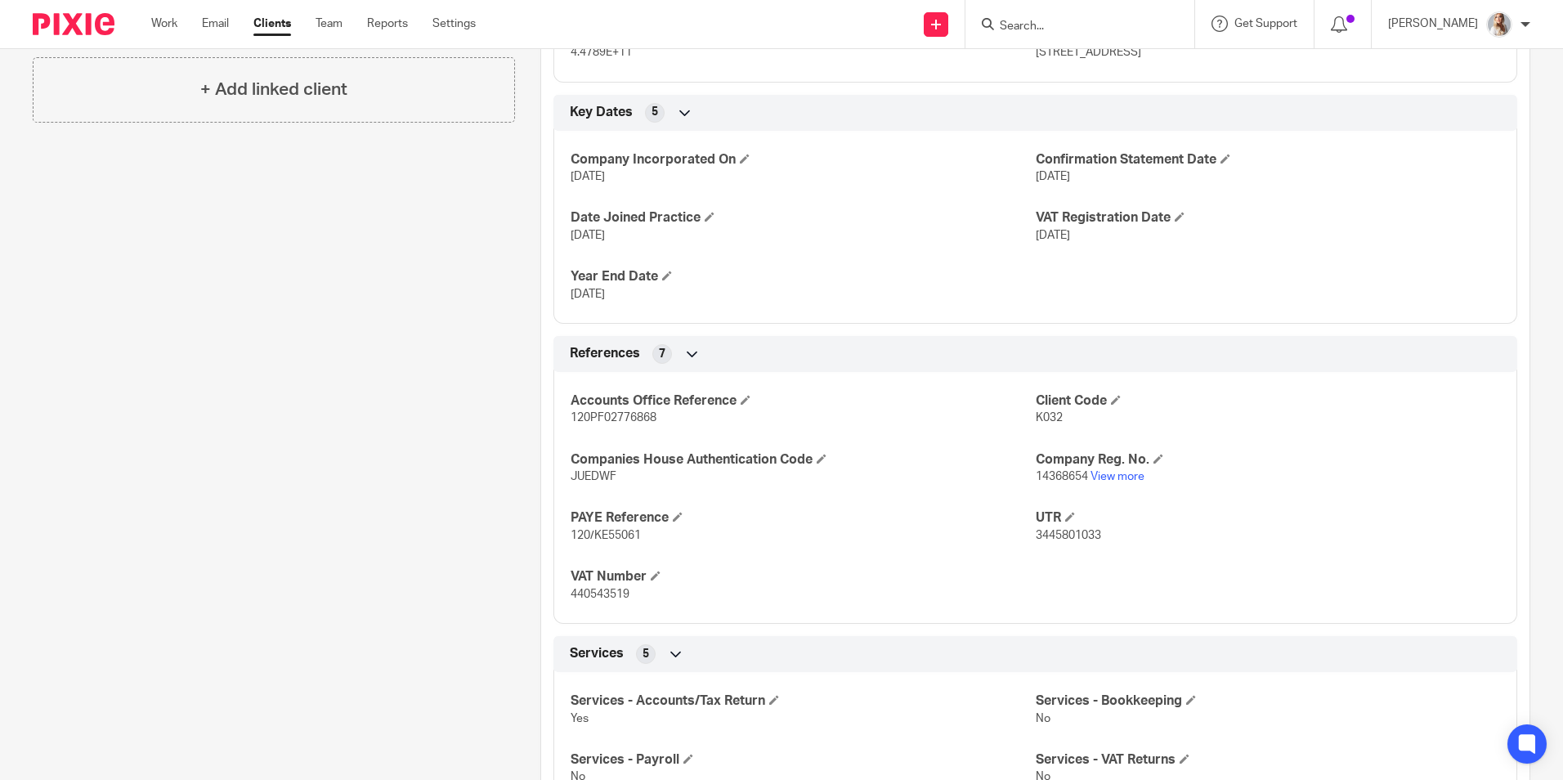
click at [1071, 478] on span "14368654" at bounding box center [1062, 476] width 52 height 11
drag, startPoint x: 1079, startPoint y: 477, endPoint x: 1027, endPoint y: 481, distance: 52.5
click at [1036, 481] on span "14368654" at bounding box center [1062, 476] width 52 height 11
copy span "14368654"
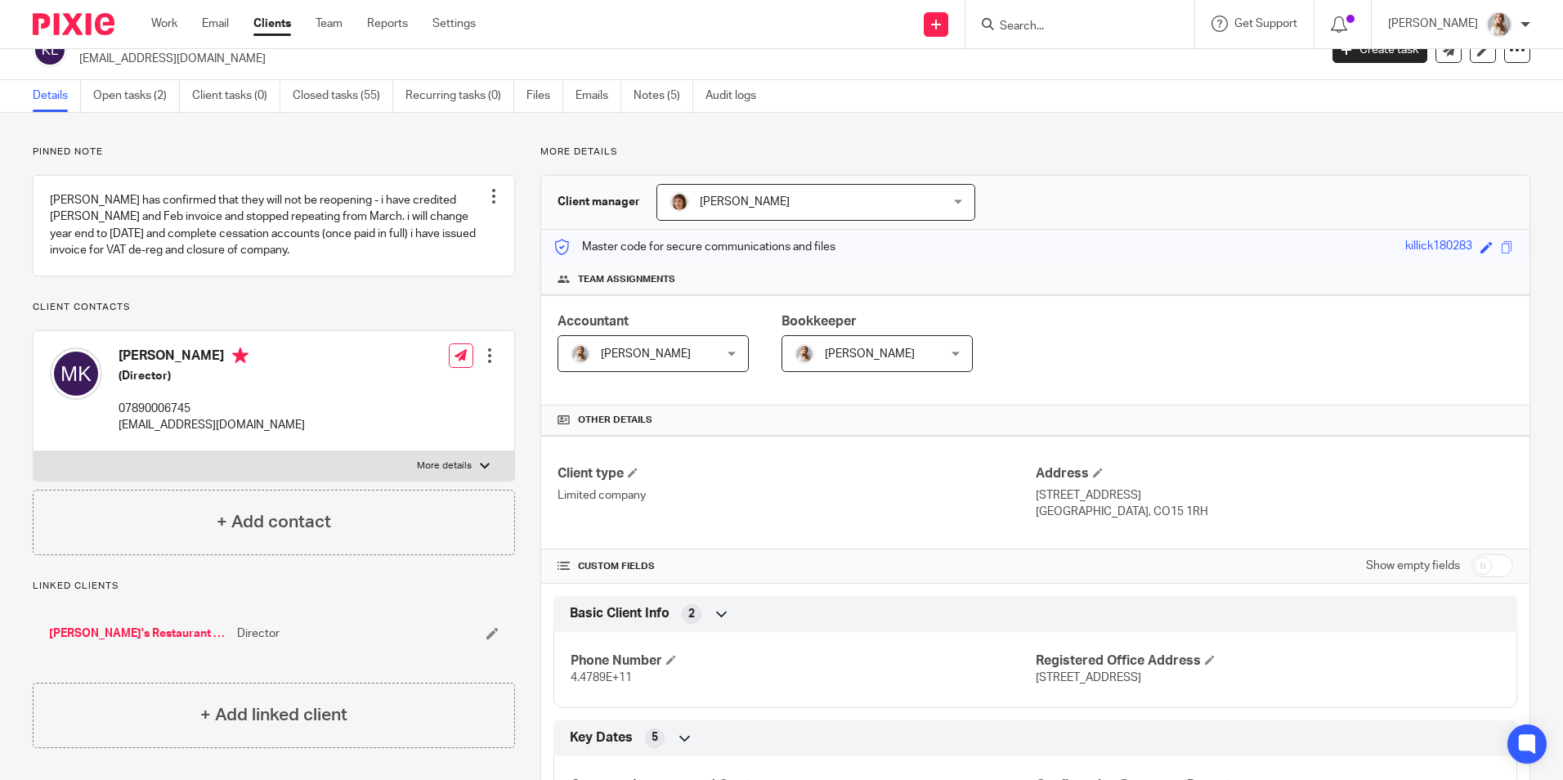
scroll to position [0, 0]
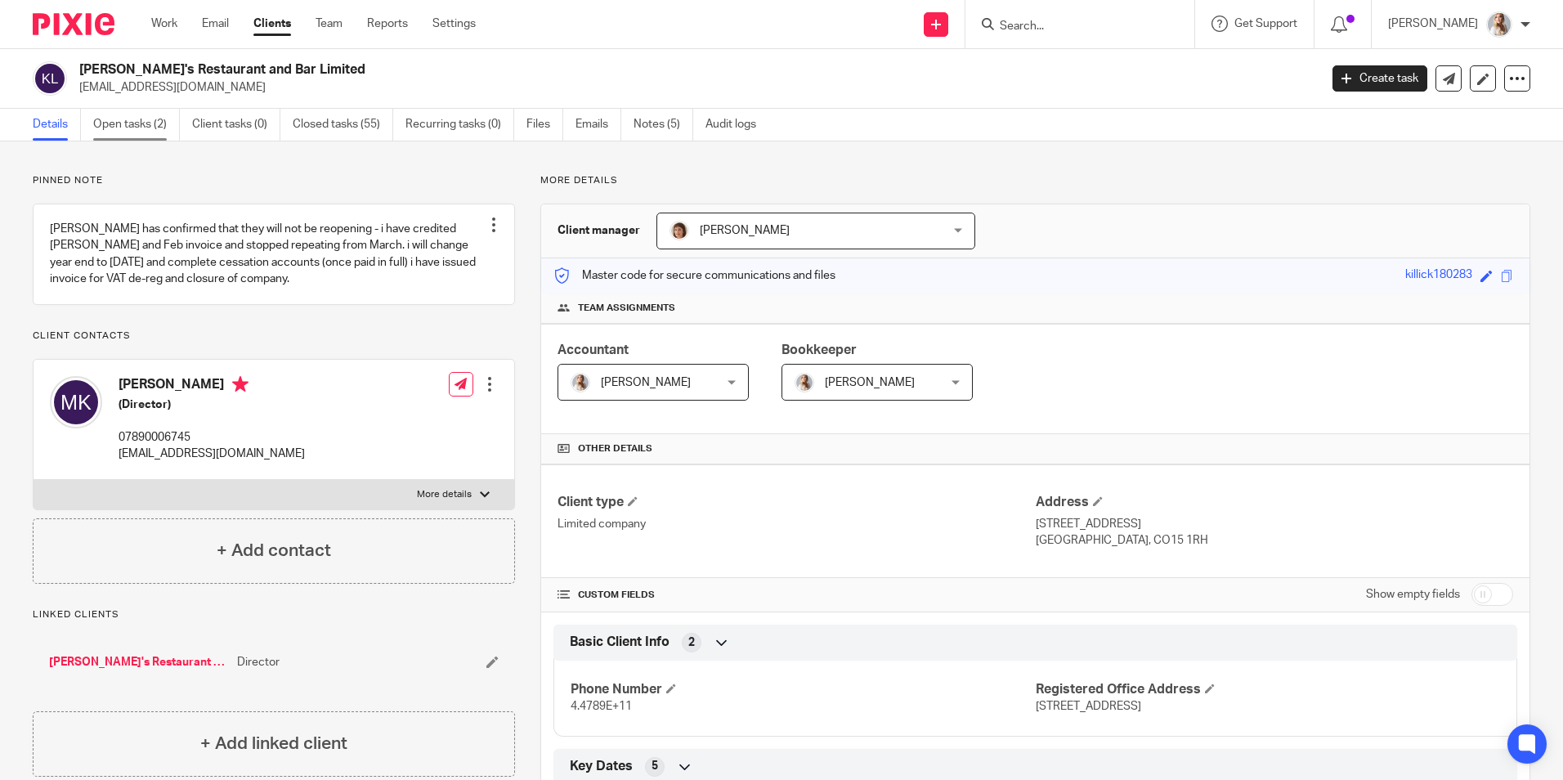
click at [138, 132] on link "Open tasks (2)" at bounding box center [136, 125] width 87 height 32
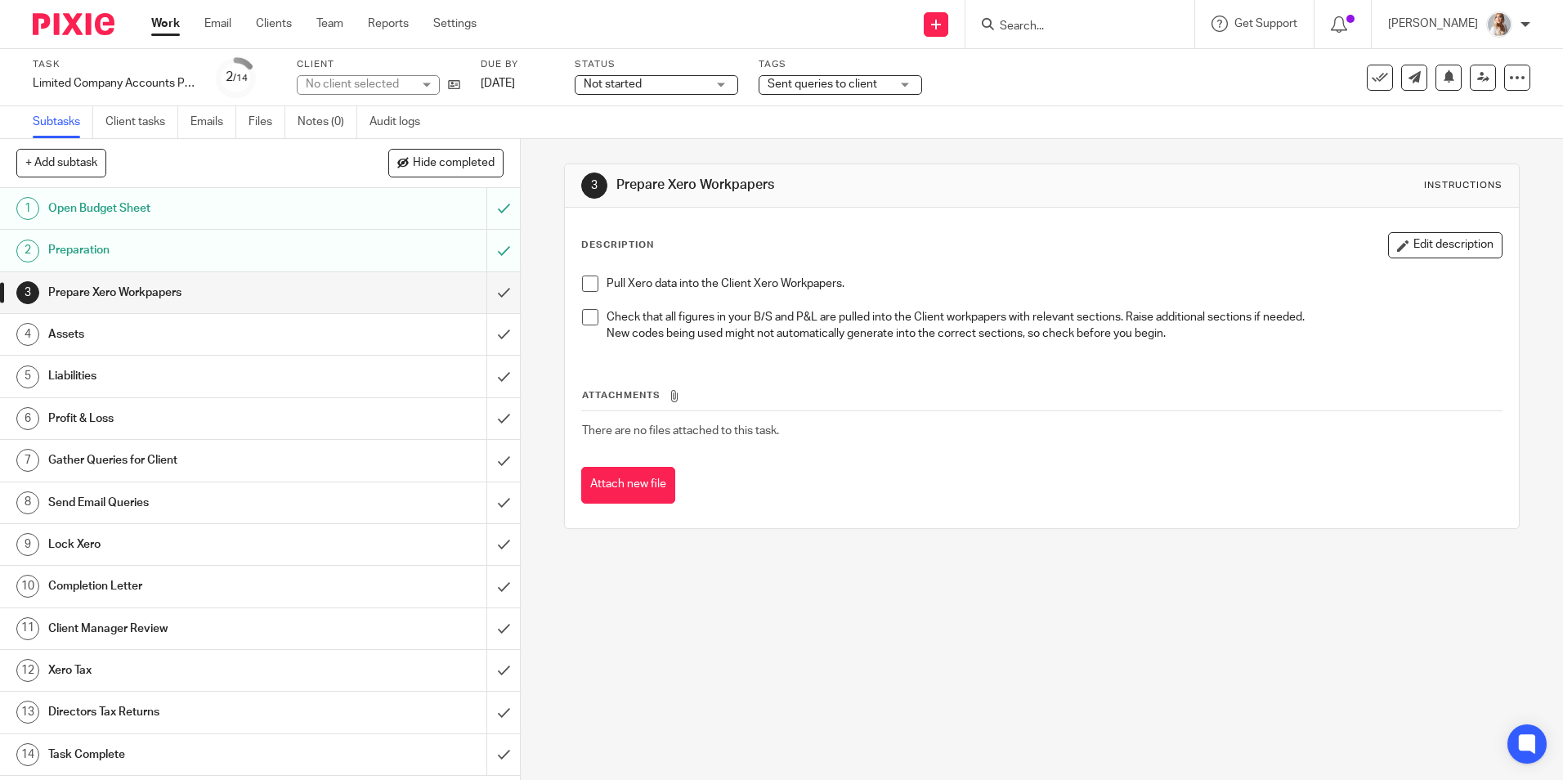
click at [825, 83] on span "Sent queries to client" at bounding box center [822, 83] width 110 height 11
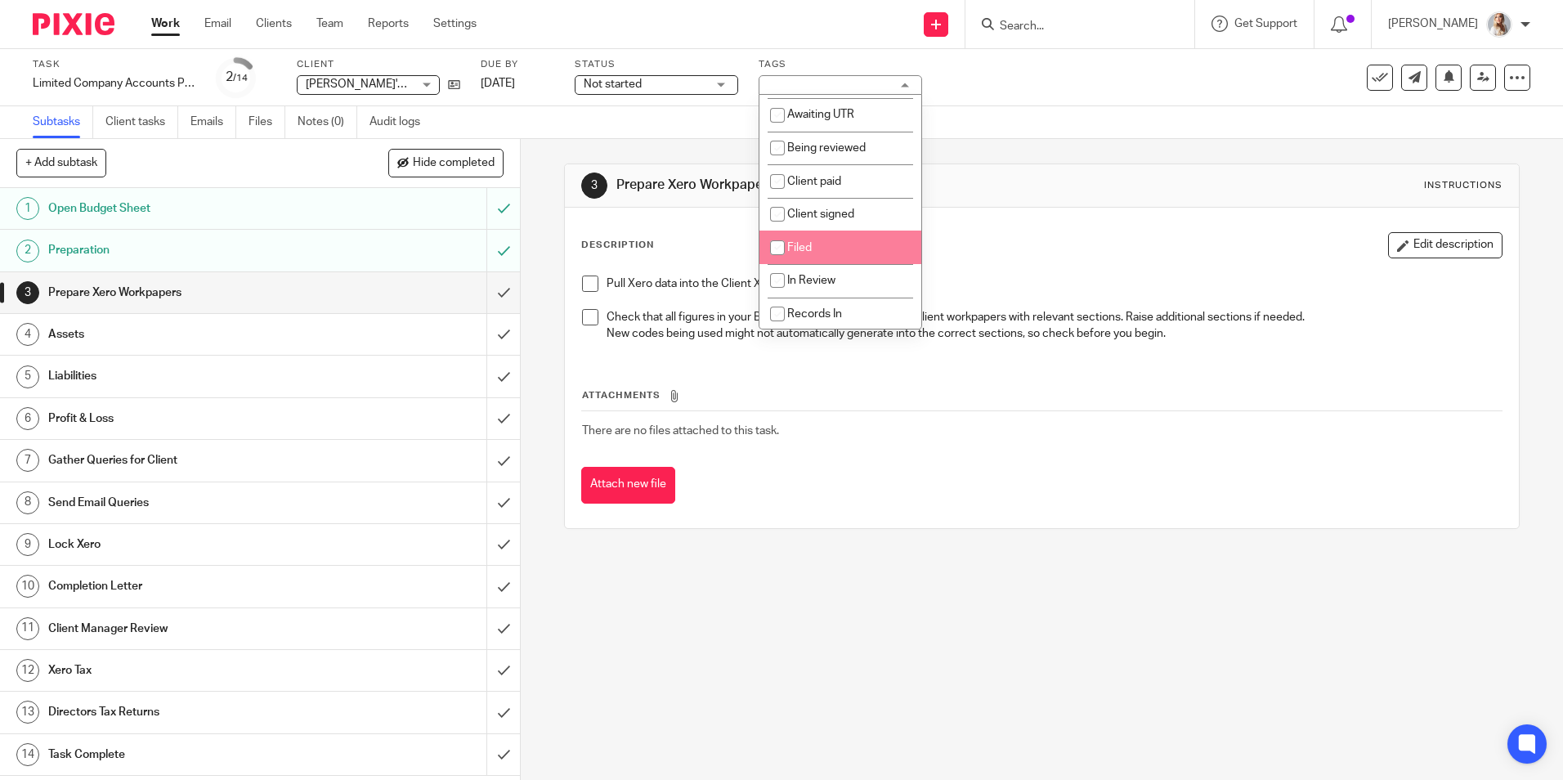
scroll to position [409, 0]
click at [830, 307] on li "Sent queries to client" at bounding box center [840, 301] width 162 height 34
checkbox input "false"
click at [1371, 83] on icon at bounding box center [1379, 77] width 16 height 16
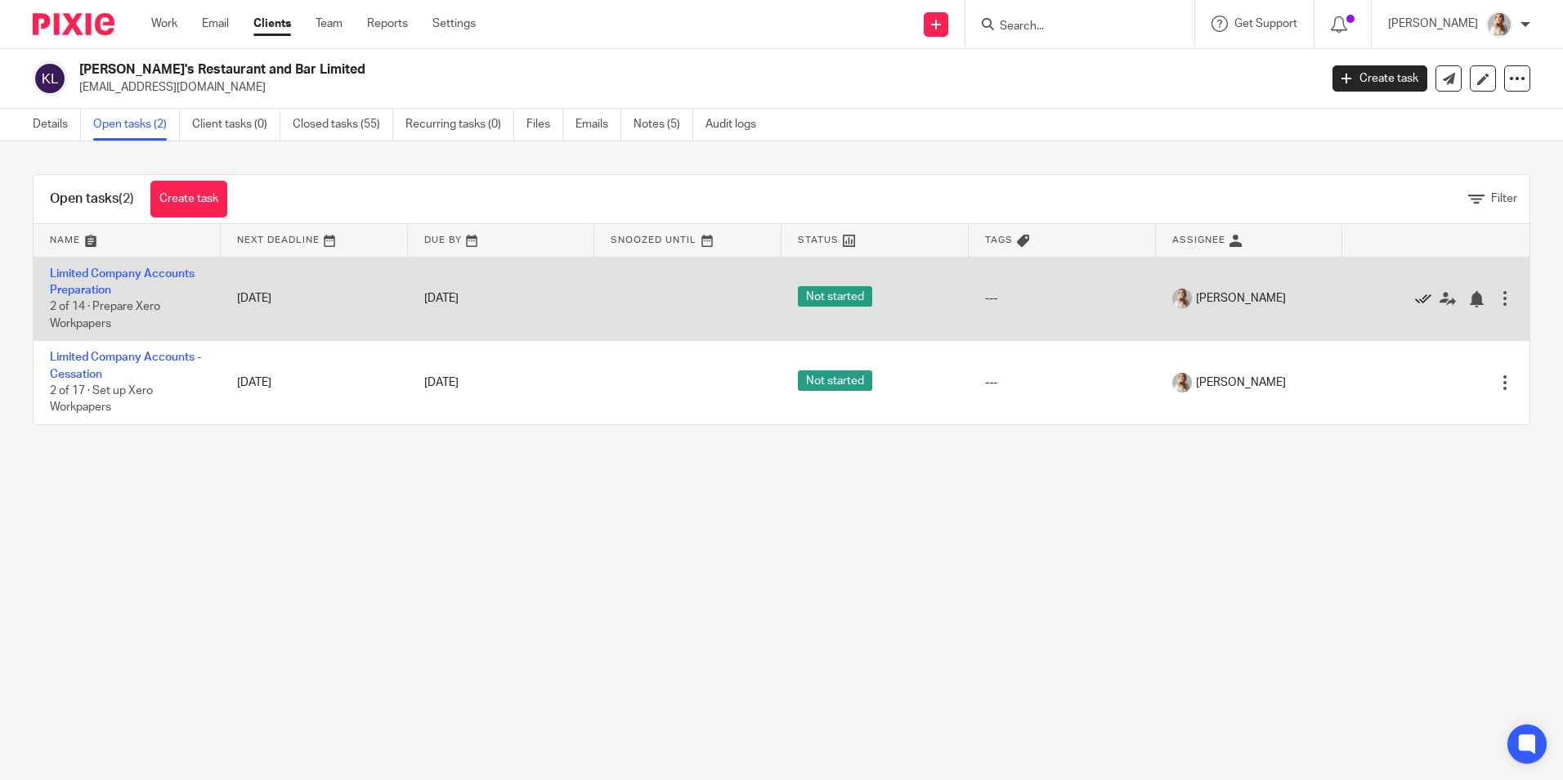
click at [1415, 296] on icon at bounding box center [1423, 299] width 16 height 16
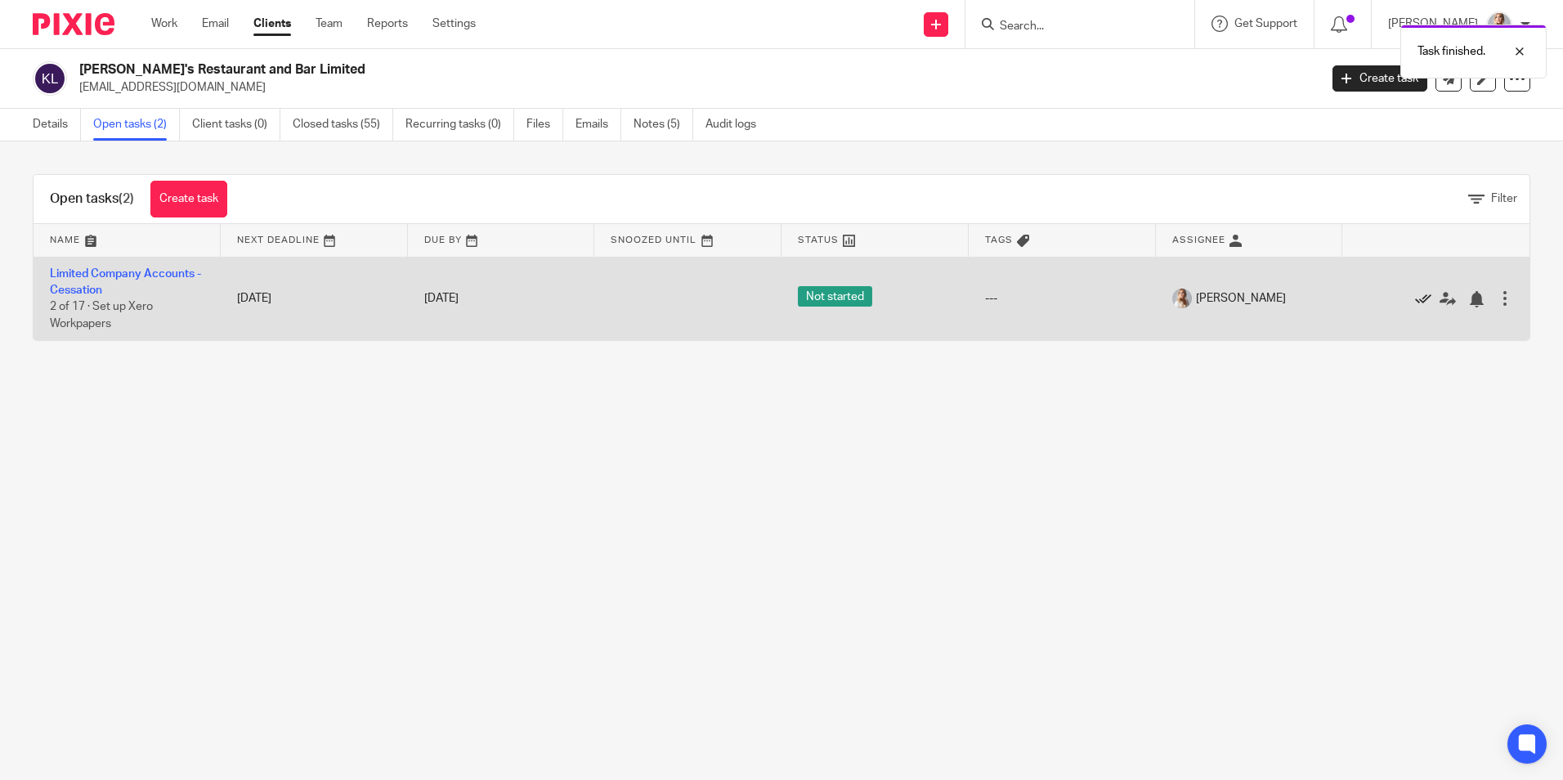
click at [1415, 298] on icon at bounding box center [1423, 299] width 16 height 16
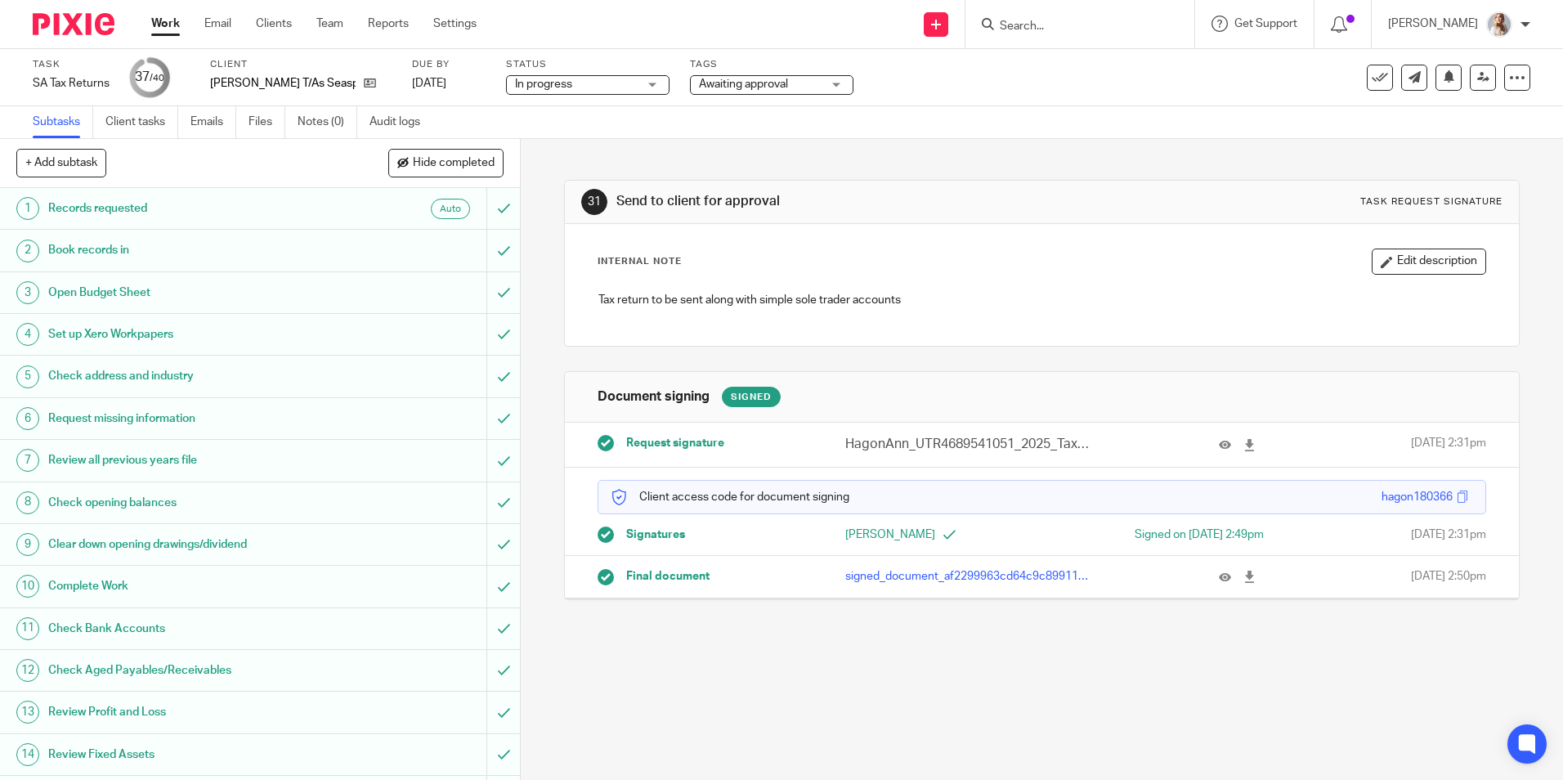
click at [749, 89] on span "Awaiting approval" at bounding box center [760, 84] width 123 height 17
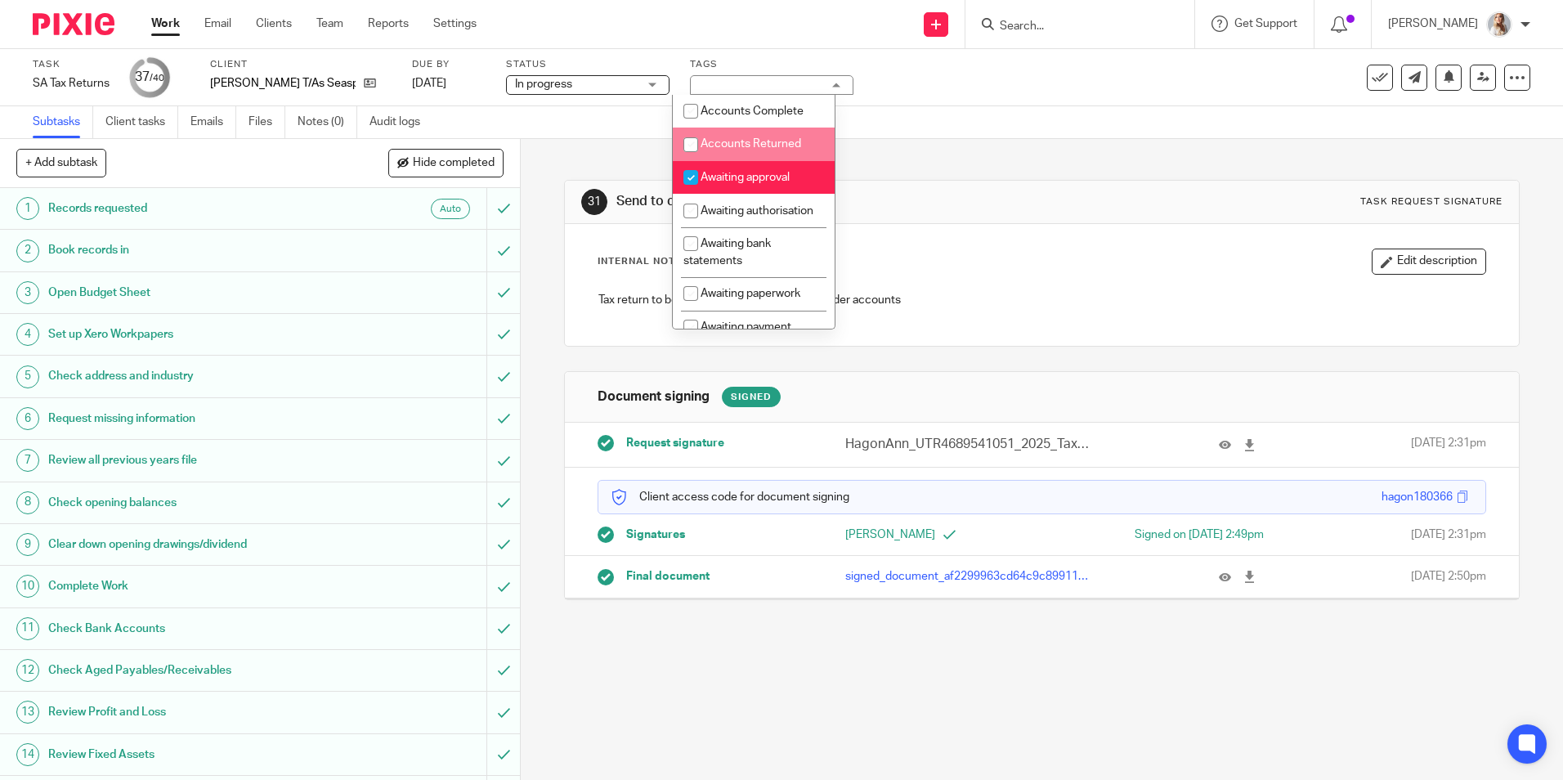
click at [720, 175] on span "Awaiting approval" at bounding box center [744, 177] width 89 height 11
checkbox input "false"
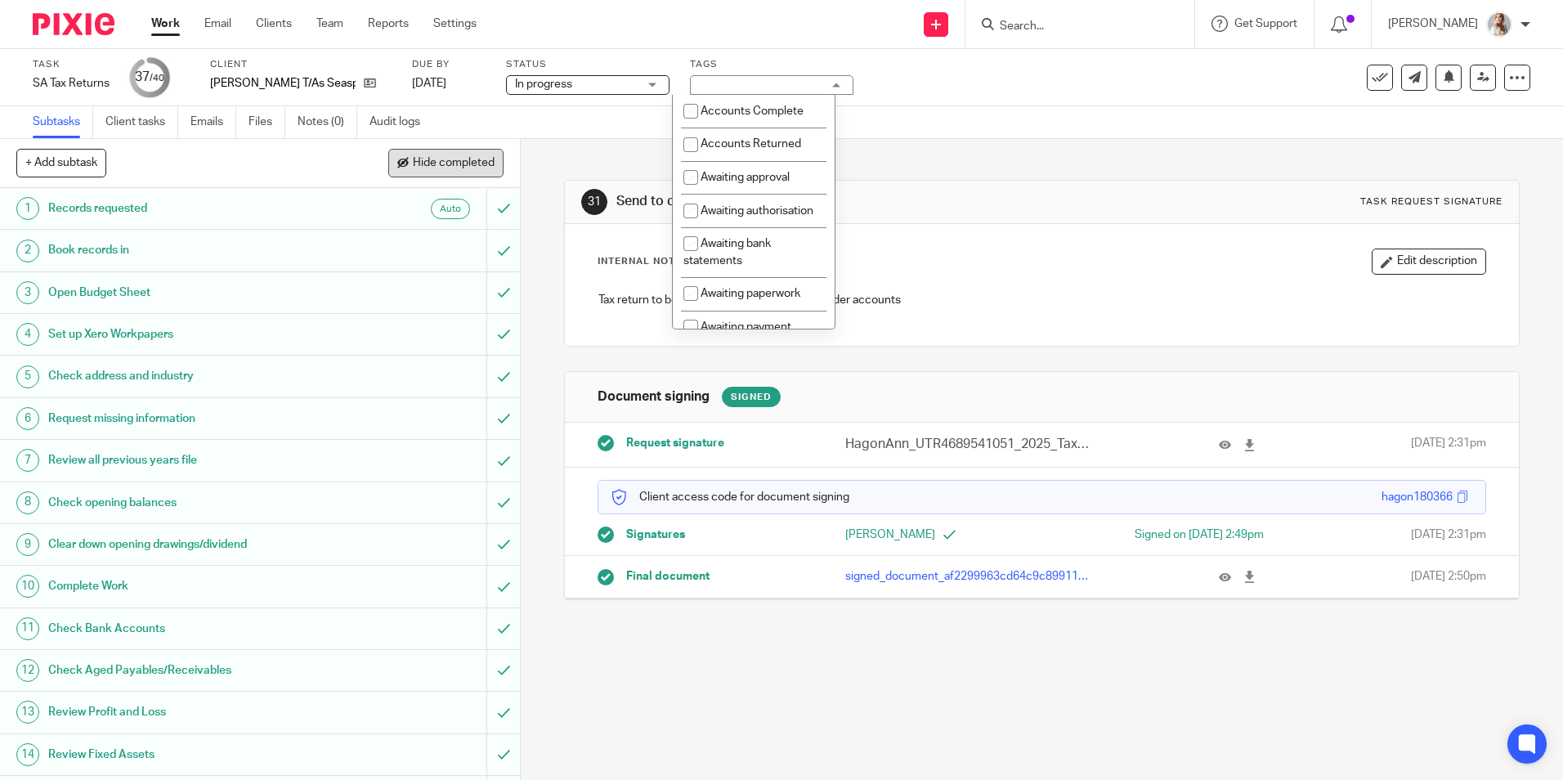
click at [425, 165] on span "Hide completed" at bounding box center [454, 163] width 82 height 13
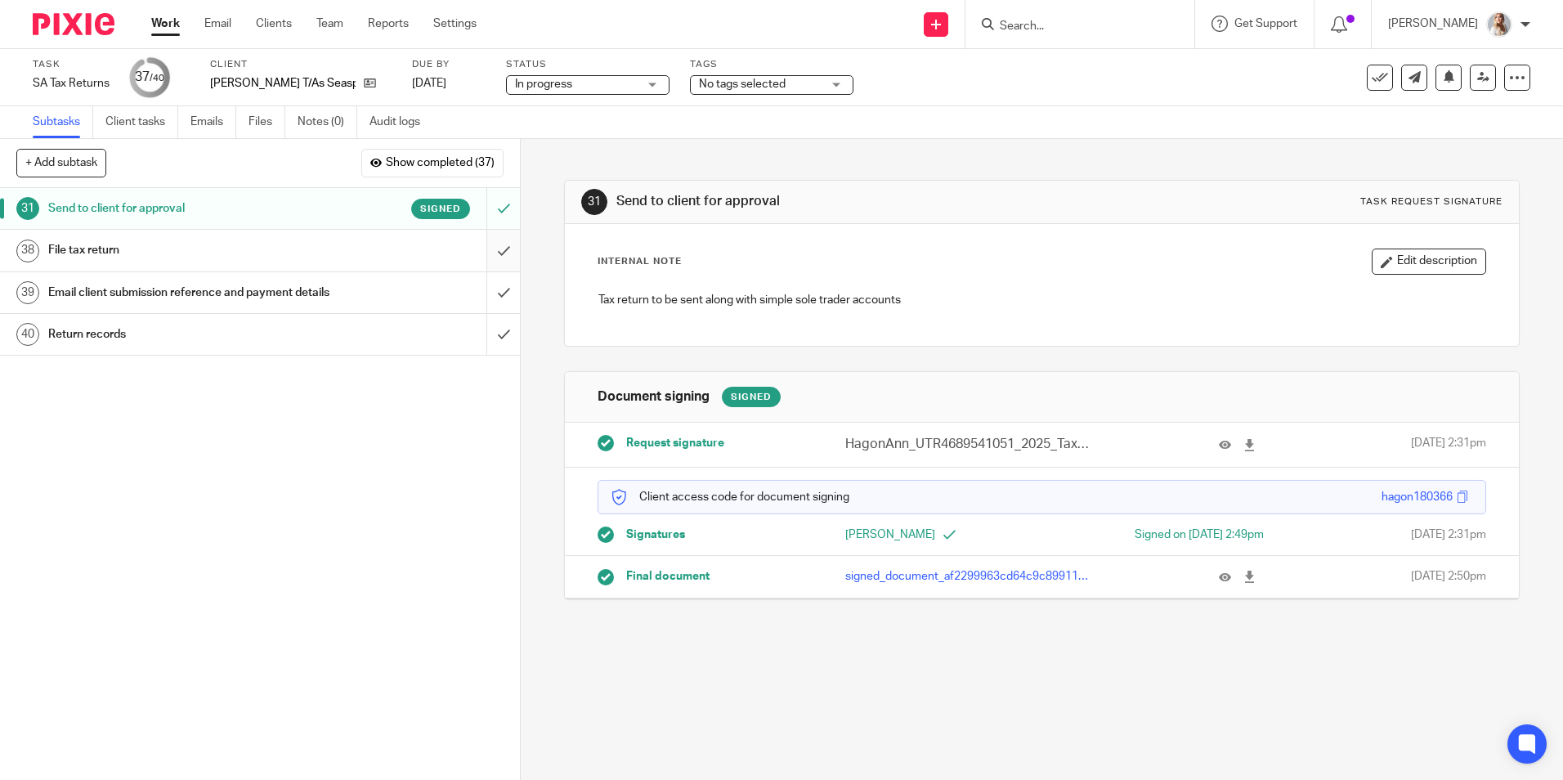
click at [478, 252] on input "submit" at bounding box center [260, 250] width 520 height 41
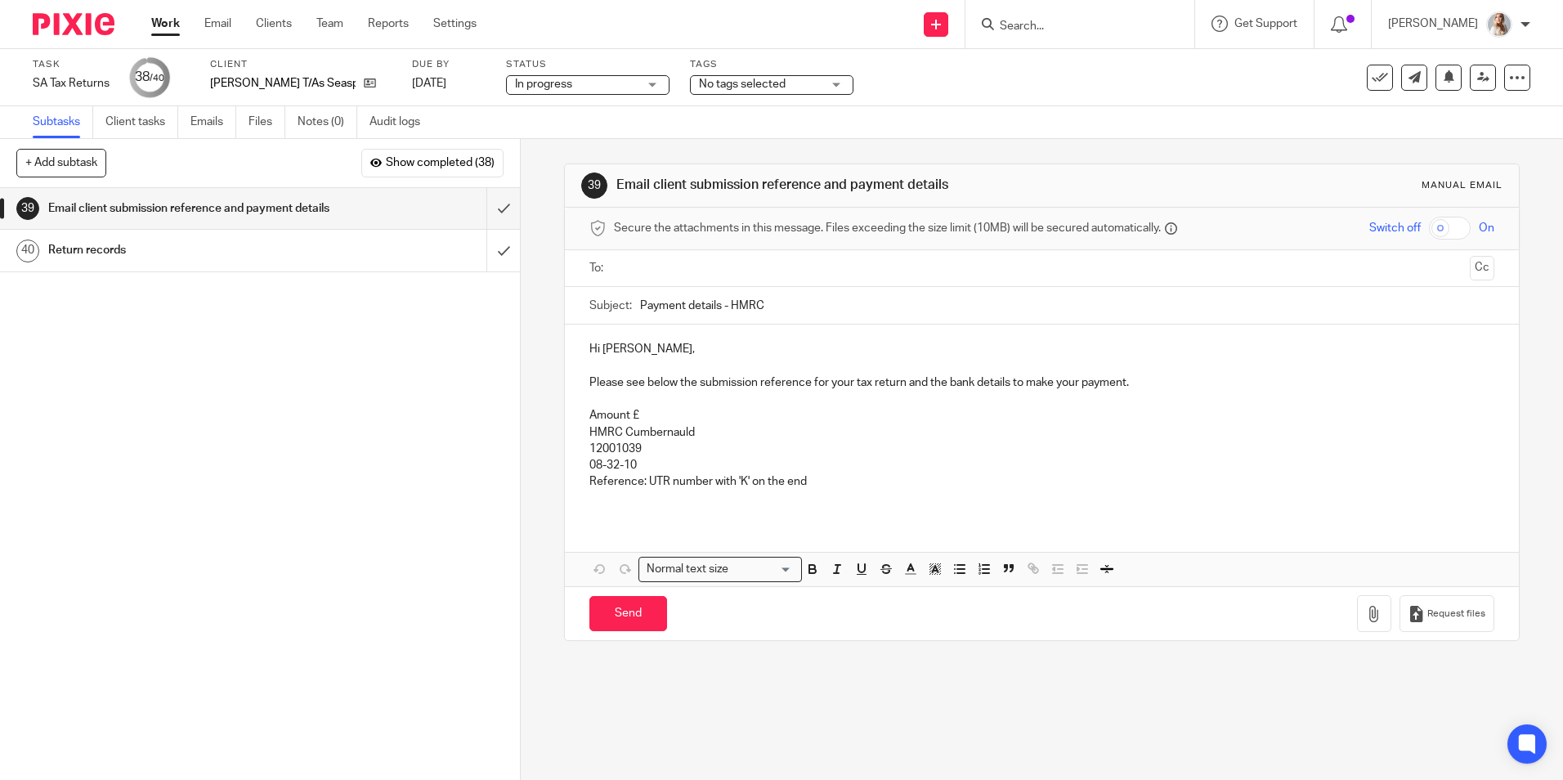
click at [675, 265] on input "text" at bounding box center [1041, 268] width 843 height 19
drag, startPoint x: 679, startPoint y: 299, endPoint x: 830, endPoint y: 293, distance: 151.3
click at [1470, 272] on button "Cc" at bounding box center [1482, 269] width 25 height 25
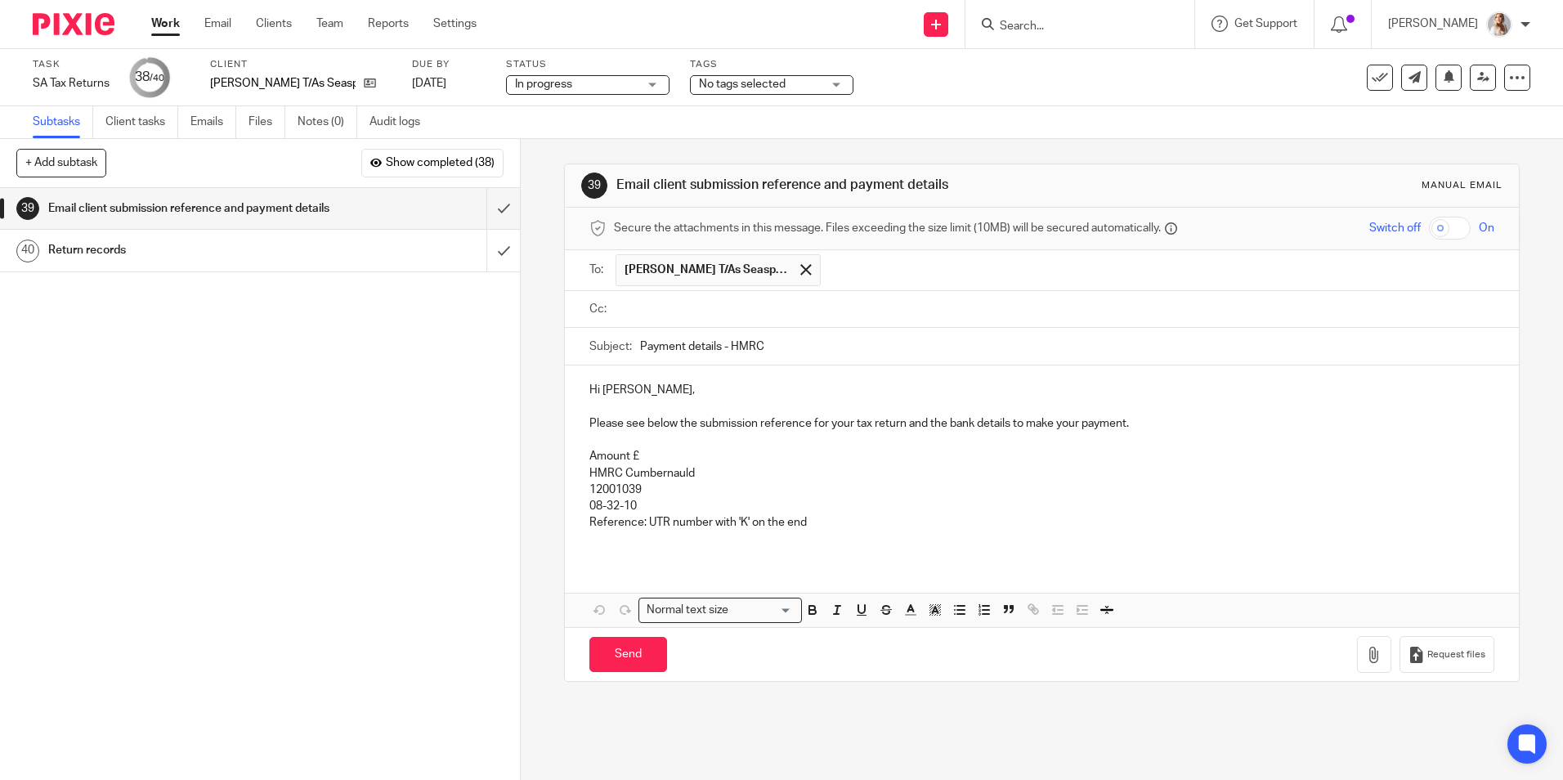
click at [756, 310] on input "text" at bounding box center [1053, 309] width 867 height 19
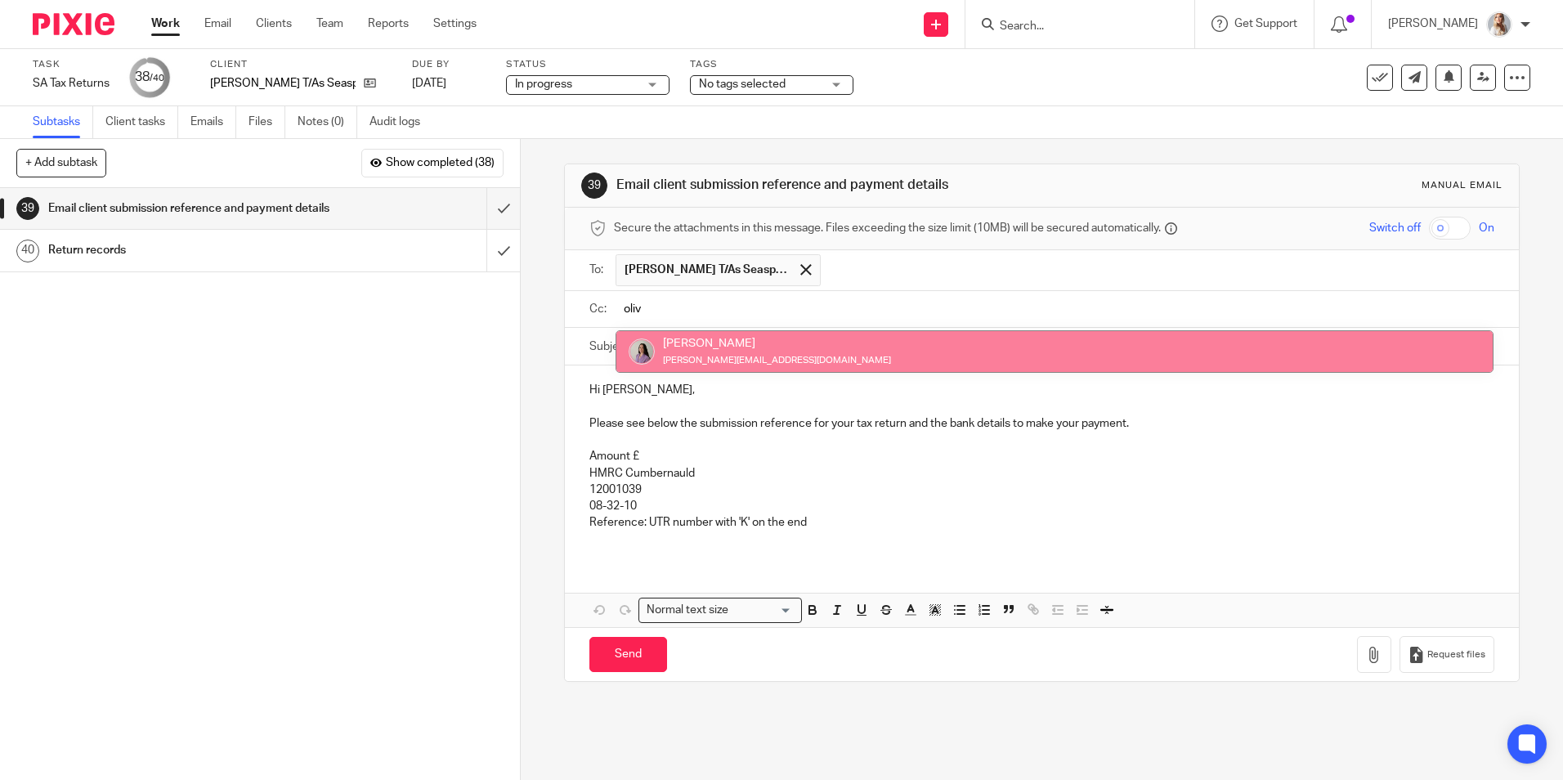
type input "oliv"
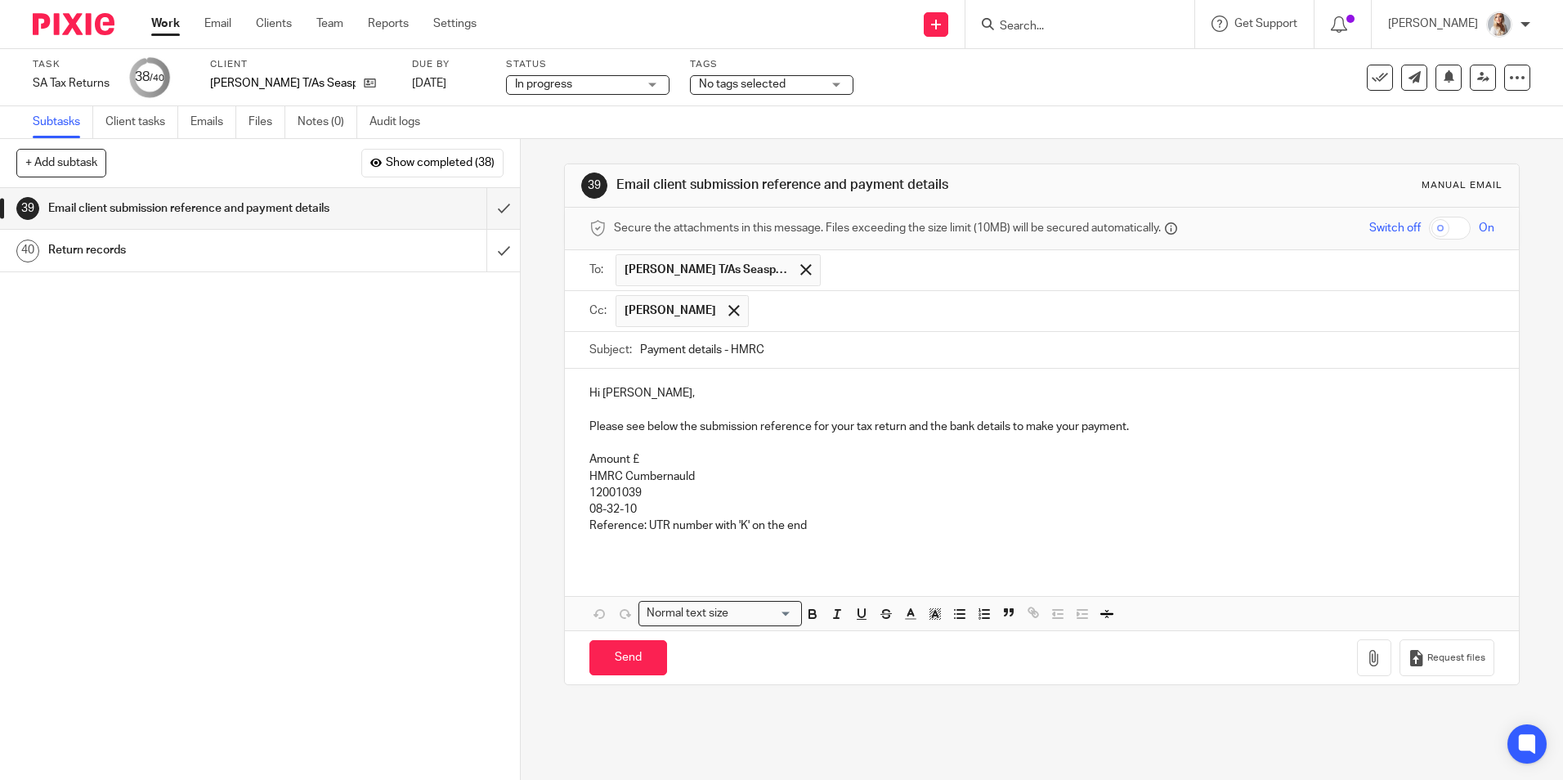
click at [688, 459] on p "Amount £" at bounding box center [1041, 459] width 904 height 16
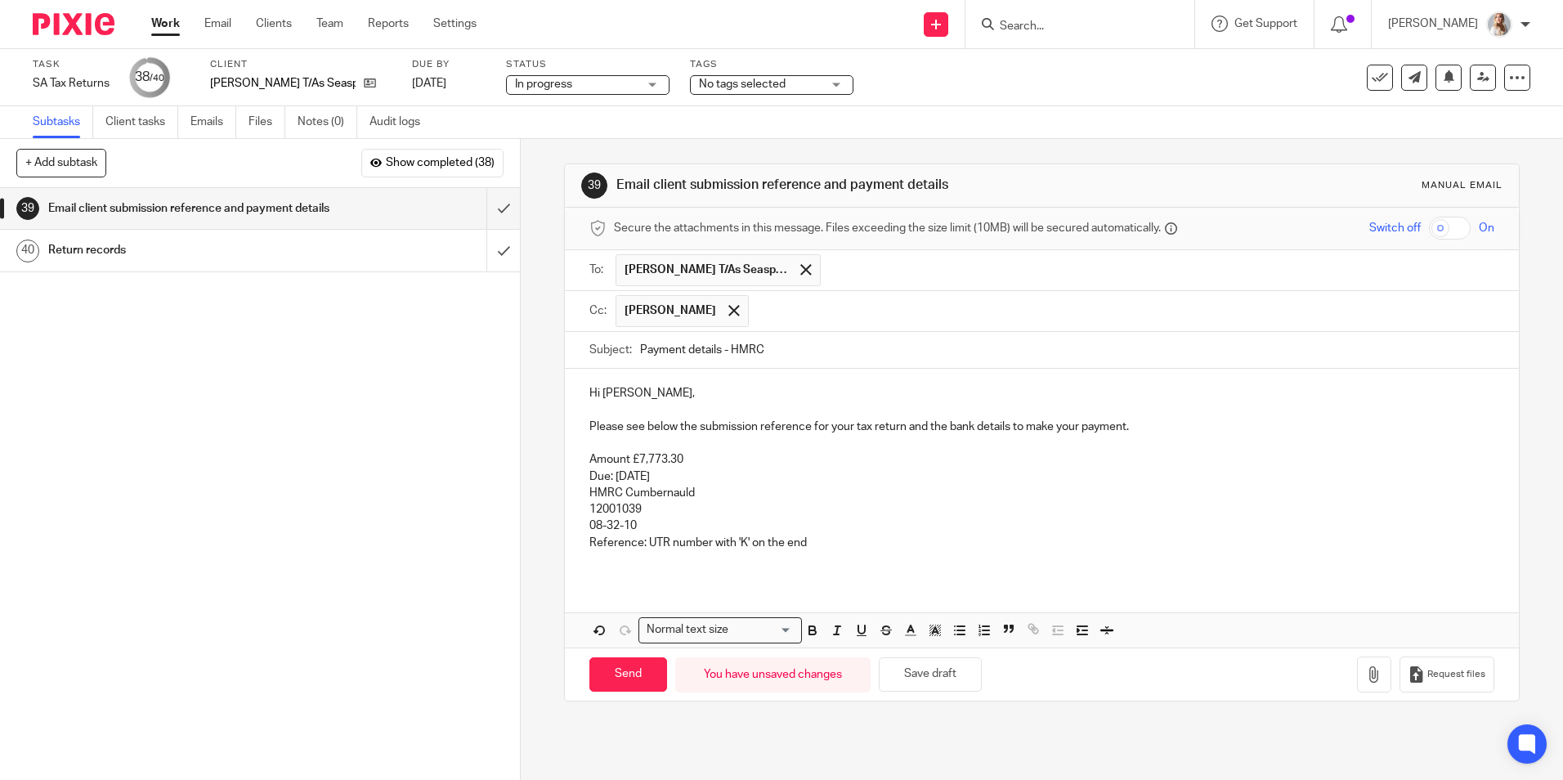
click at [646, 473] on p "Due: 31st JAnuary 2026" at bounding box center [1041, 476] width 904 height 16
click at [846, 539] on p "Reference: UTR number with 'K' on the end" at bounding box center [1041, 543] width 904 height 16
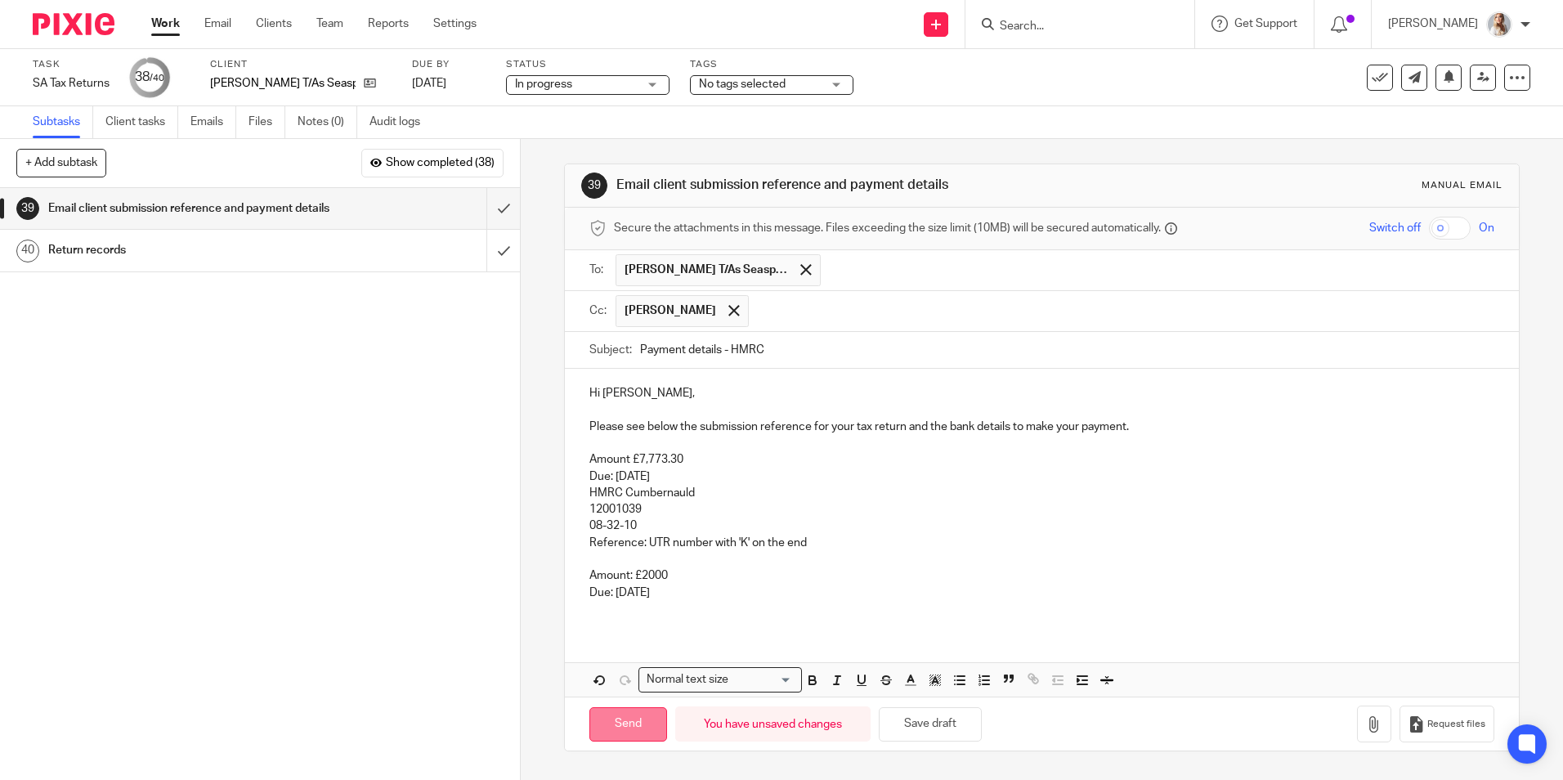
click at [636, 720] on input "Send" at bounding box center [628, 724] width 78 height 35
type input "Sent"
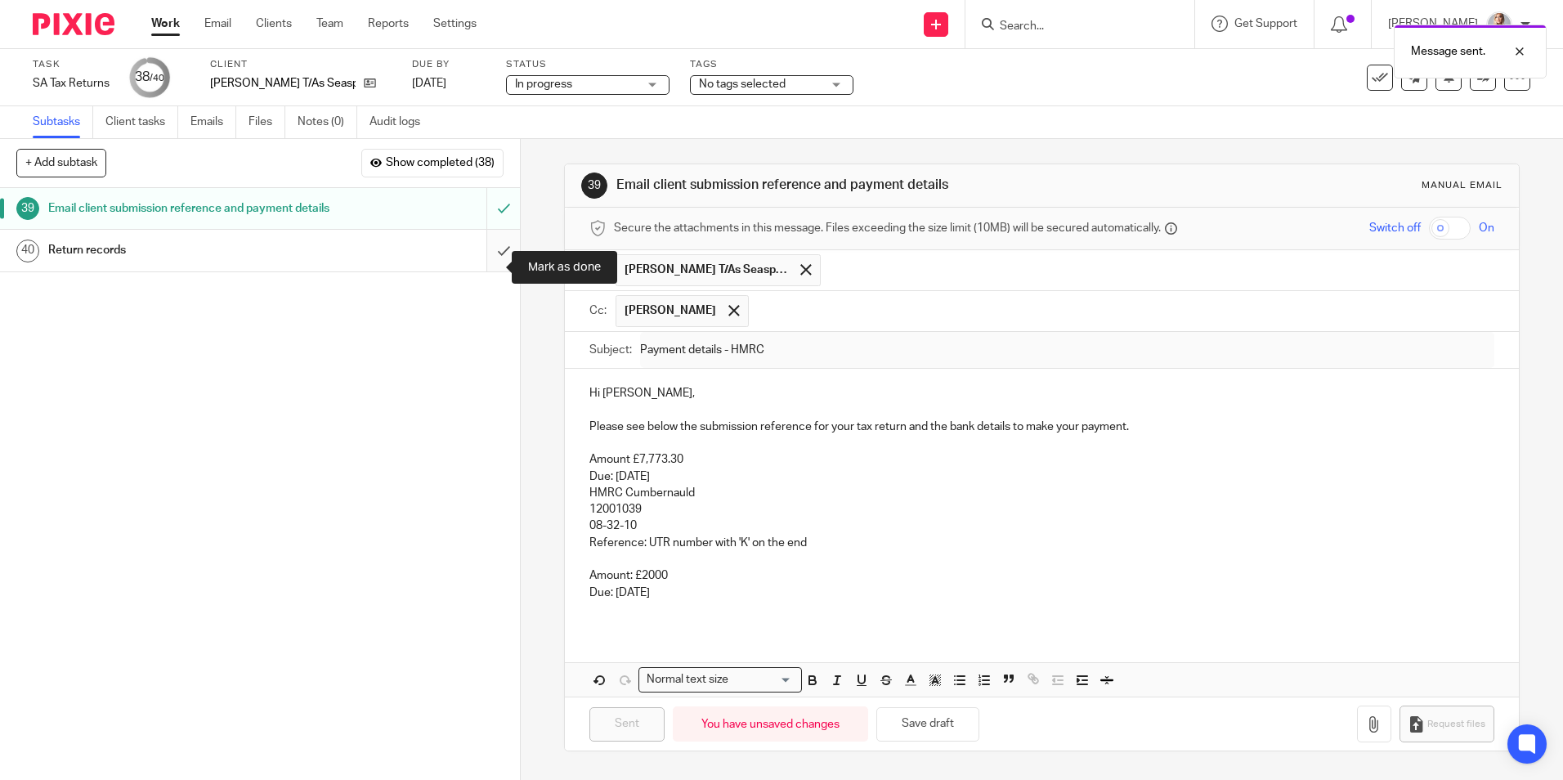
click at [482, 271] on input "submit" at bounding box center [260, 250] width 520 height 41
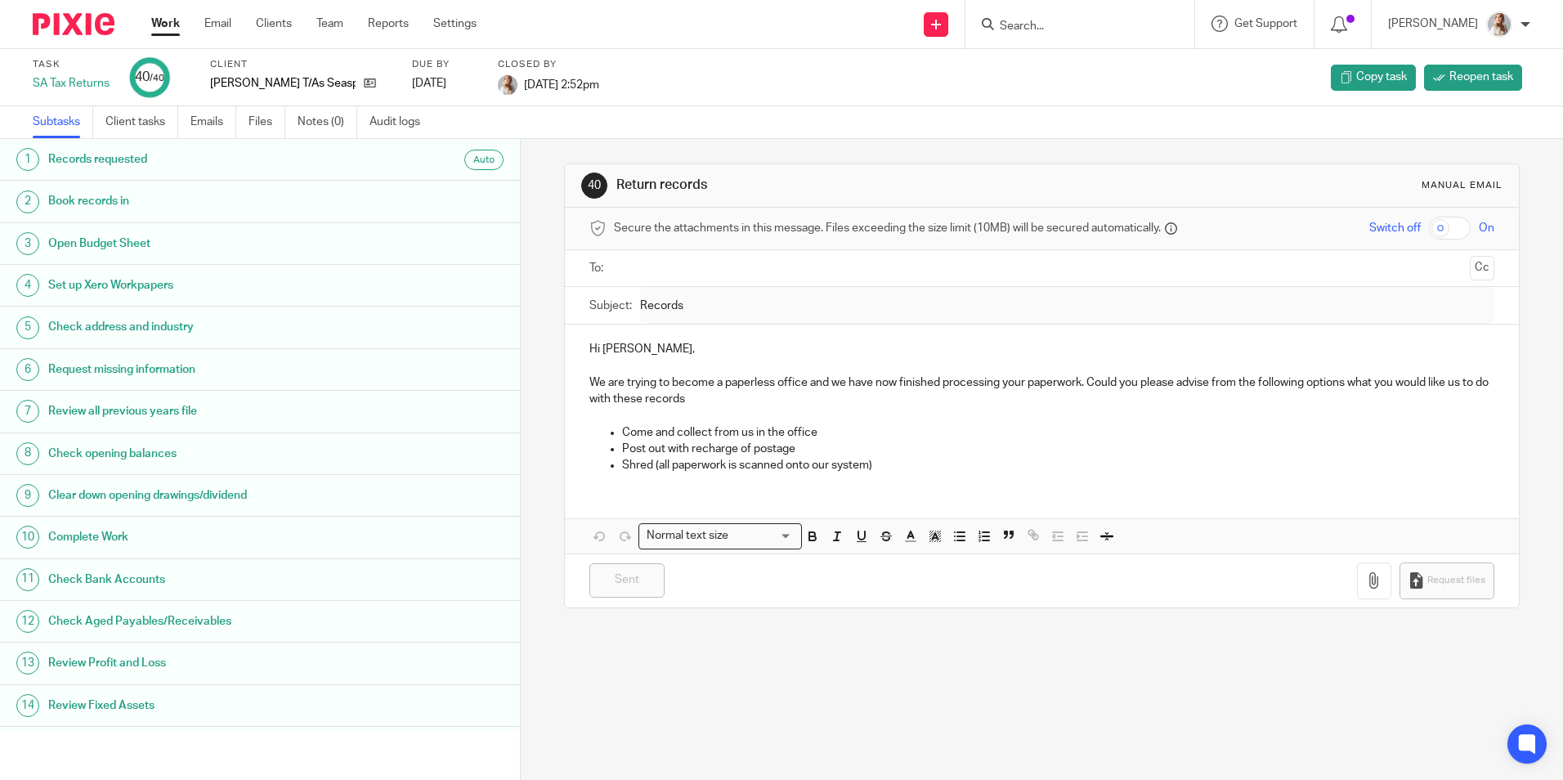
click at [157, 39] on div "Work Email Clients Team Reports Settings Work Email Clients Team Reports Settin…" at bounding box center [318, 24] width 366 height 48
click at [157, 22] on link "Work" at bounding box center [165, 24] width 29 height 16
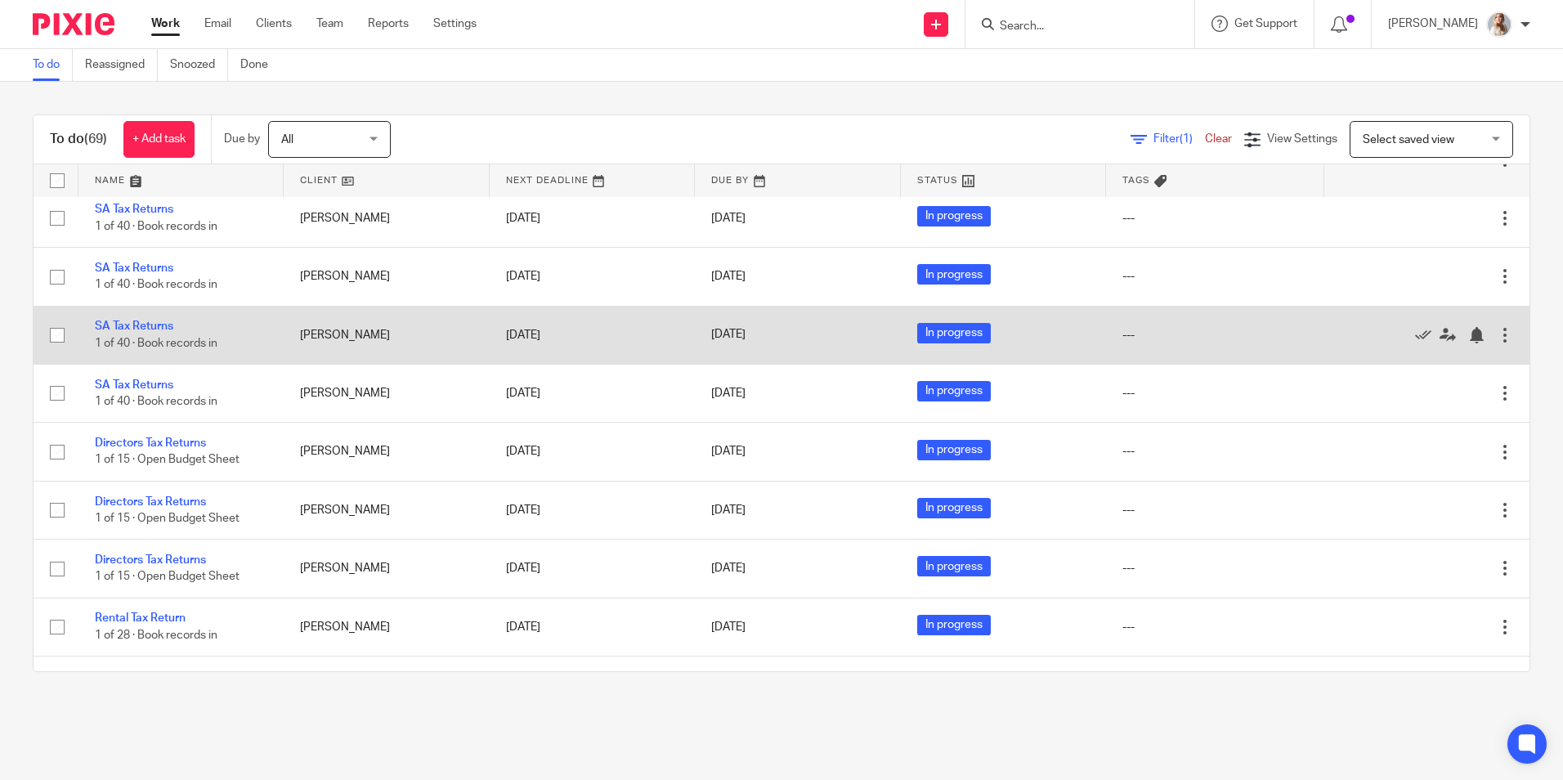
scroll to position [3723, 0]
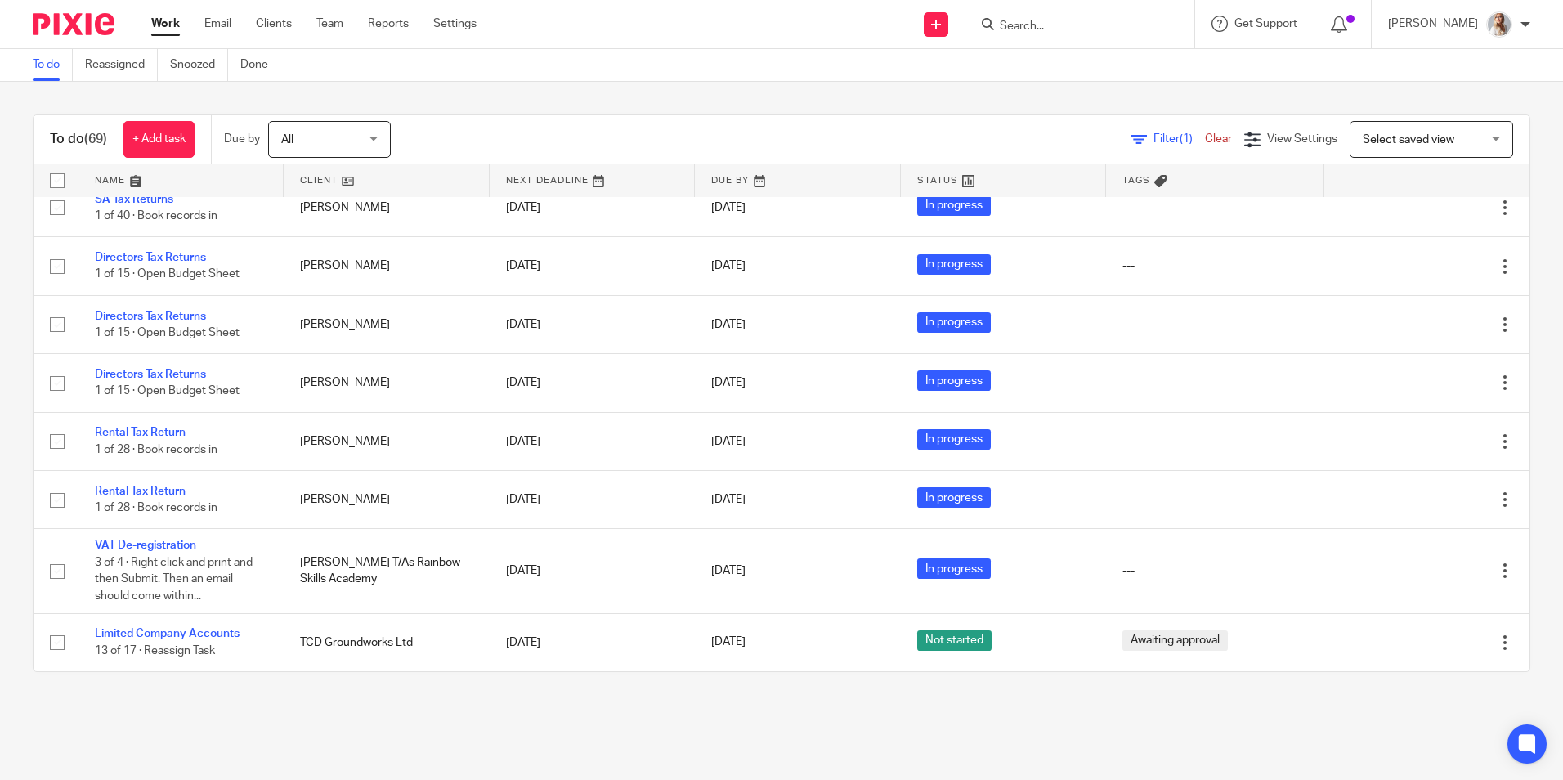
drag, startPoint x: 180, startPoint y: 624, endPoint x: 92, endPoint y: 685, distance: 106.8
click at [92, 692] on div "To do (69) + Add task Due by All All [DATE] [DATE] This week Next week This mon…" at bounding box center [781, 393] width 1563 height 623
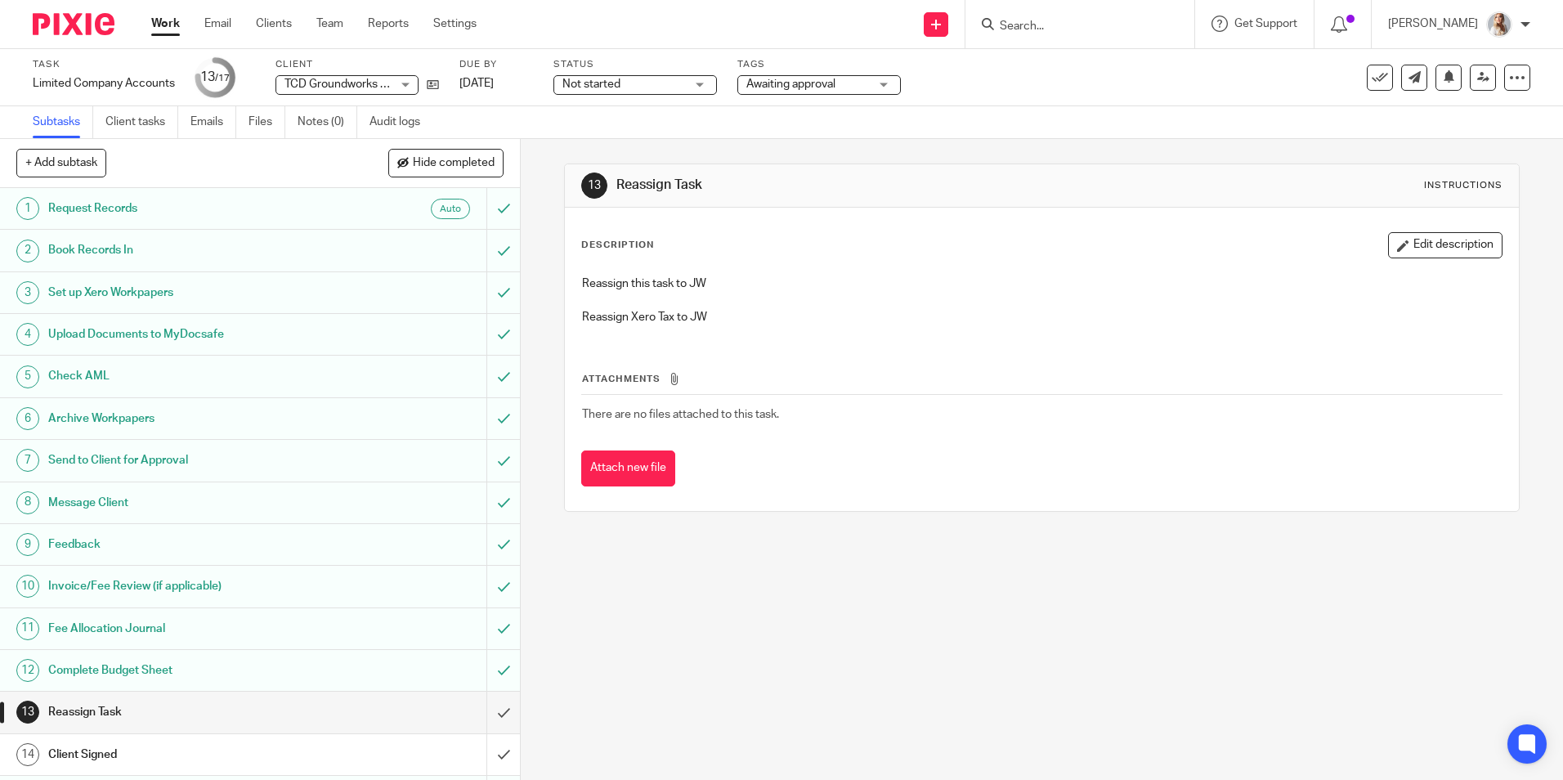
click at [825, 85] on span "Awaiting approval" at bounding box center [790, 83] width 89 height 11
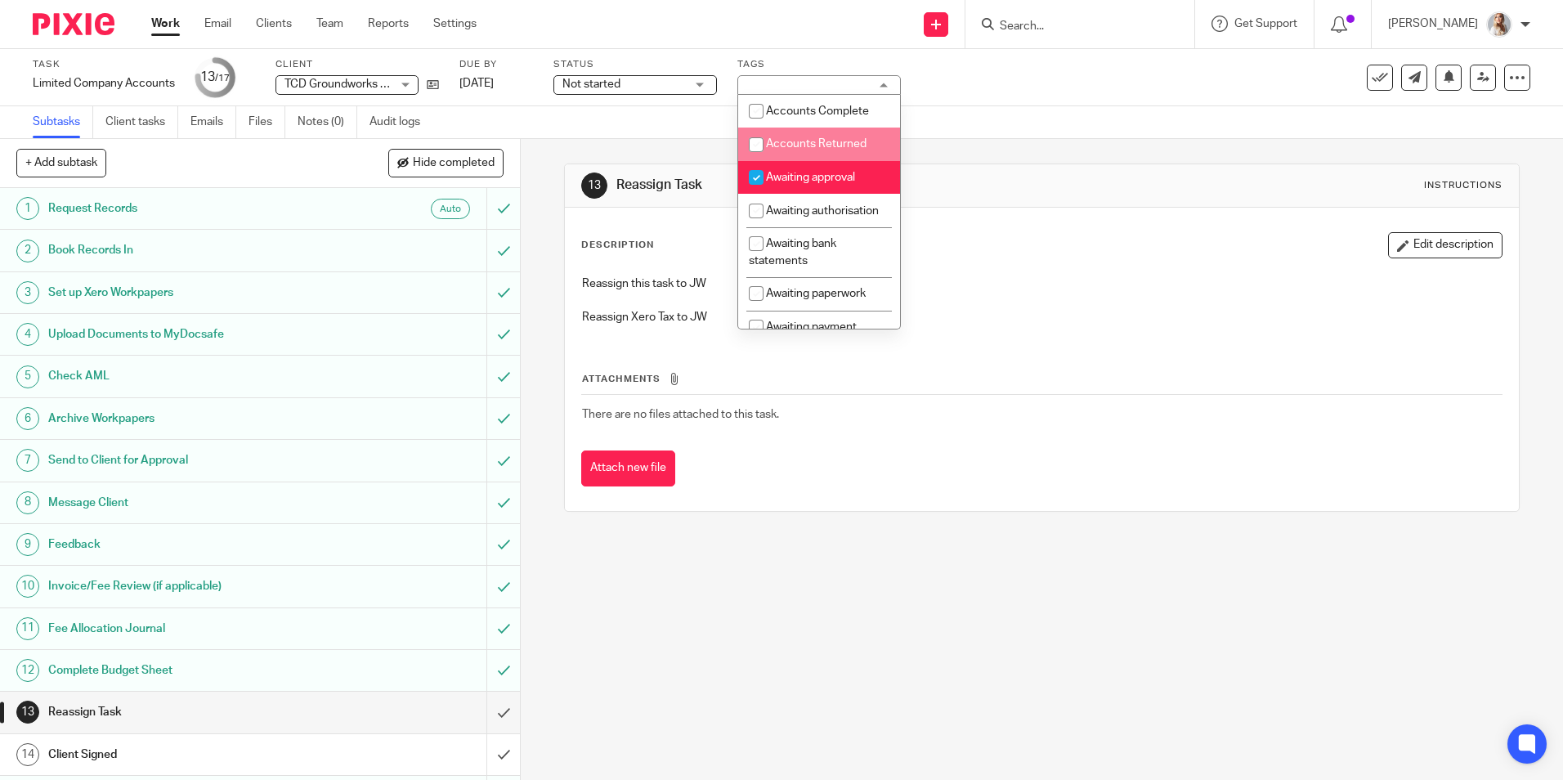
click at [816, 184] on li "Awaiting approval" at bounding box center [819, 178] width 162 height 34
checkbox input "false"
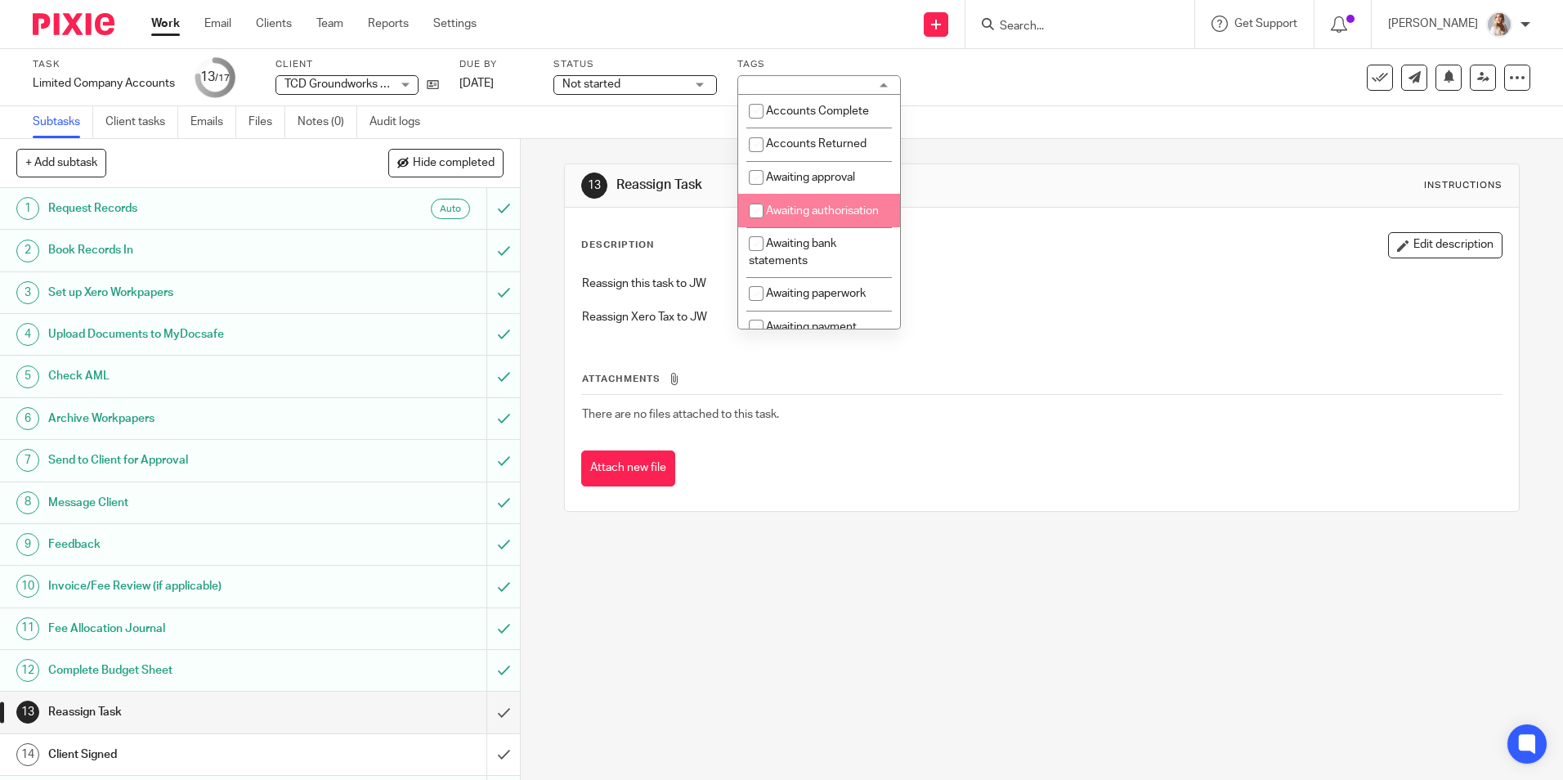
click at [1158, 206] on div "13 Reassign Task Instructions" at bounding box center [1041, 185] width 953 height 43
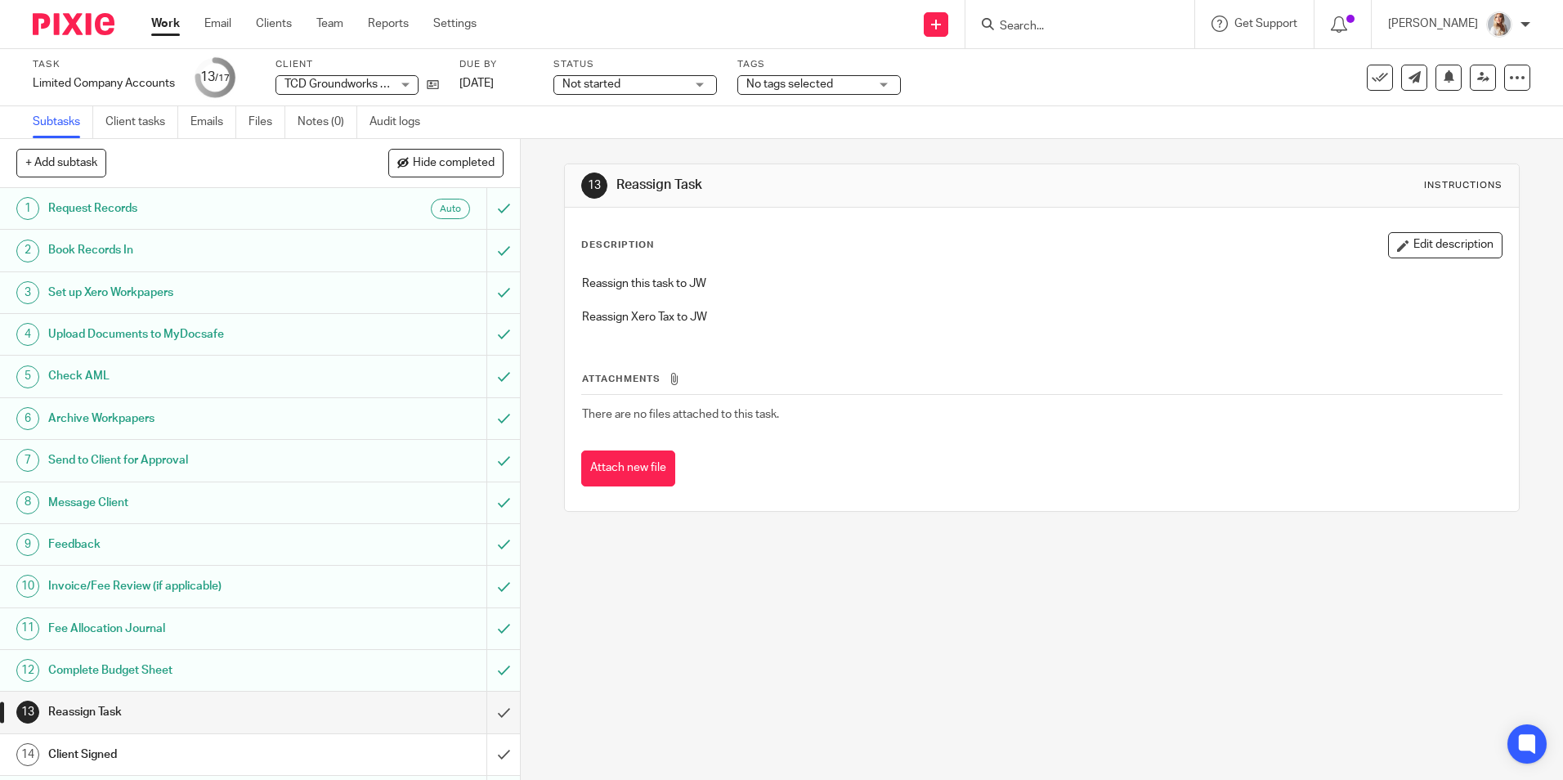
drag, startPoint x: 1362, startPoint y: 74, endPoint x: 1335, endPoint y: 83, distance: 28.4
click at [1371, 74] on icon at bounding box center [1379, 77] width 16 height 16
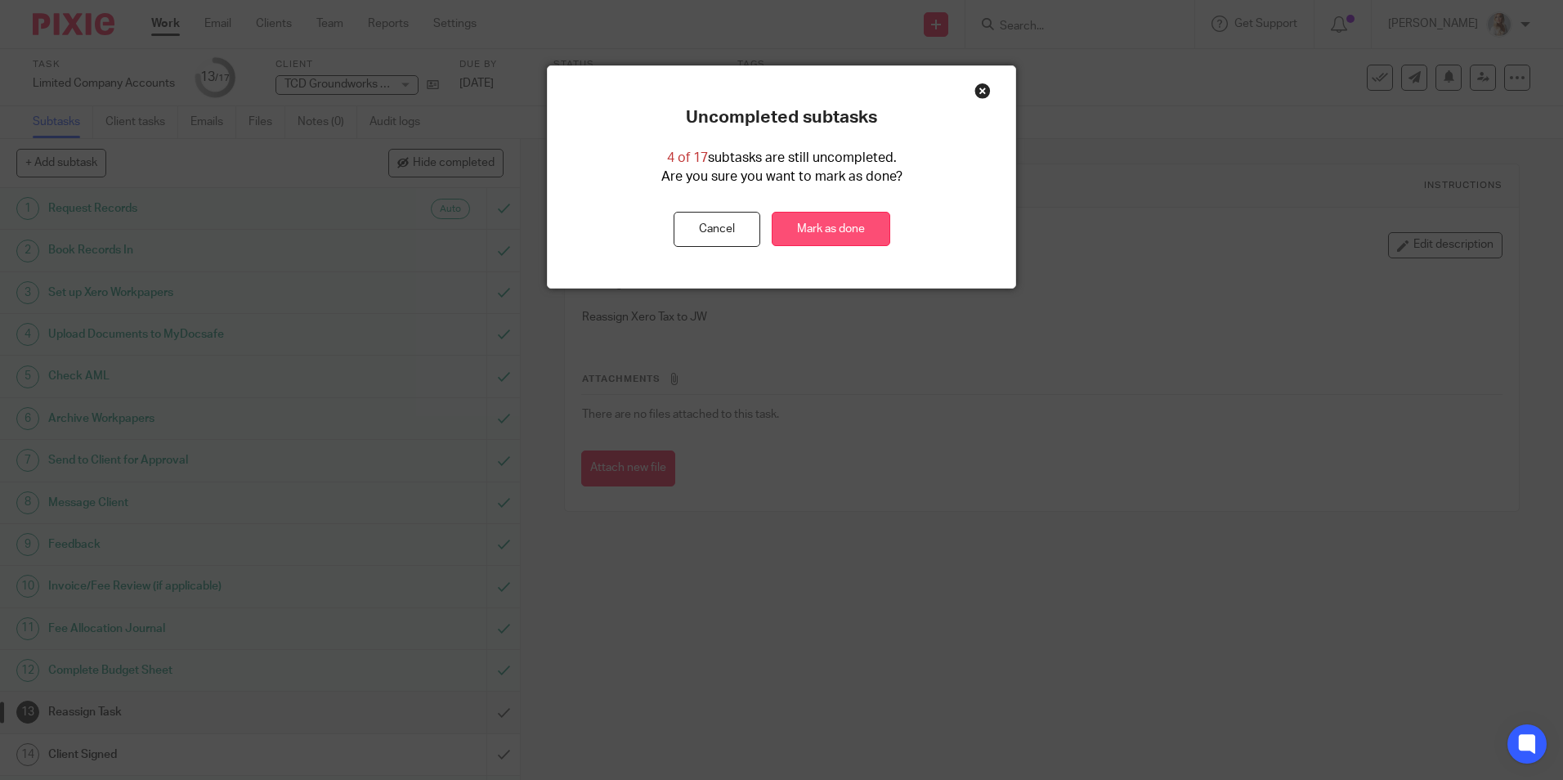
click at [849, 233] on link "Mark as done" at bounding box center [831, 229] width 119 height 35
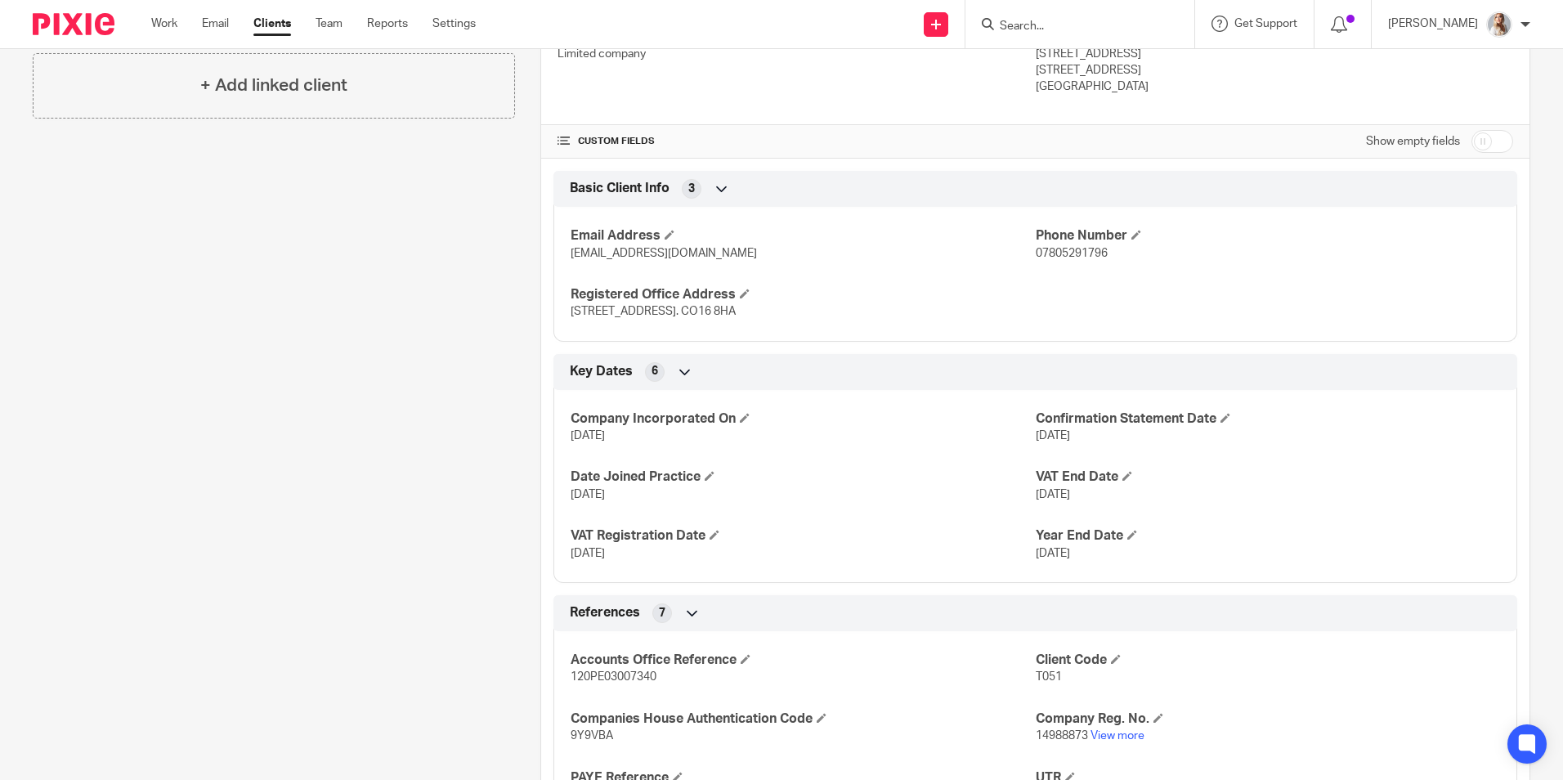
scroll to position [490, 0]
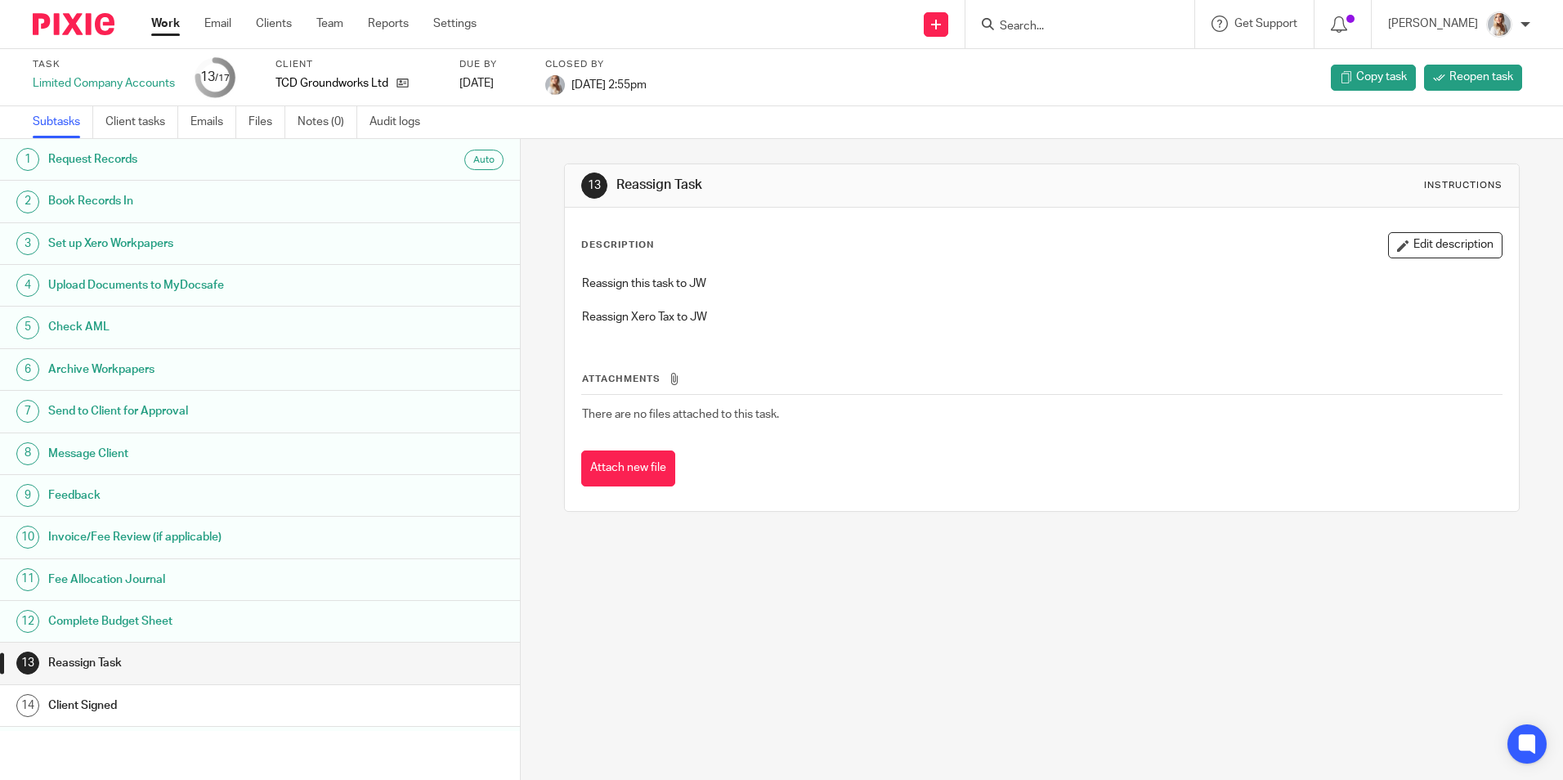
click at [173, 31] on link "Work" at bounding box center [165, 24] width 29 height 16
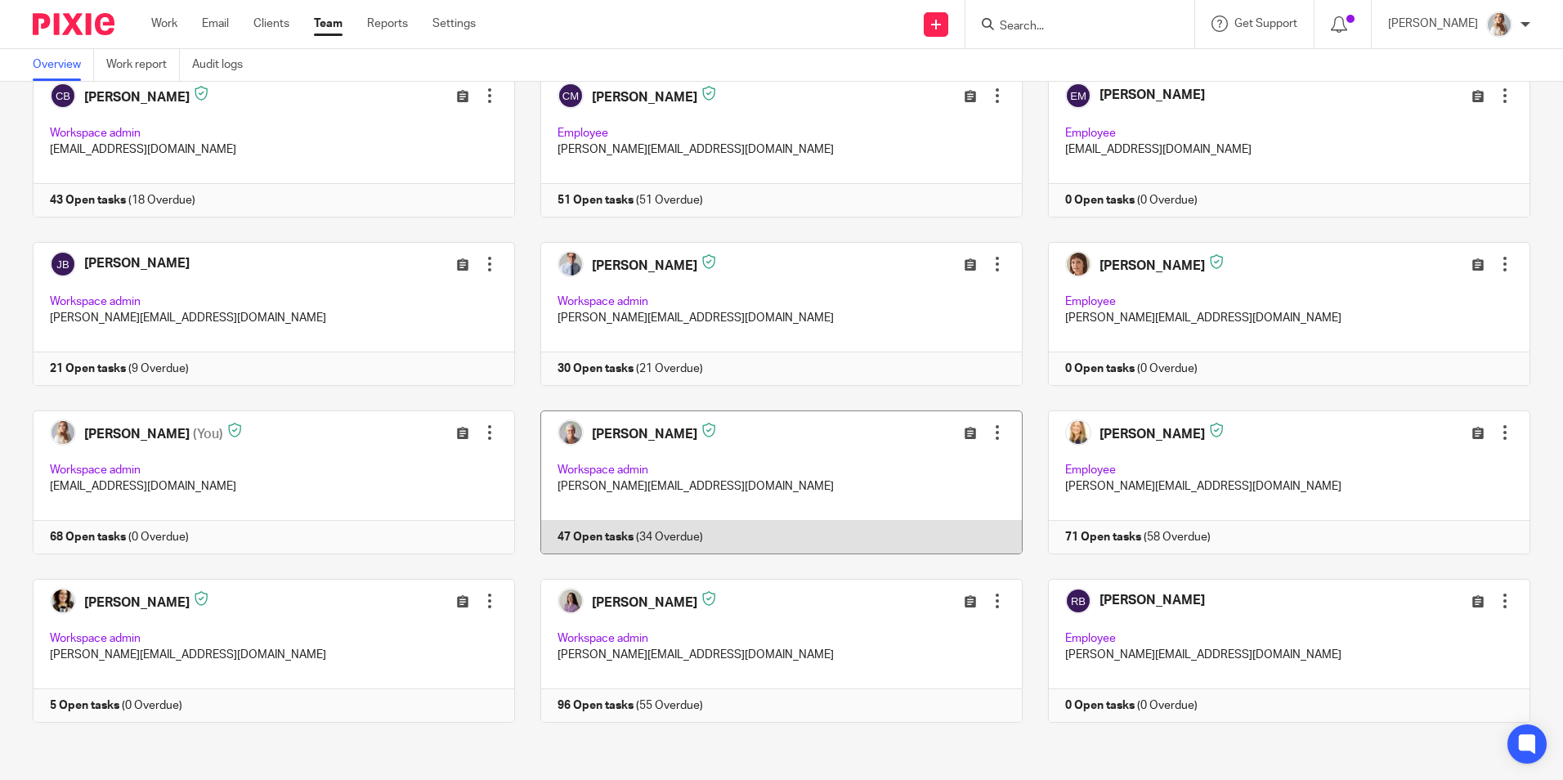
scroll to position [25, 0]
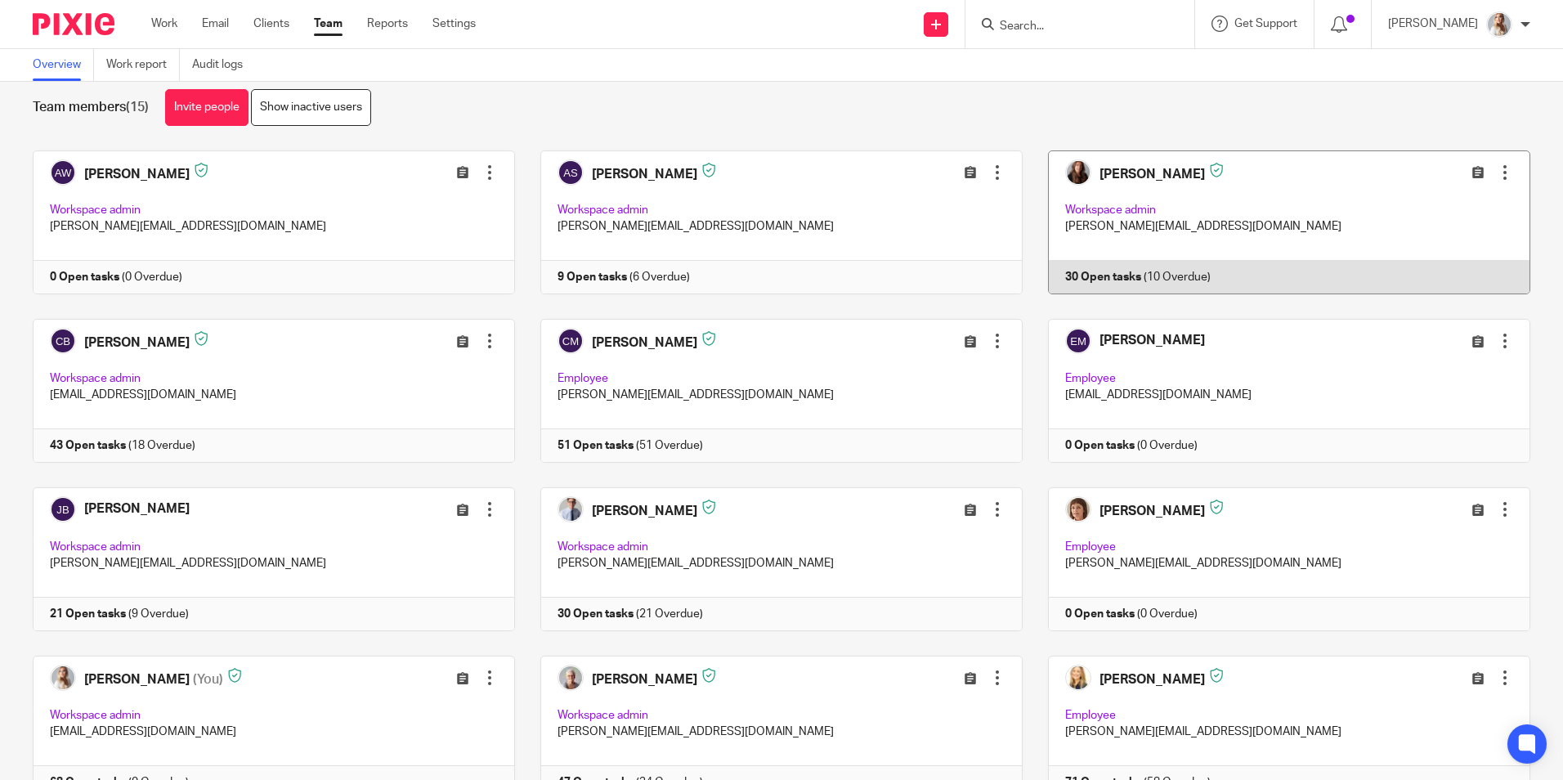
click at [1252, 253] on link at bounding box center [1276, 222] width 508 height 144
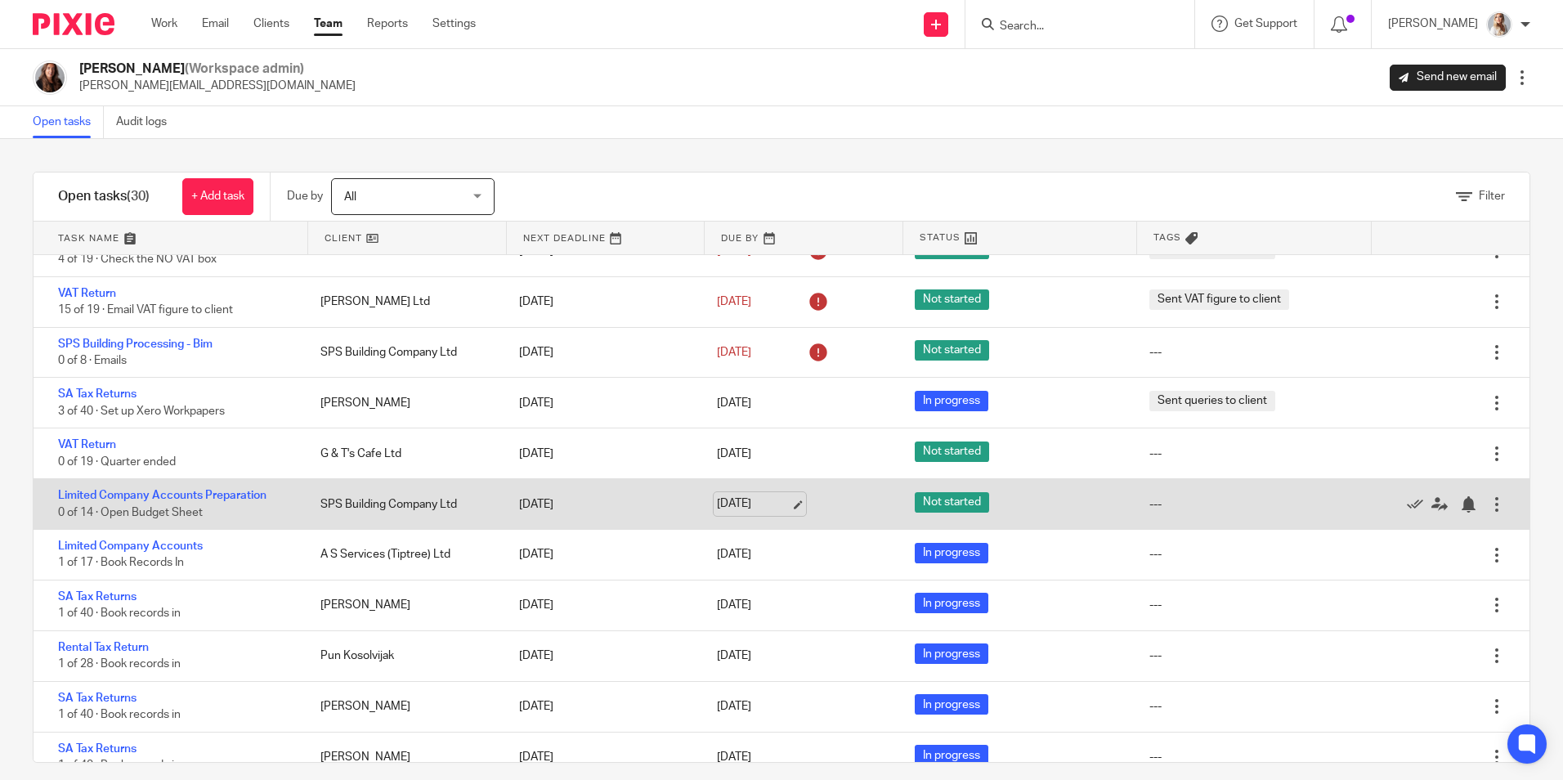
scroll to position [373, 0]
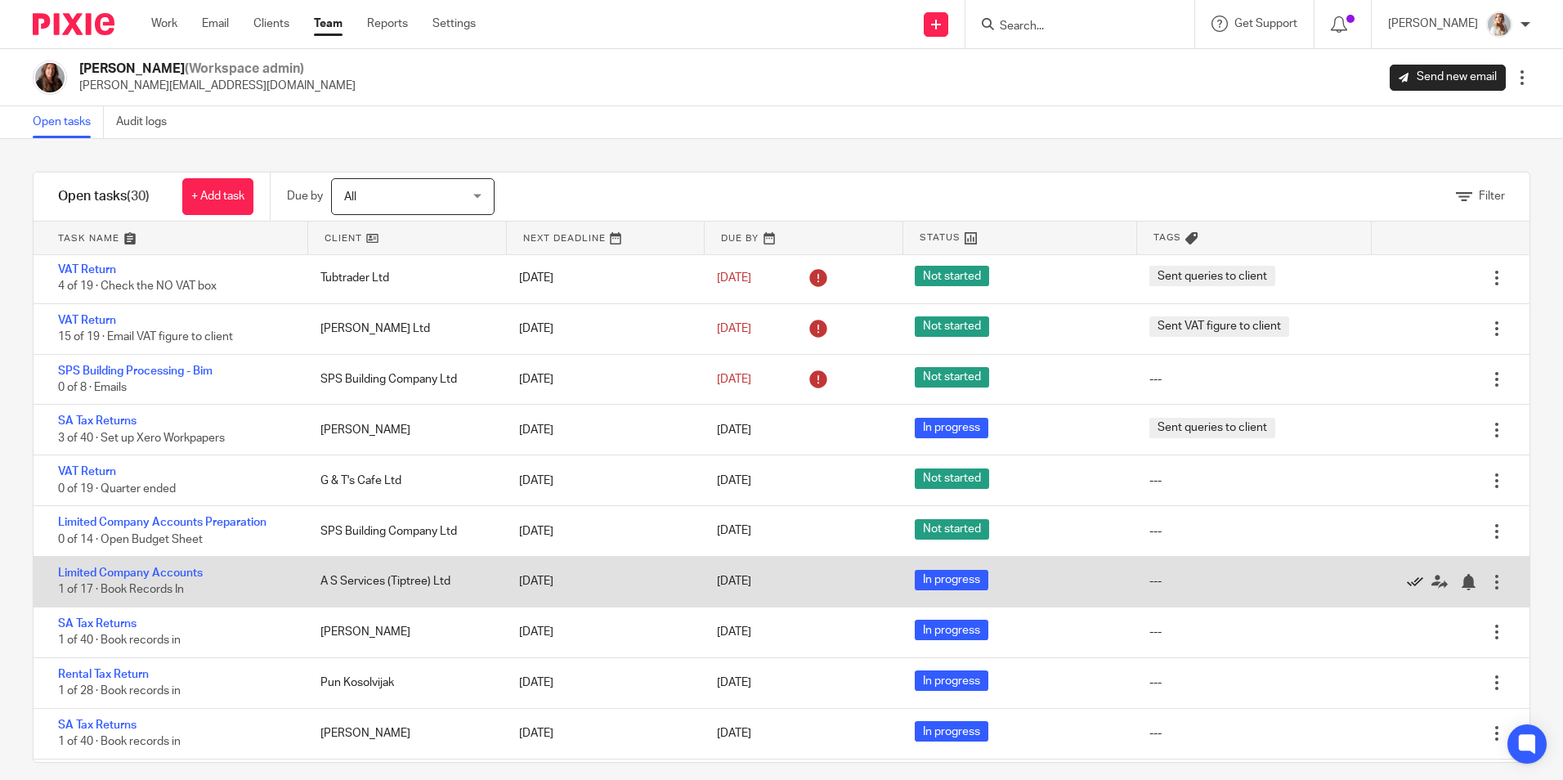
click at [1407, 579] on icon at bounding box center [1415, 582] width 16 height 16
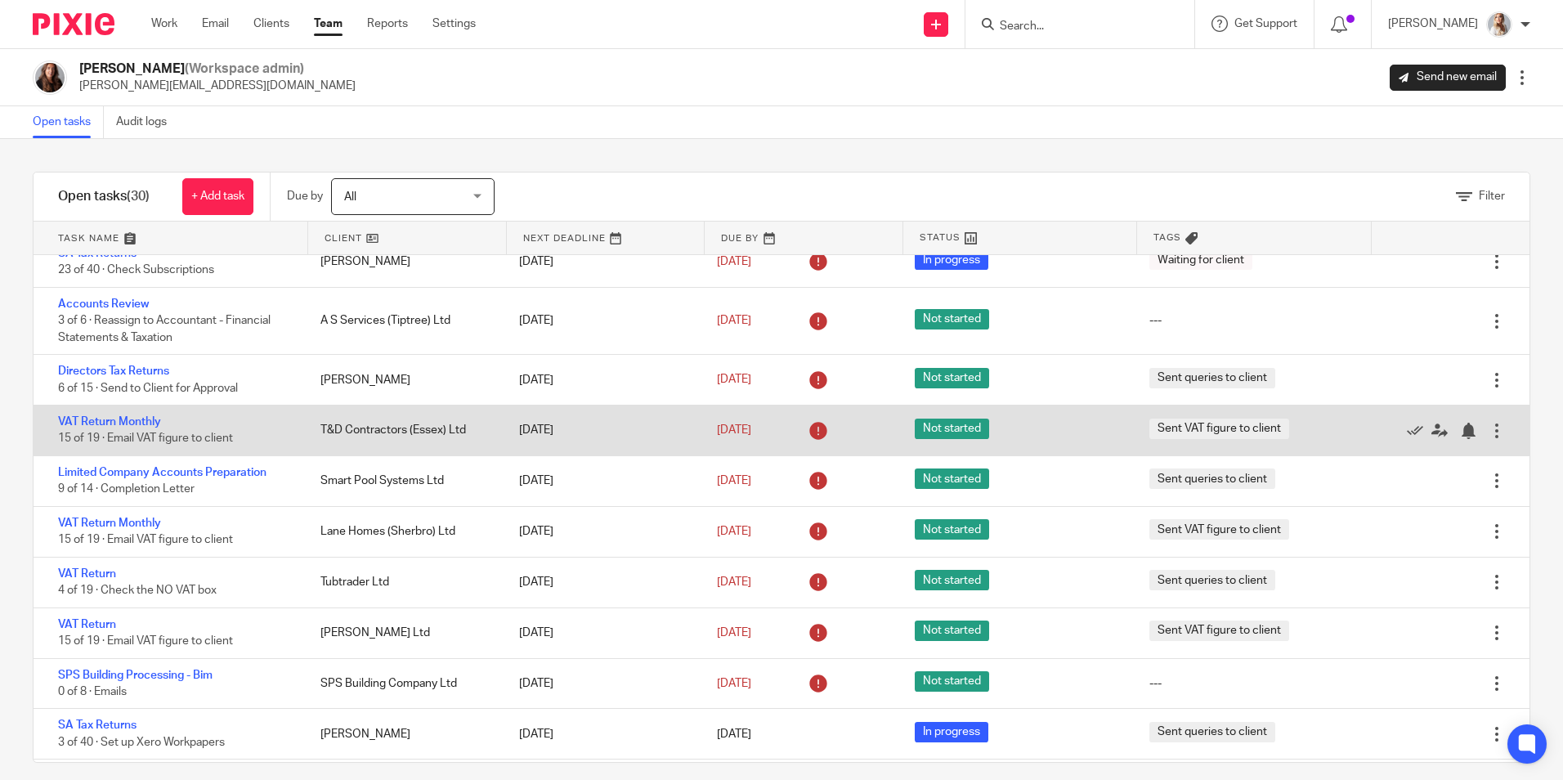
scroll to position [0, 0]
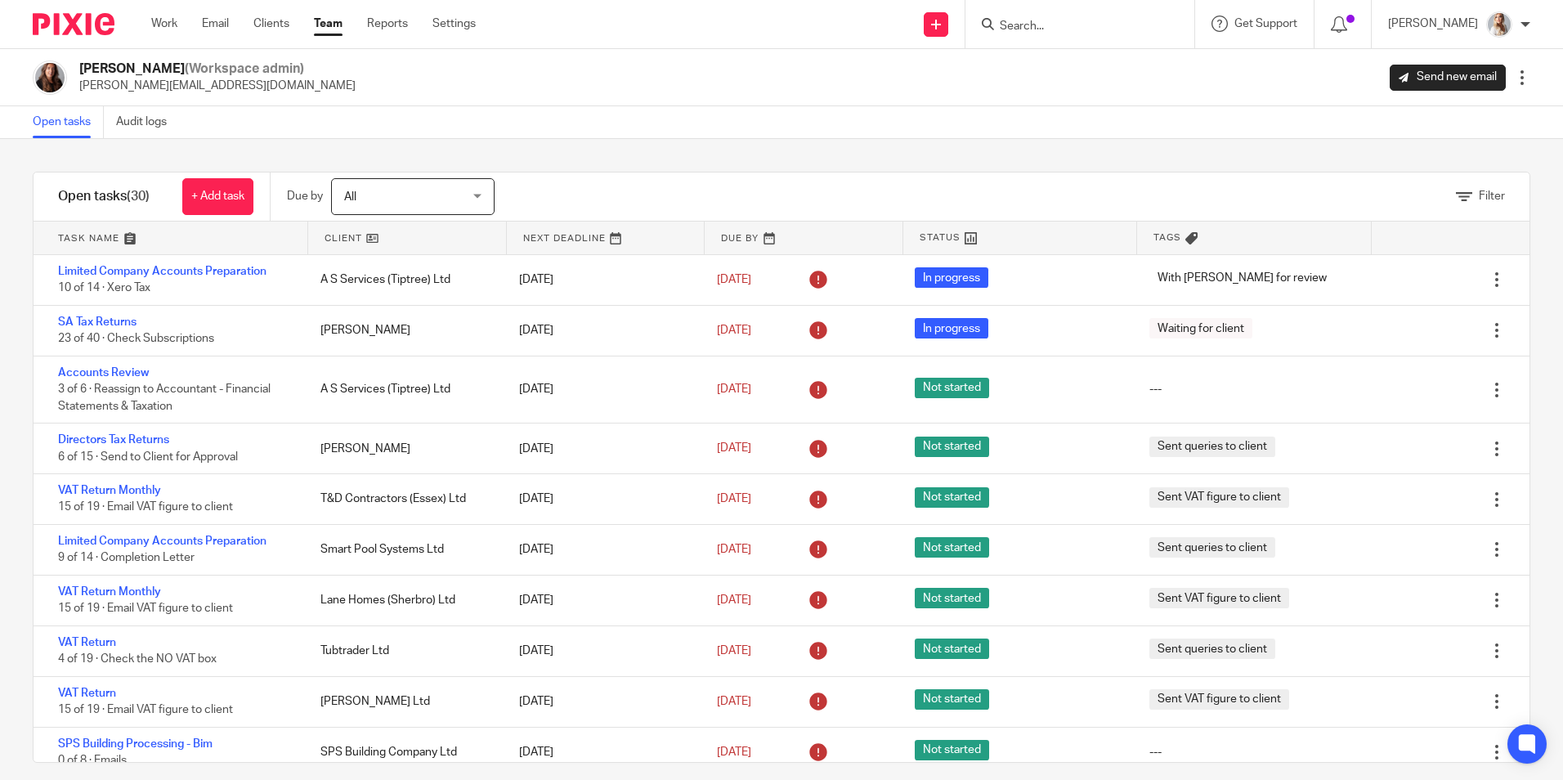
click at [325, 25] on link "Team" at bounding box center [328, 24] width 29 height 16
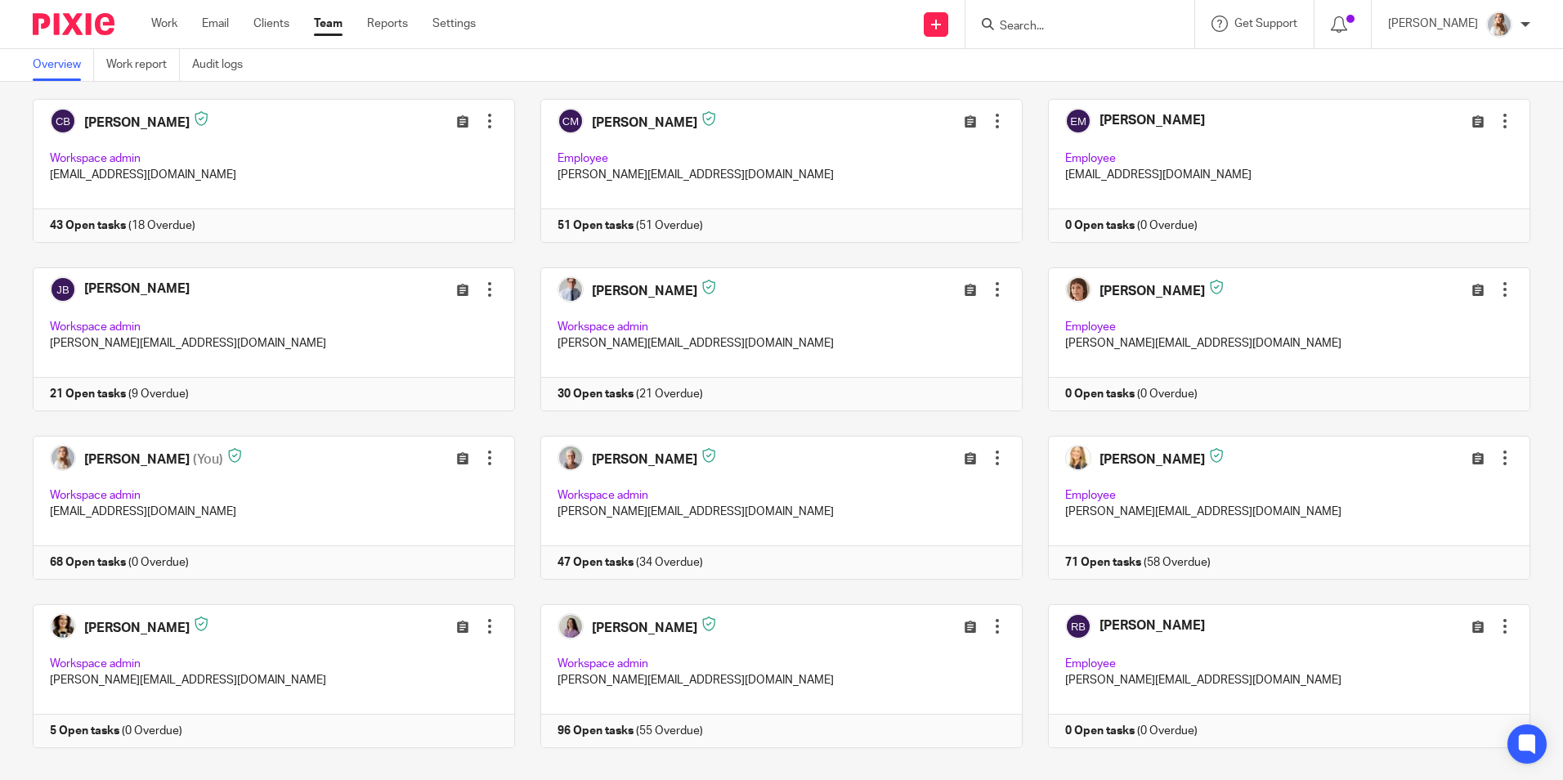
scroll to position [271, 0]
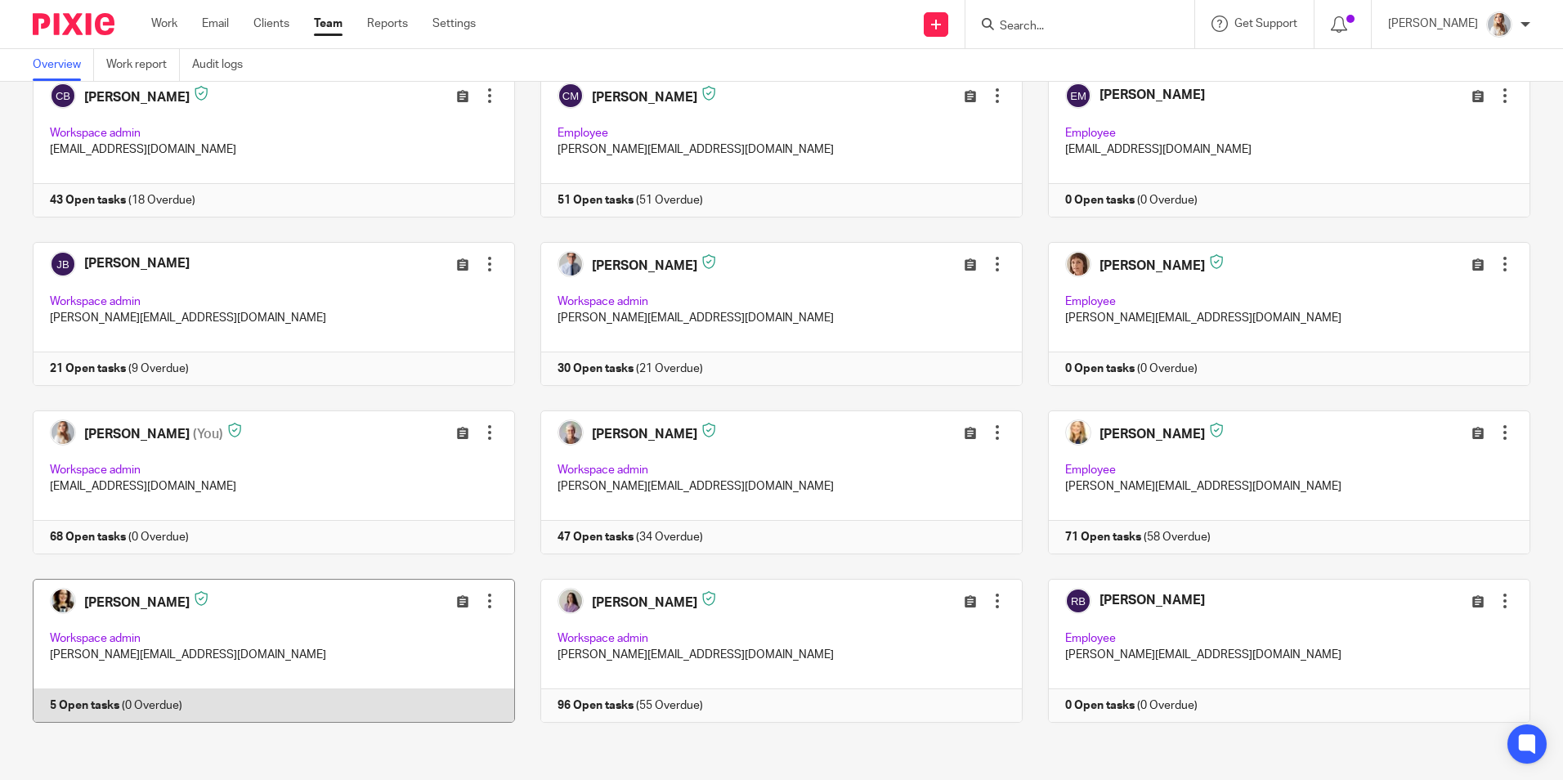
click at [258, 695] on link at bounding box center [261, 651] width 508 height 144
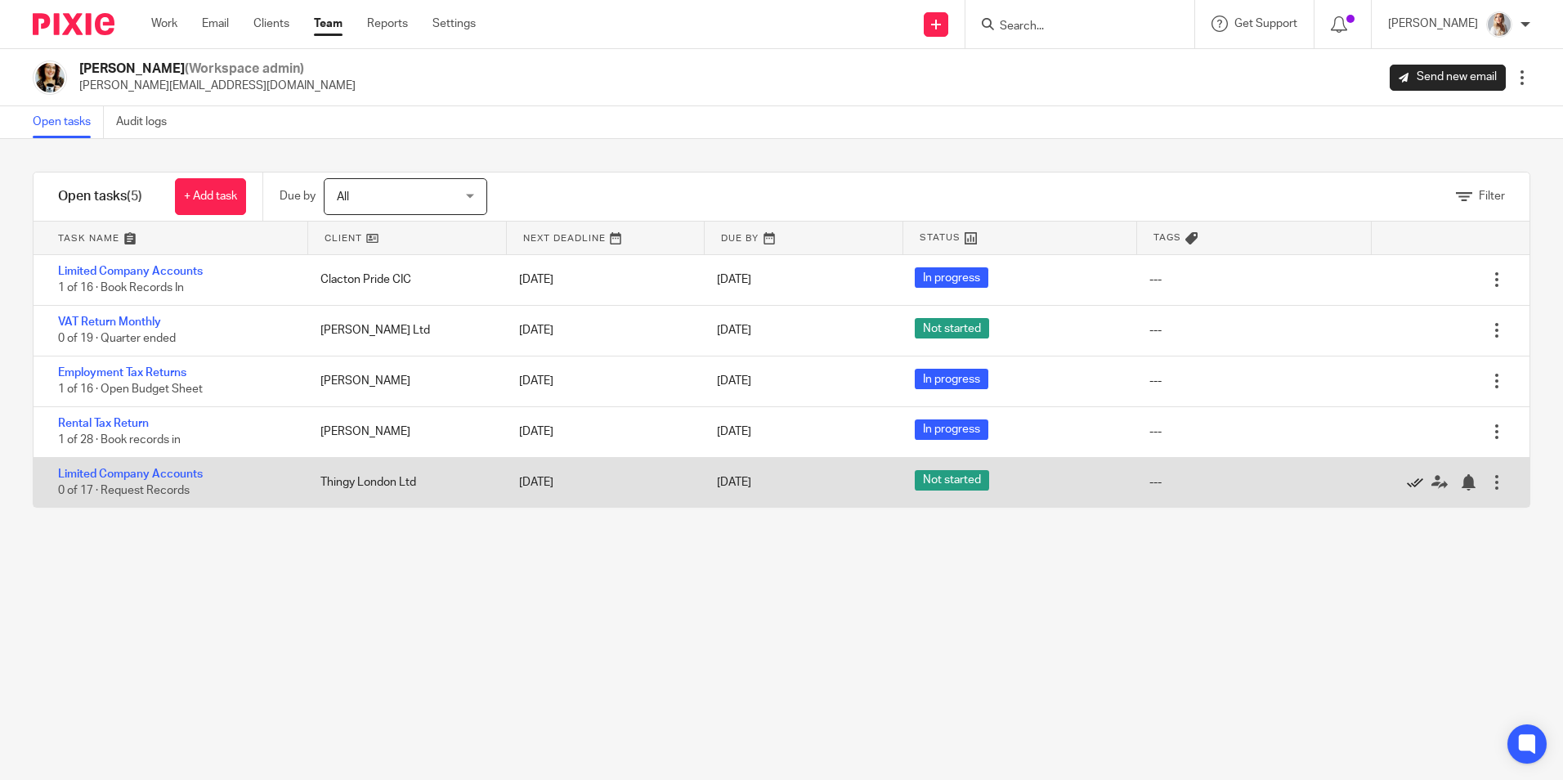
click at [1407, 484] on icon at bounding box center [1415, 482] width 16 height 16
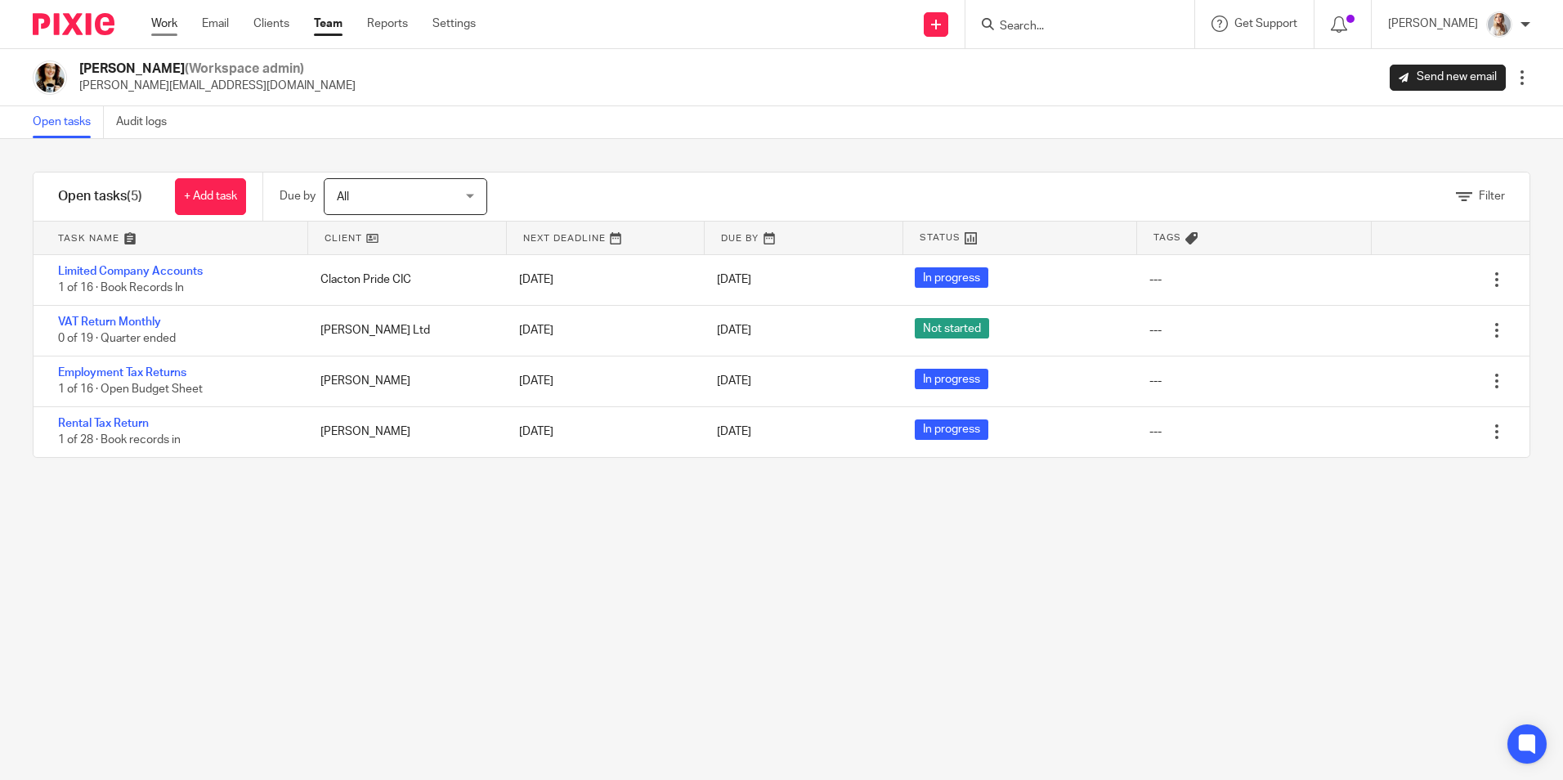
click at [167, 24] on link "Work" at bounding box center [164, 24] width 26 height 16
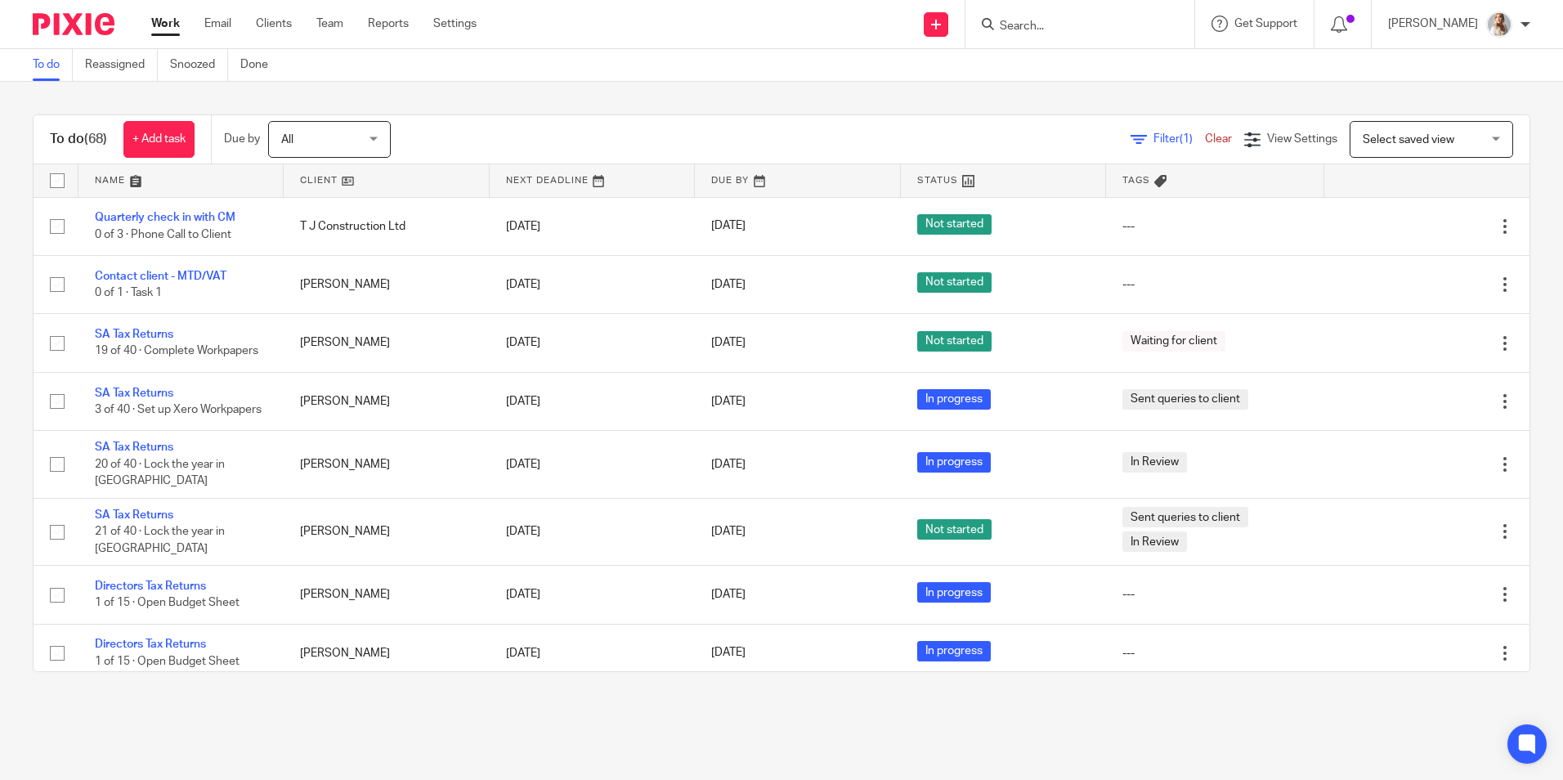
click at [1034, 34] on input "Search" at bounding box center [1071, 27] width 147 height 15
type input "swc"
click at [1036, 68] on link at bounding box center [1133, 70] width 276 height 38
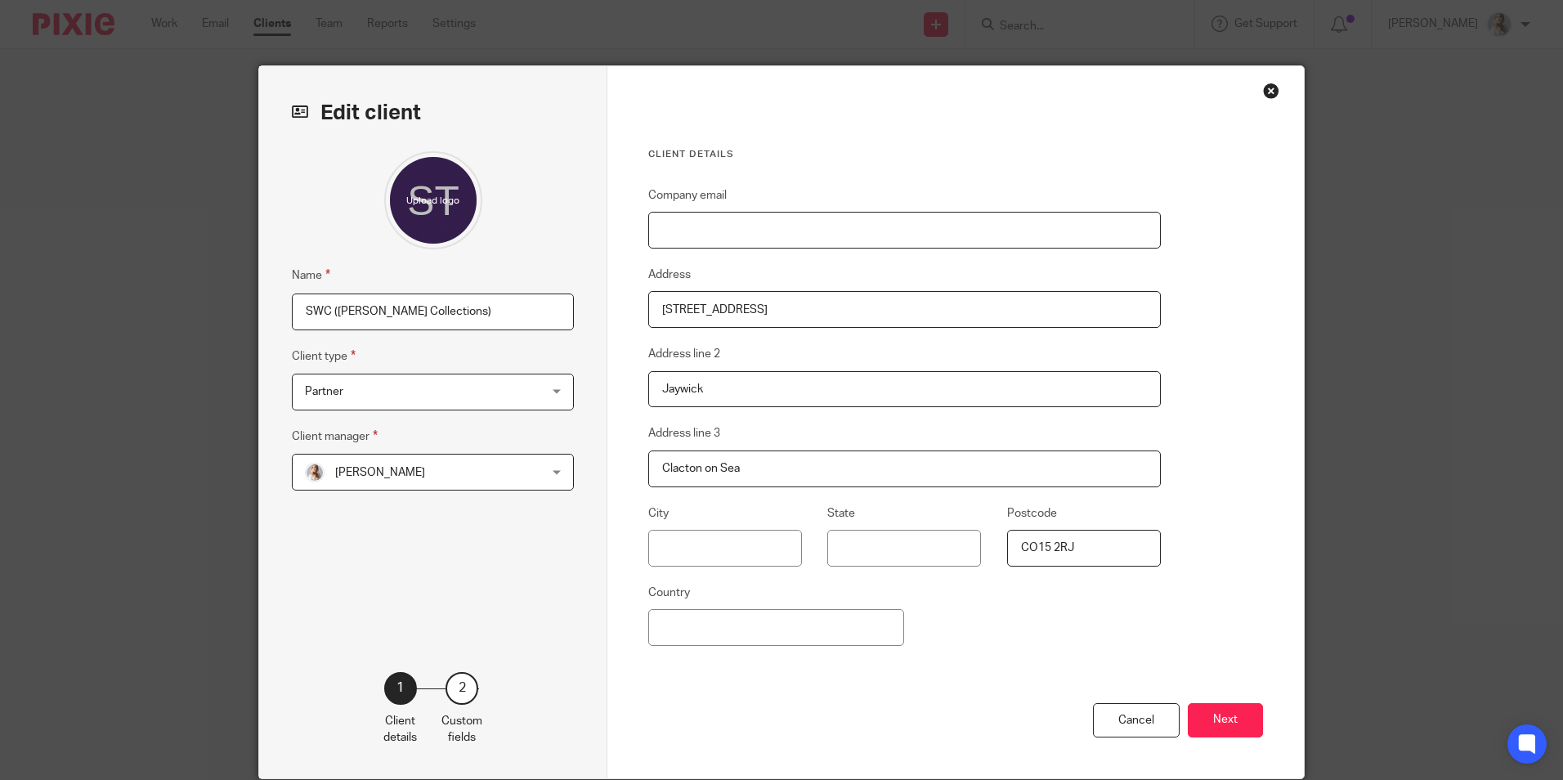
click at [723, 237] on input "Company email" at bounding box center [904, 230] width 512 height 37
paste input "[EMAIL_ADDRESS][DOMAIN_NAME]"
type input "[EMAIL_ADDRESS][DOMAIN_NAME]"
click at [1223, 732] on button "Next" at bounding box center [1225, 720] width 75 height 35
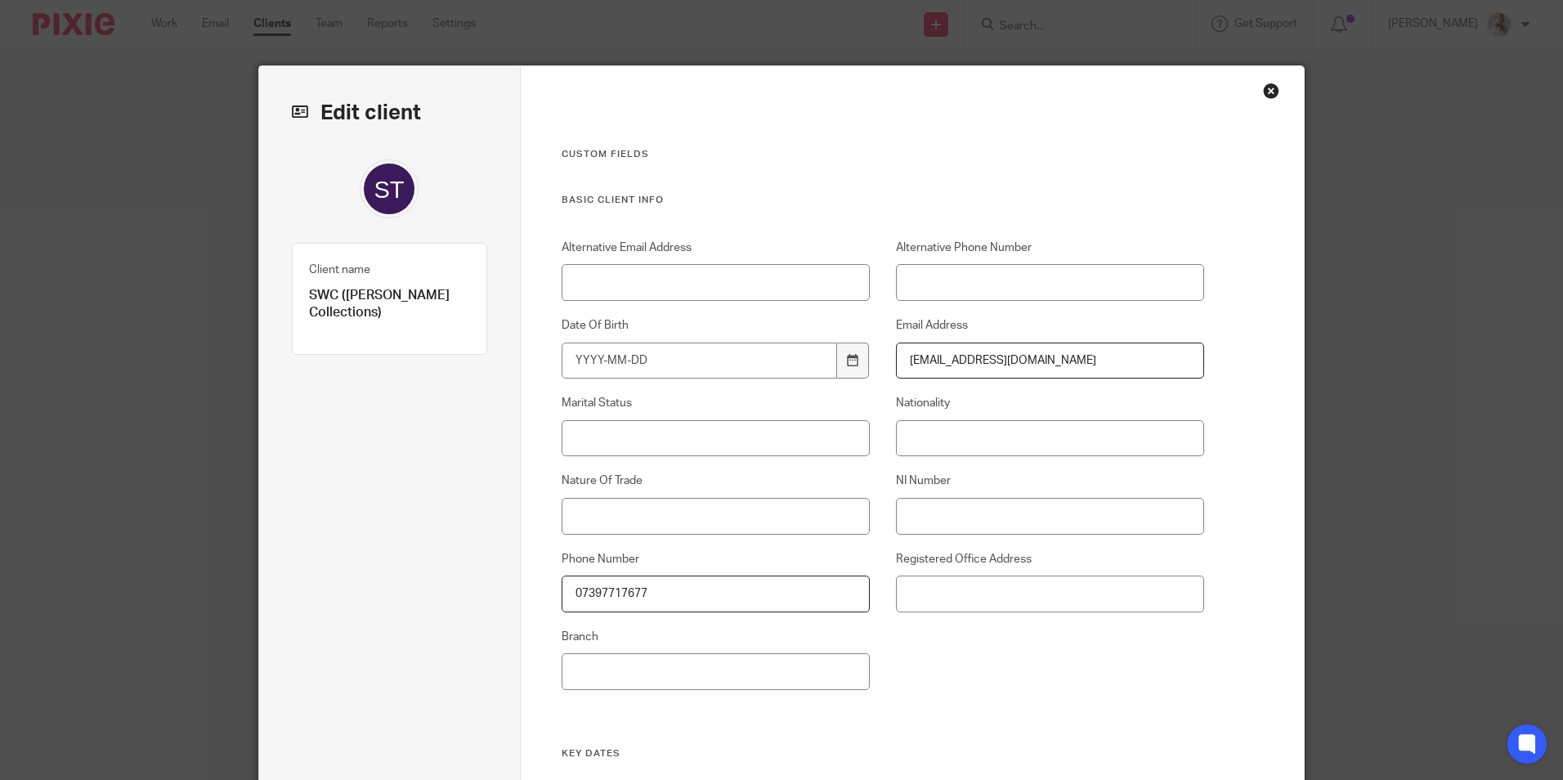
click at [1271, 96] on div "Close this dialog window" at bounding box center [1271, 91] width 16 height 16
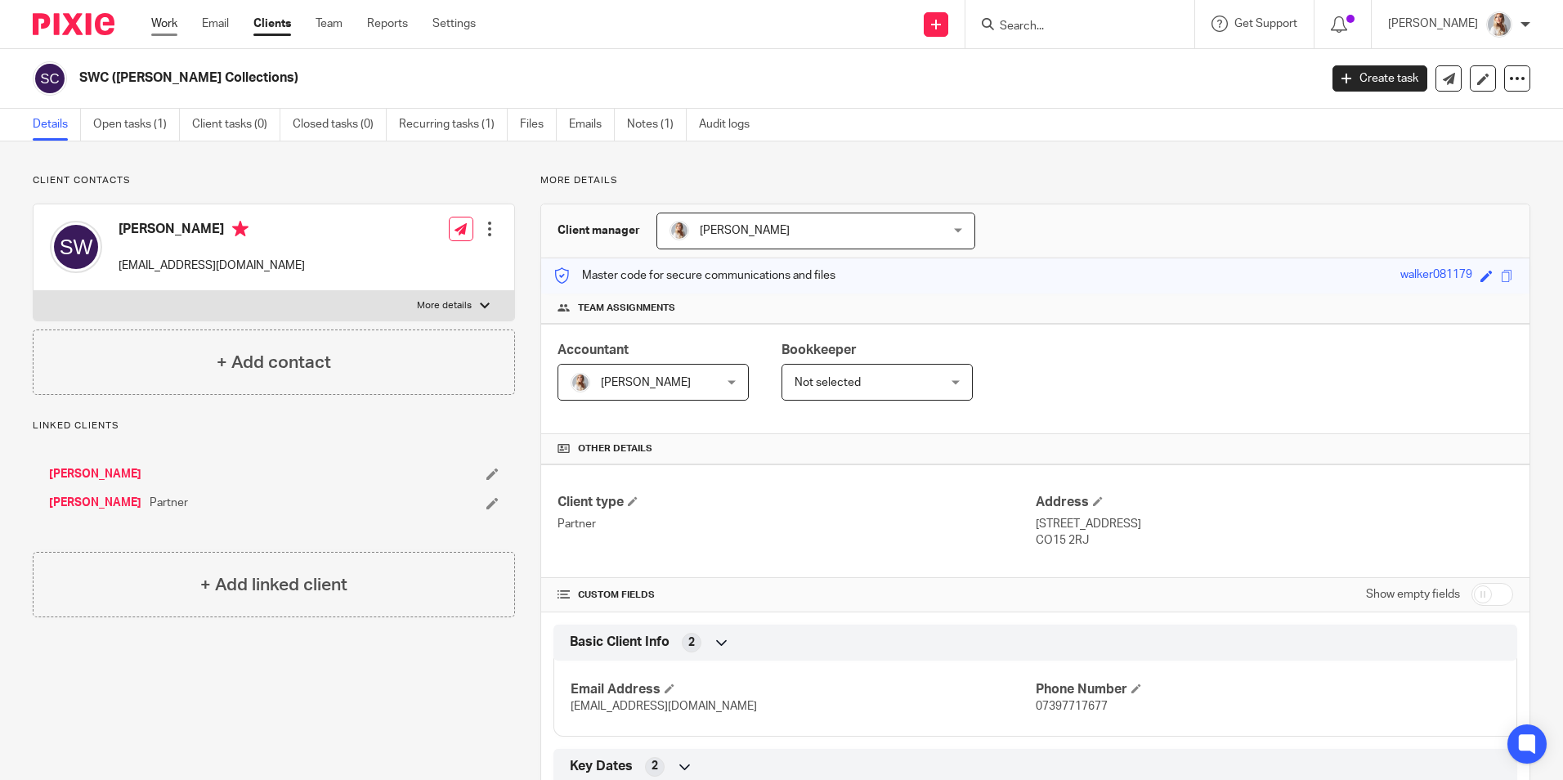
click at [172, 29] on link "Work" at bounding box center [164, 24] width 26 height 16
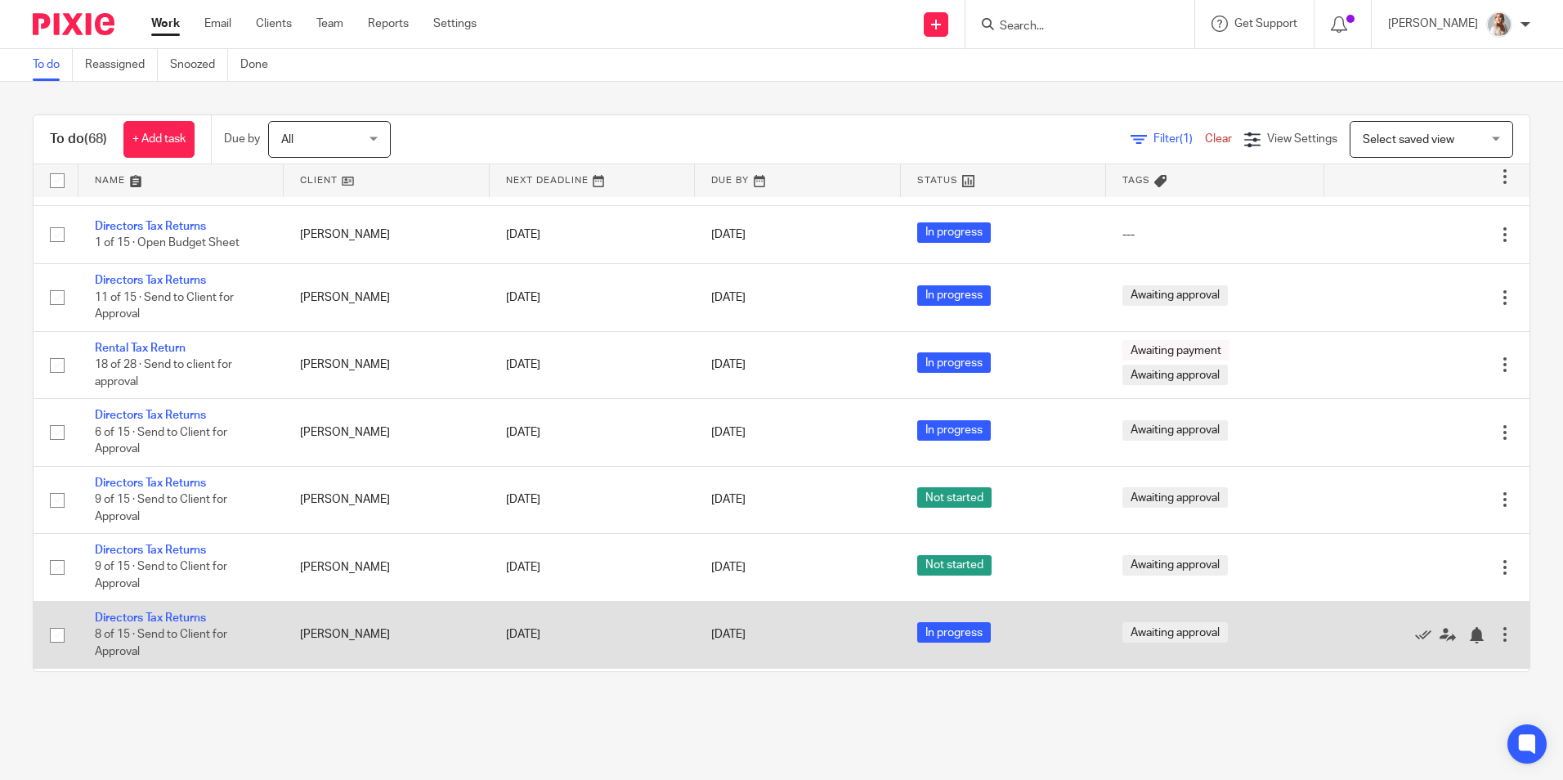
scroll to position [1144, 0]
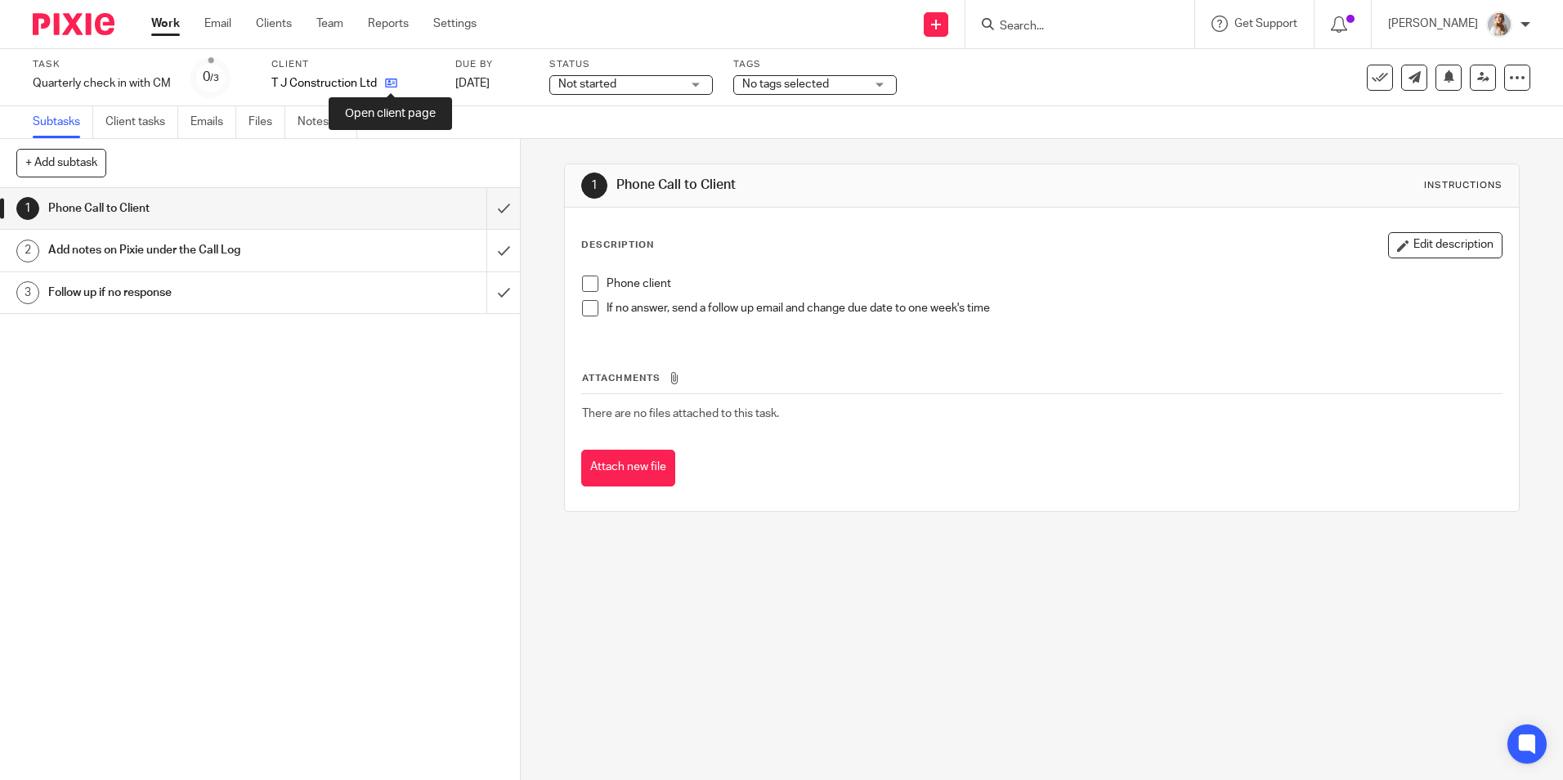
click at [388, 86] on icon at bounding box center [391, 83] width 12 height 12
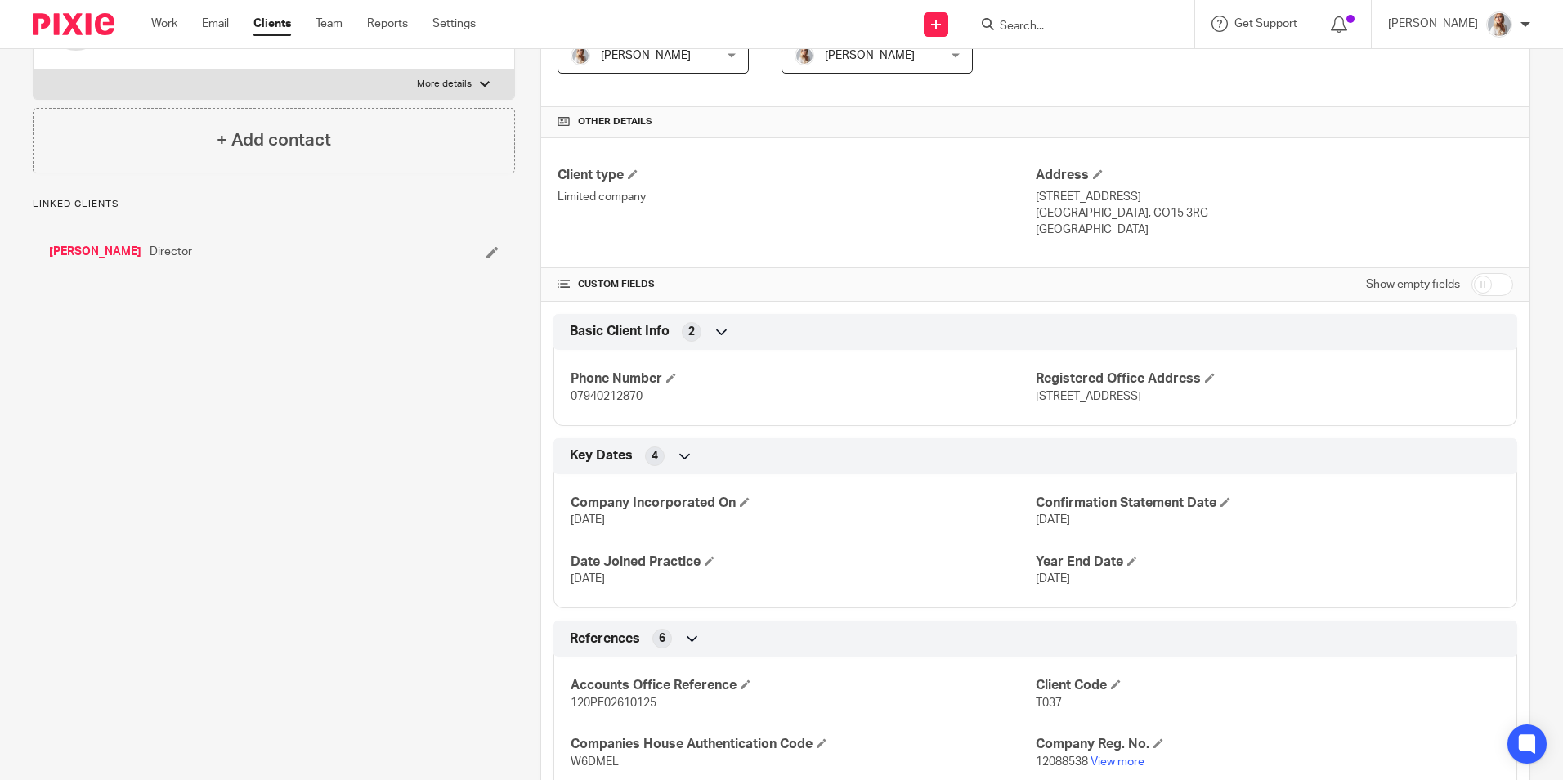
scroll to position [245, 0]
